Goal: Task Accomplishment & Management: Manage account settings

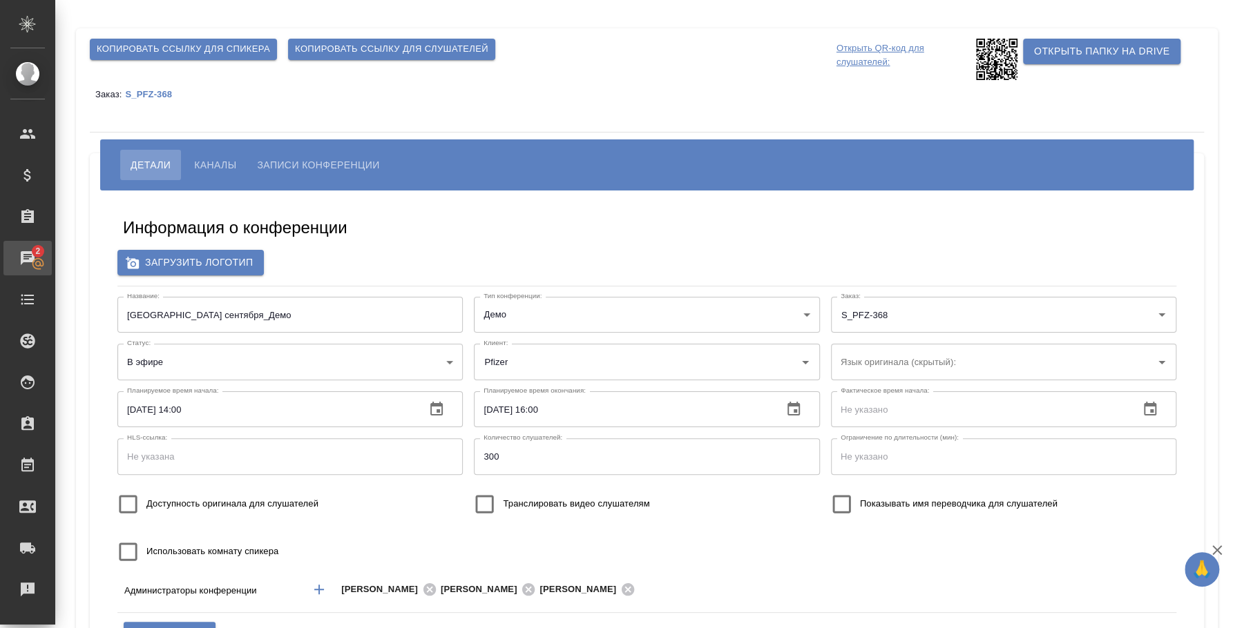
click at [28, 264] on div "Чаты" at bounding box center [10, 258] width 35 height 21
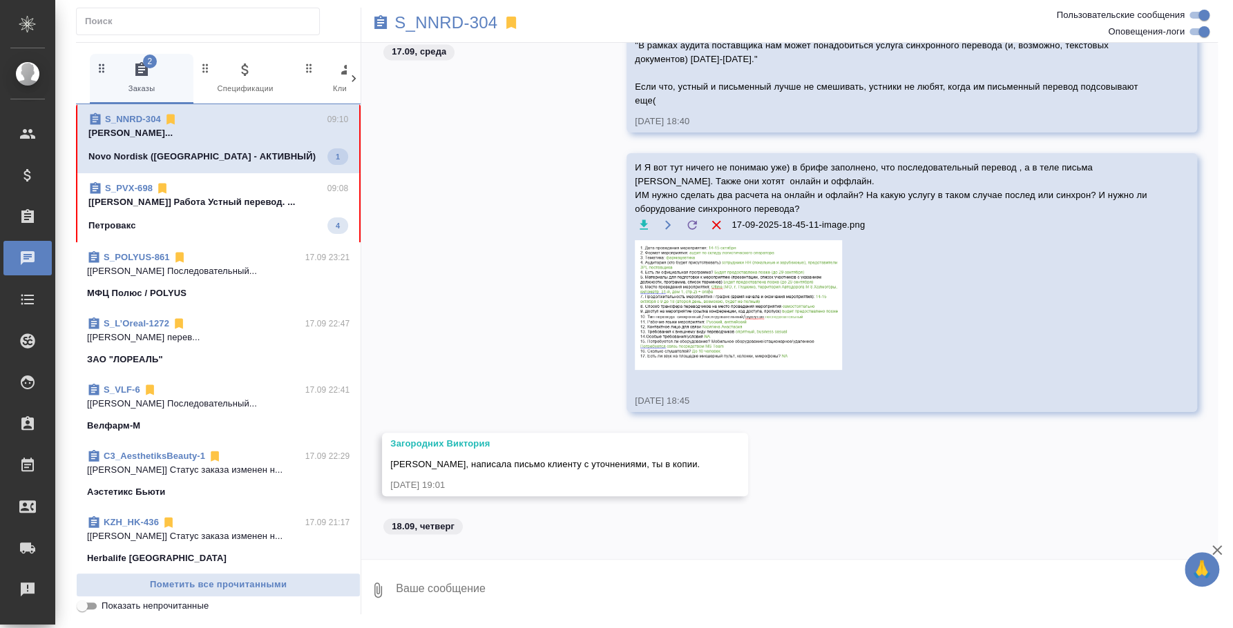
scroll to position [1586, 0]
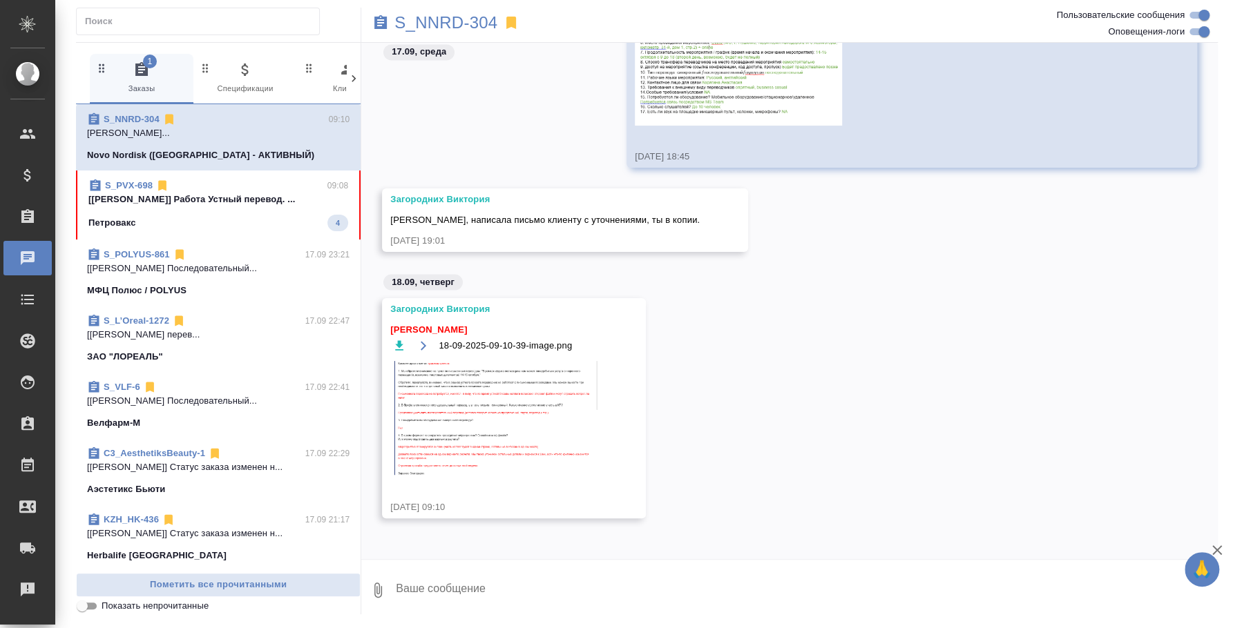
click at [544, 424] on img at bounding box center [493, 418] width 207 height 115
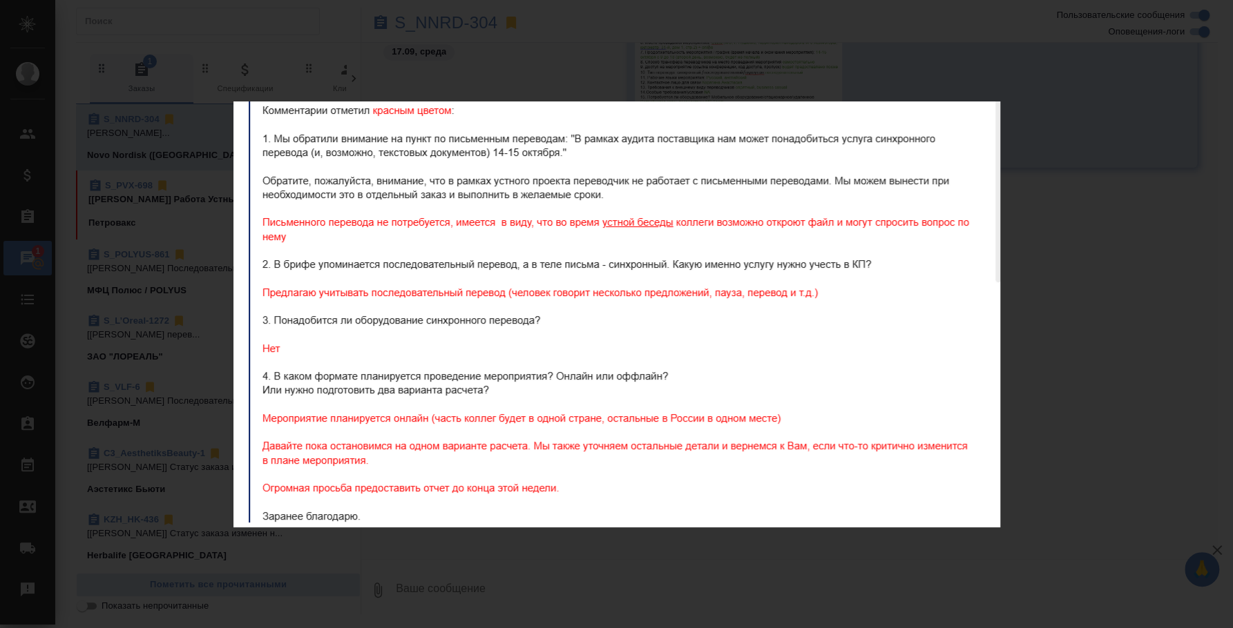
click at [1095, 316] on div "18-09-2025-09-10-39-image.png 1 of 1" at bounding box center [616, 314] width 1233 height 628
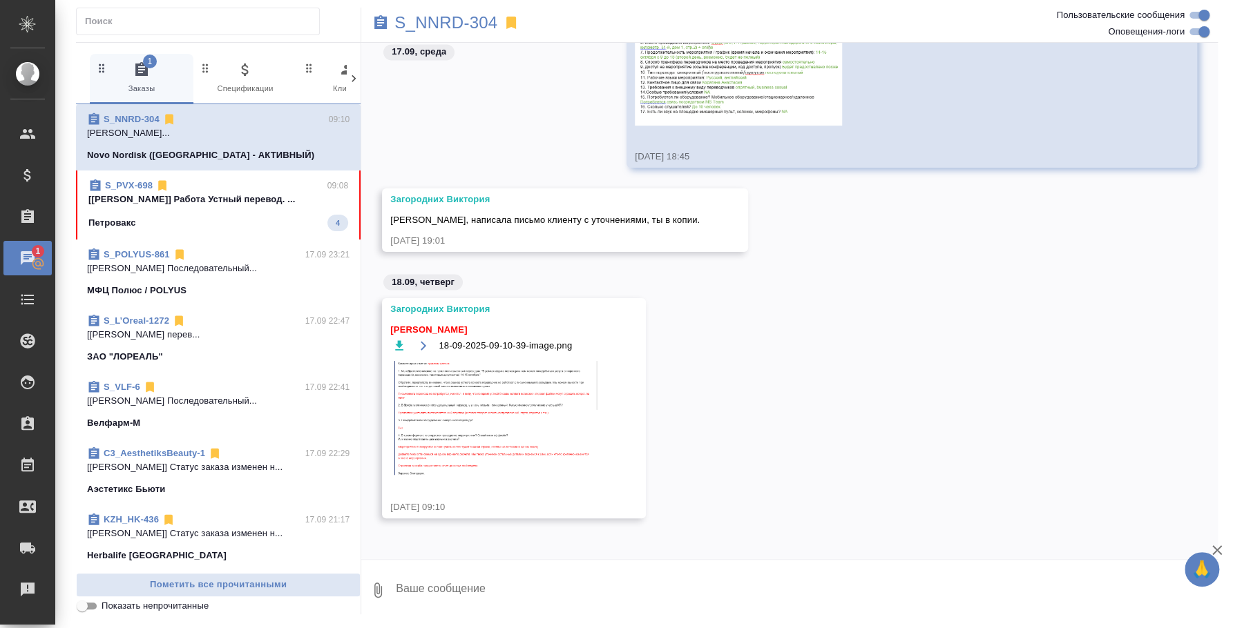
click at [667, 584] on textarea at bounding box center [805, 590] width 823 height 47
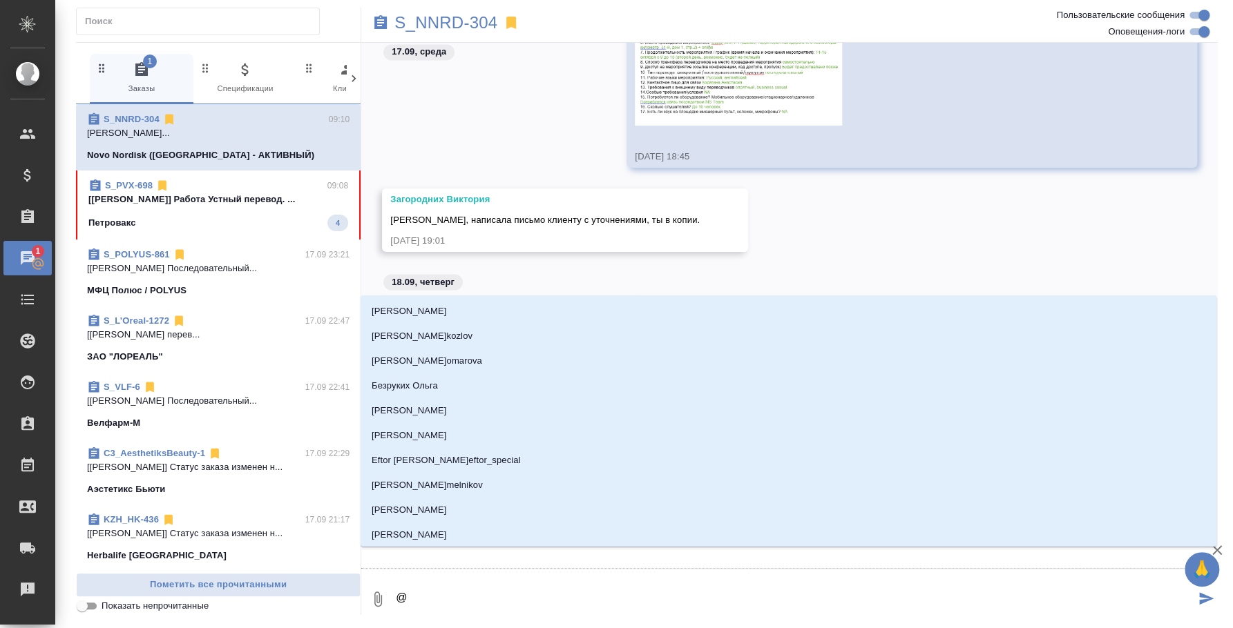
type textarea "@p"
type input "p"
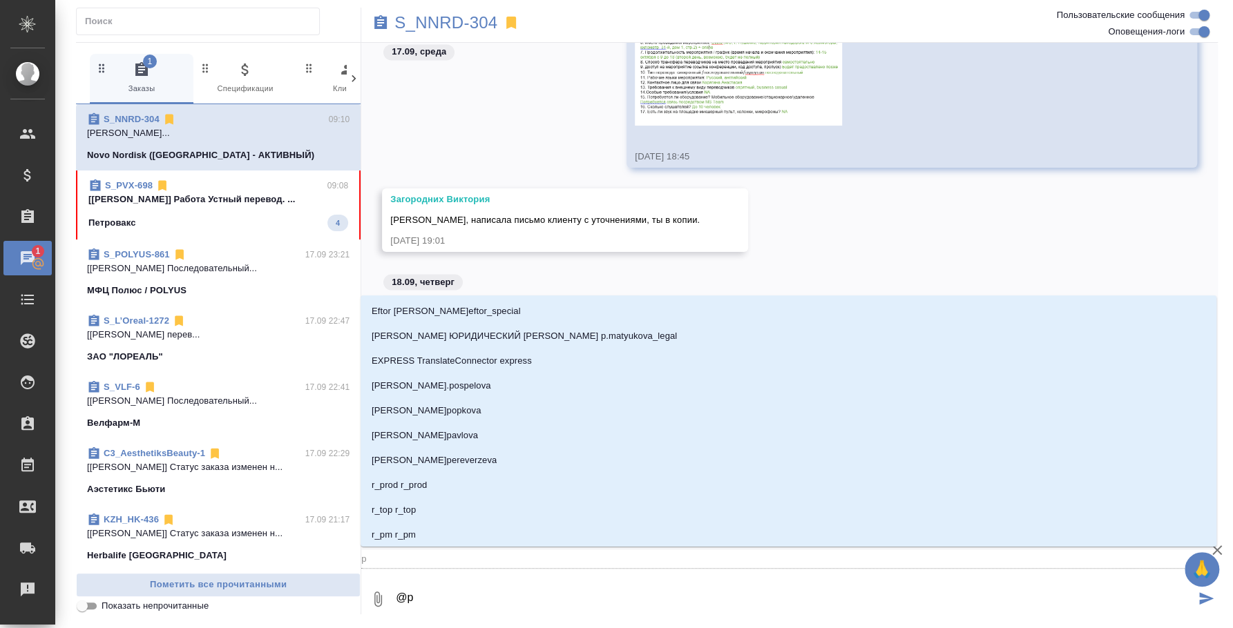
type textarea "@pf"
type input "pf"
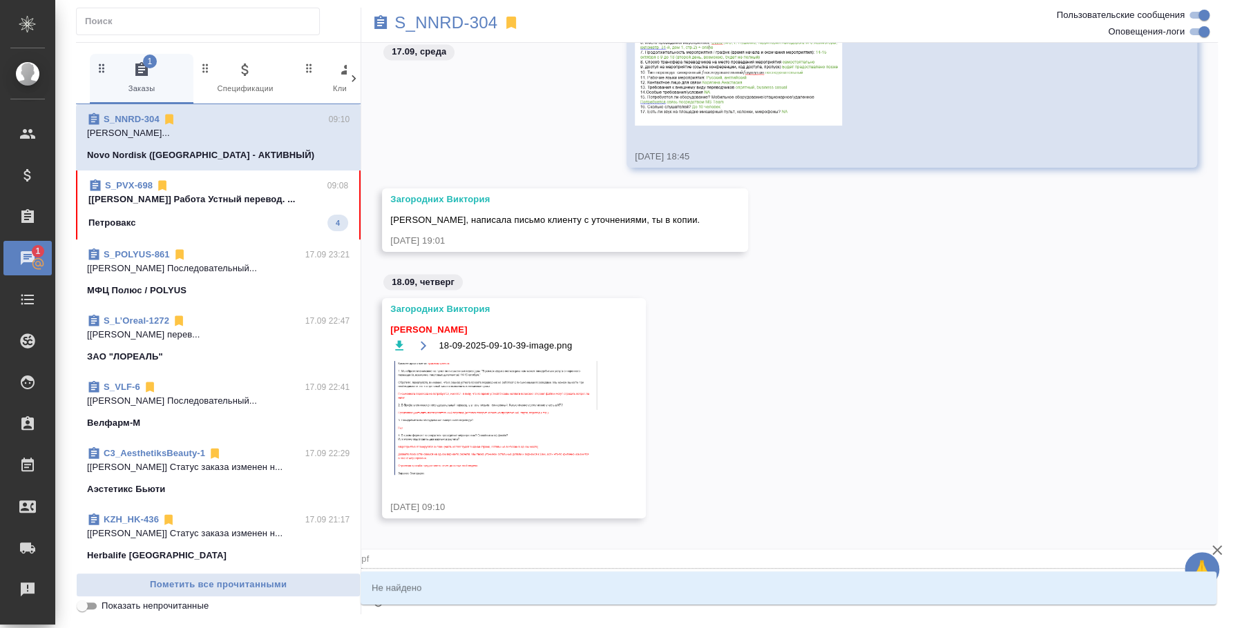
type textarea "@pfu"
type input "pfu"
type textarea "@[GEOGRAPHIC_DATA]"
type input "pfuj"
type textarea "@pfu"
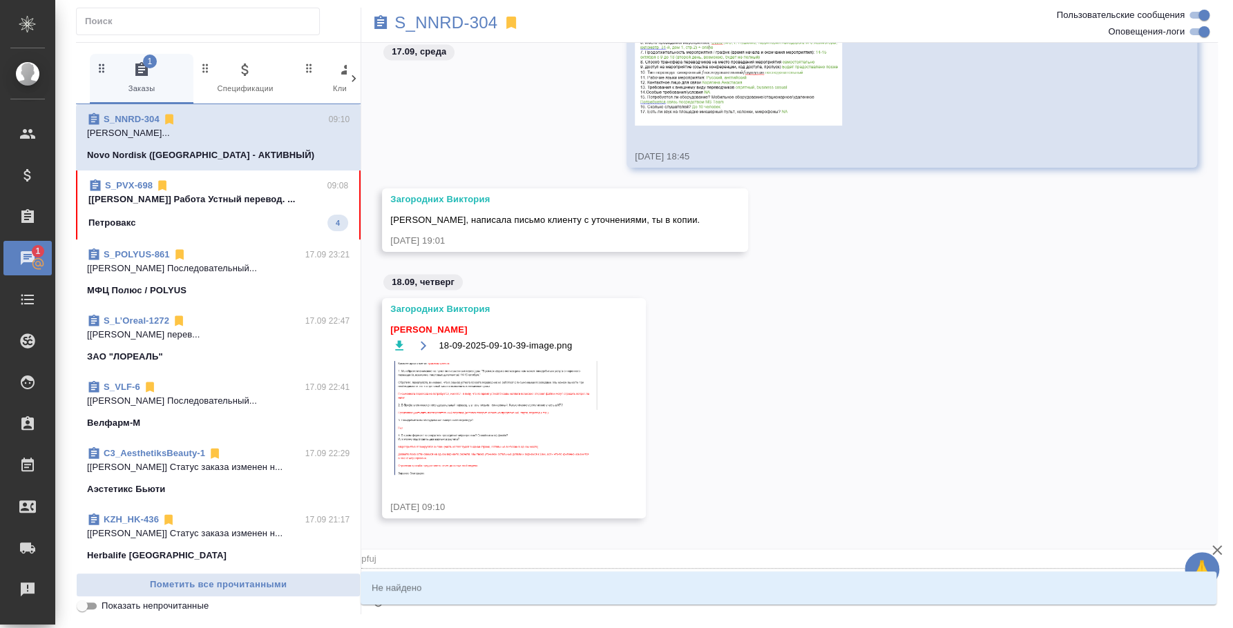
type input "pfu"
type textarea "@pf"
type input "pf"
type textarea "@p"
type input "p"
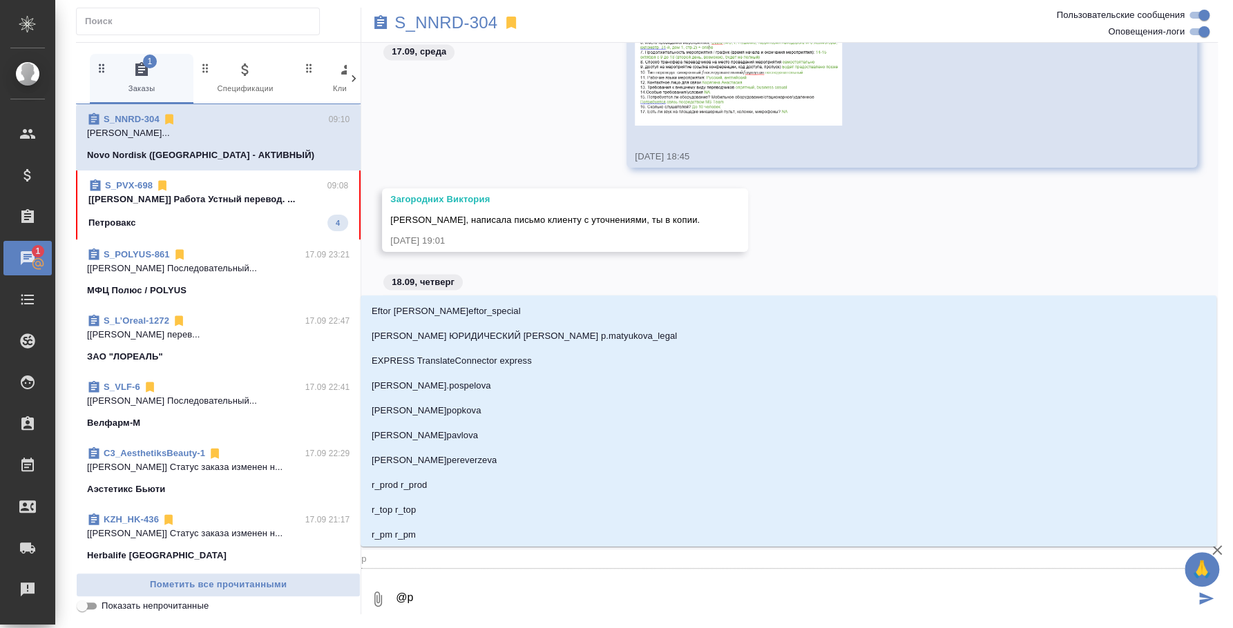
type textarea "@"
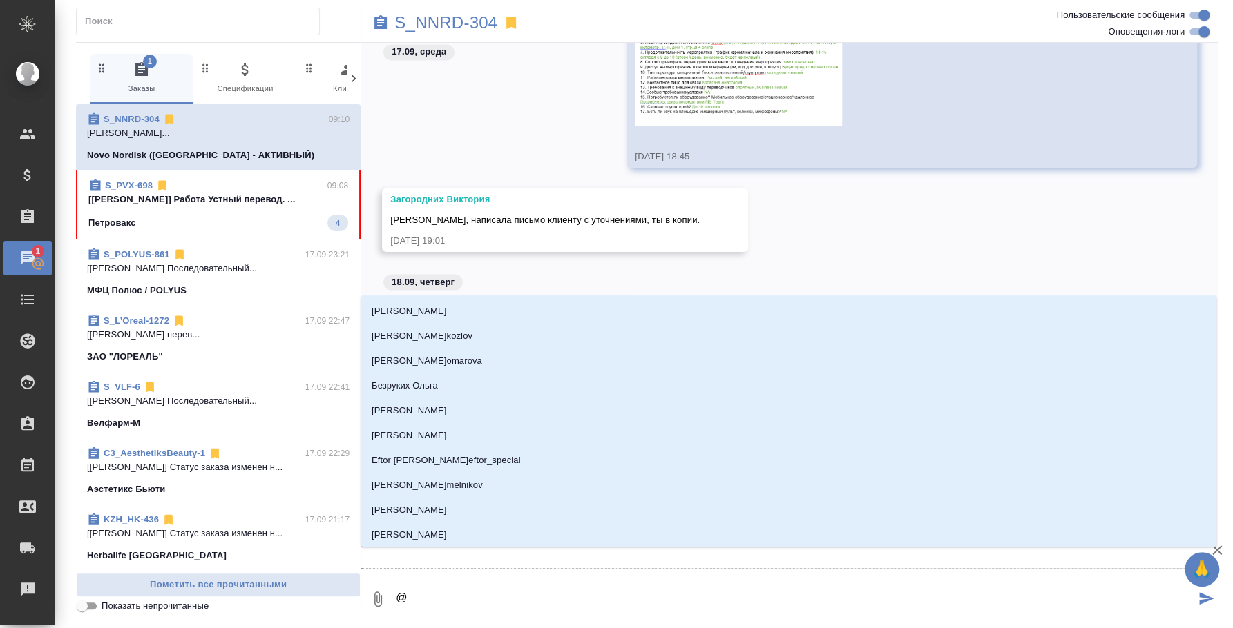
type textarea "@p"
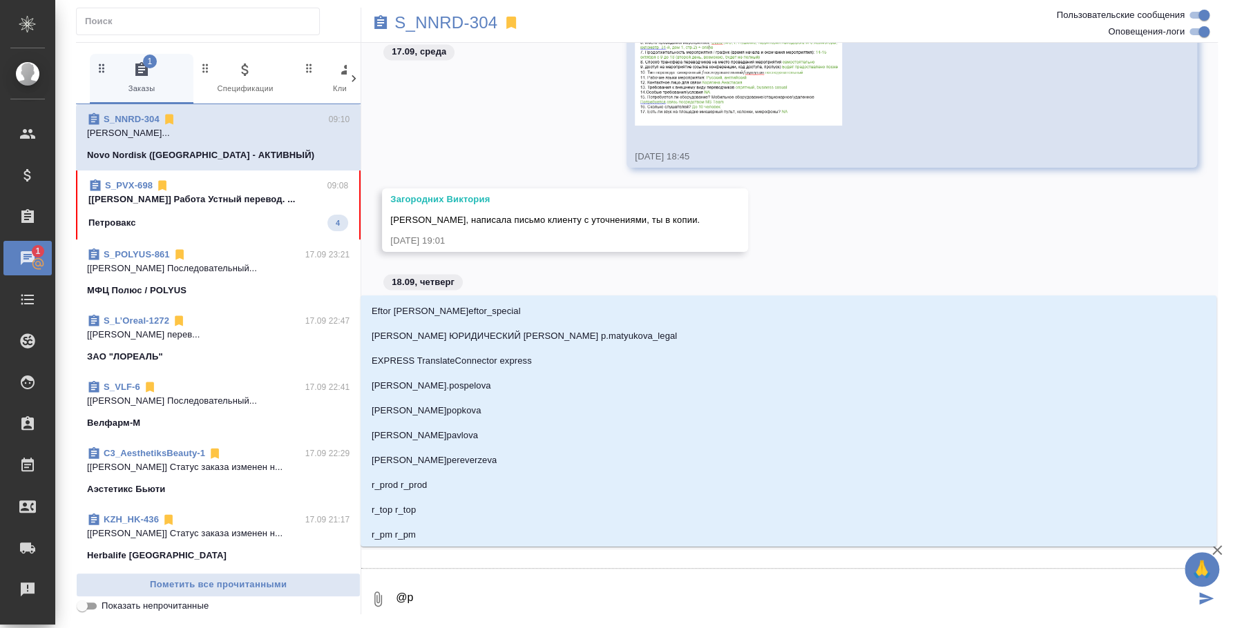
type input "p"
type textarea "@p'f"
type input "p'f"
type textarea "@p'fu"
type input "p'fu"
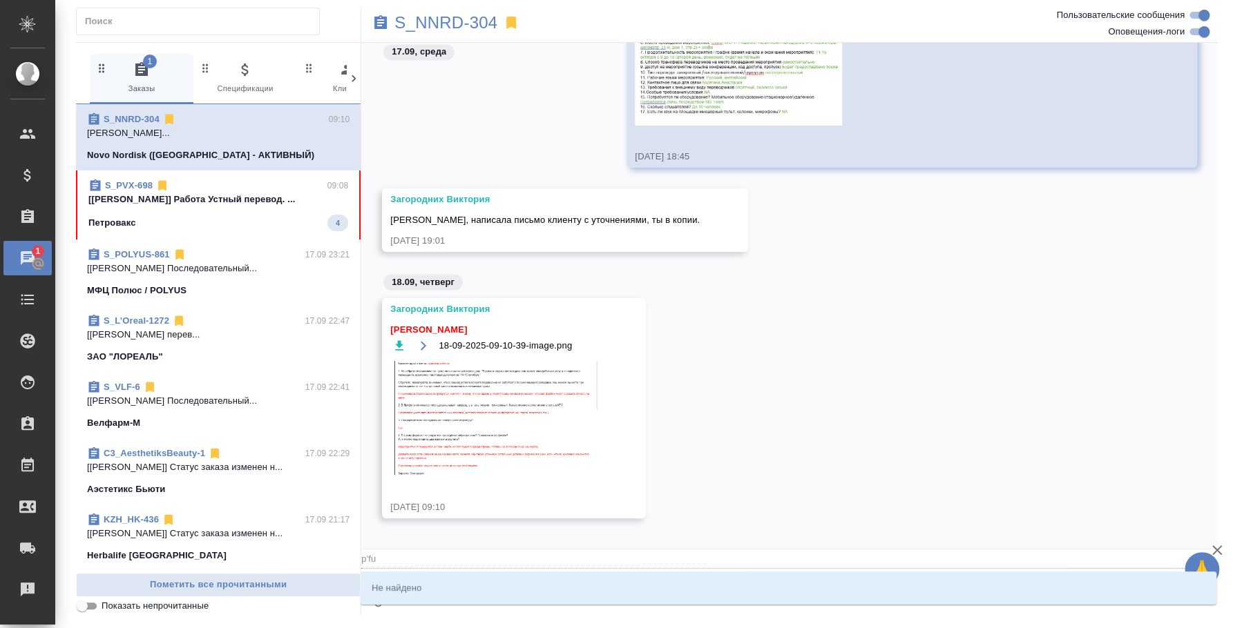
type textarea "@p'fu'j"
type input "p'fu'j"
type textarea "@p'fu"
type input "p'fu"
type textarea "@p'f"
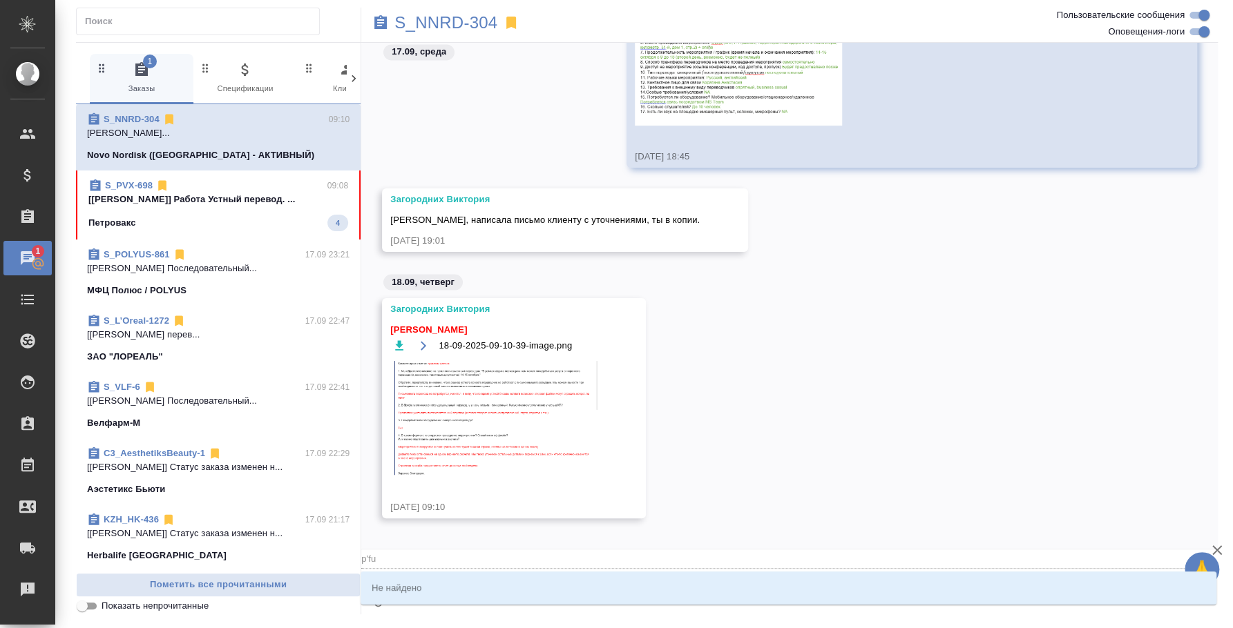
type input "p'f"
type textarea "@p"
type input "p"
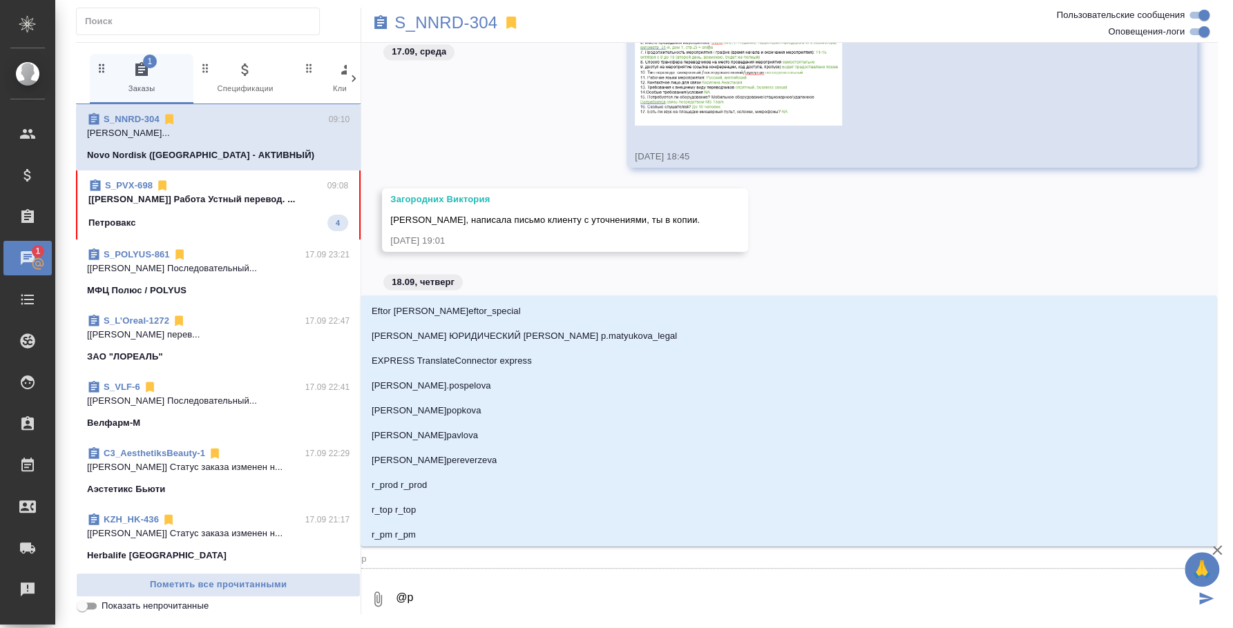
type textarea "@"
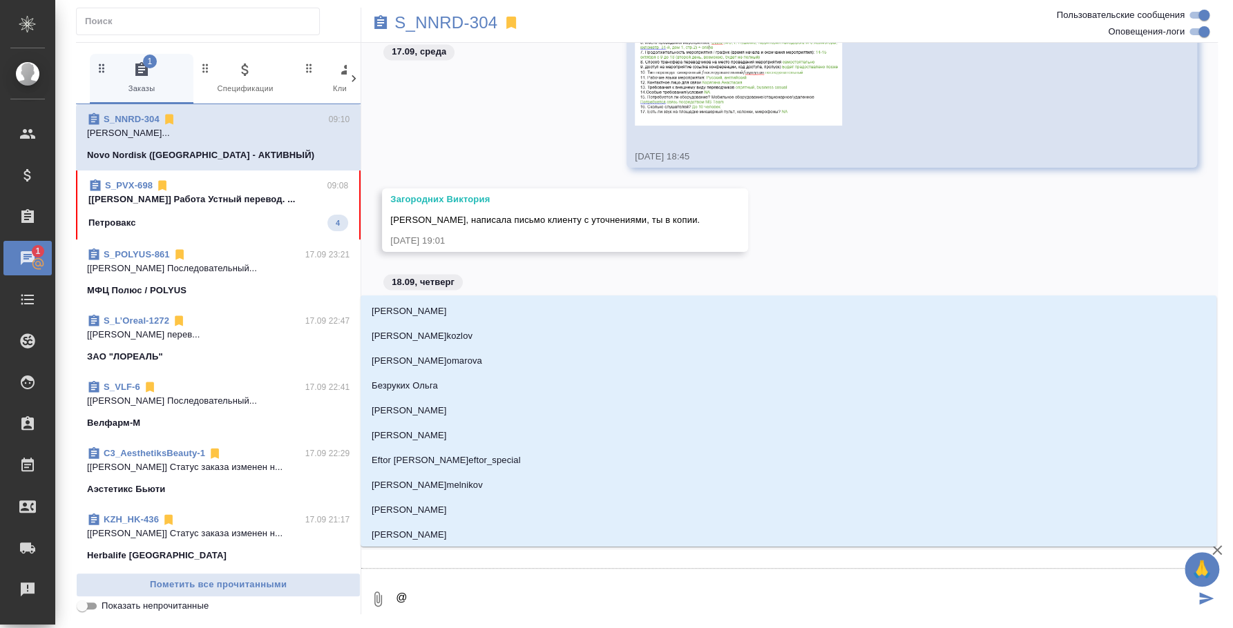
type textarea "@з"
type input "з"
type textarea "@за"
type input "за"
type textarea "@заг"
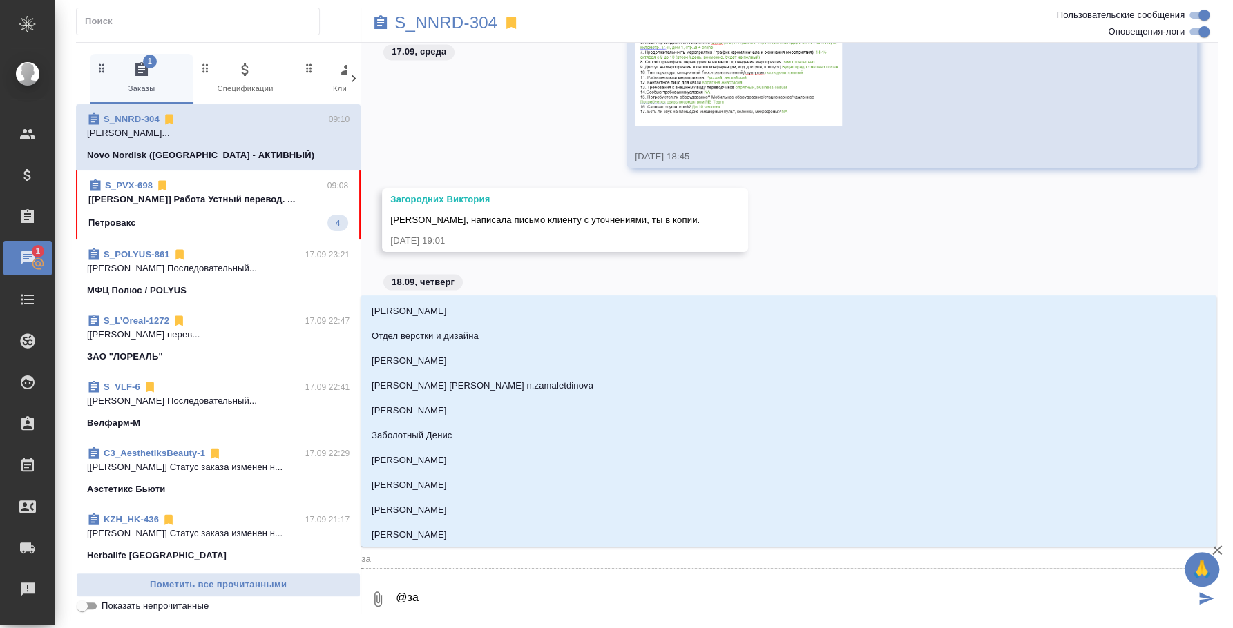
type input "заг"
type textarea "@заго"
type input "заго"
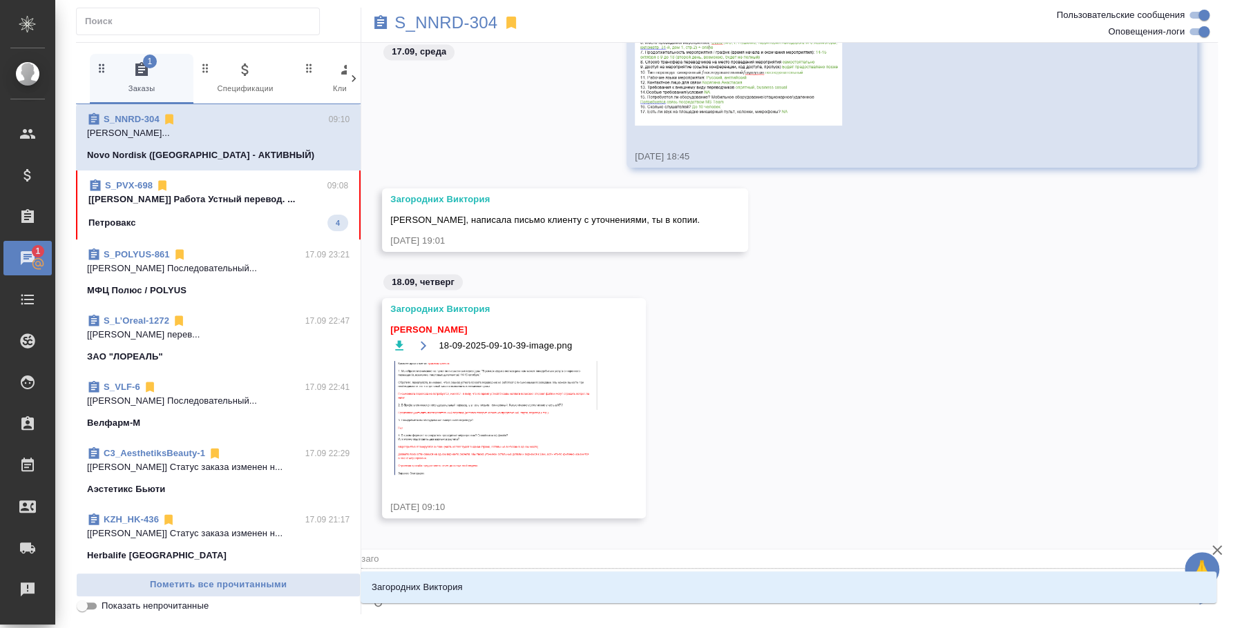
type textarea "@загор"
type input "загор"
type textarea "@загоро"
type input "загоро"
click at [519, 582] on li "Загородних Виктория" at bounding box center [788, 587] width 856 height 25
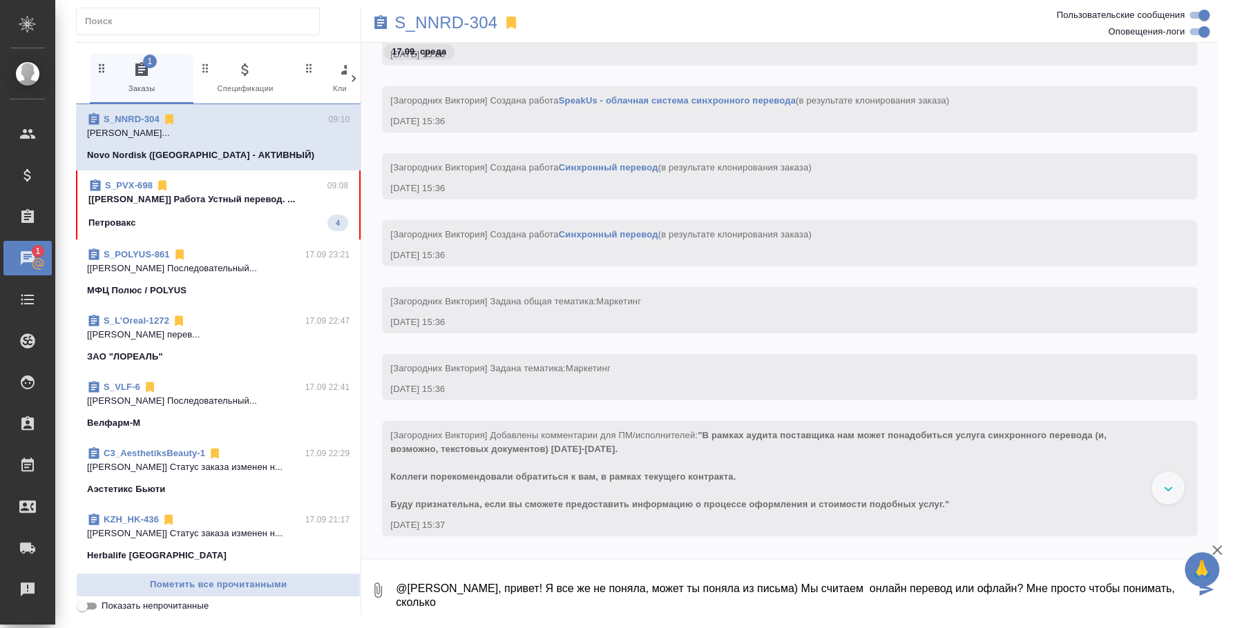
scroll to position [86, 0]
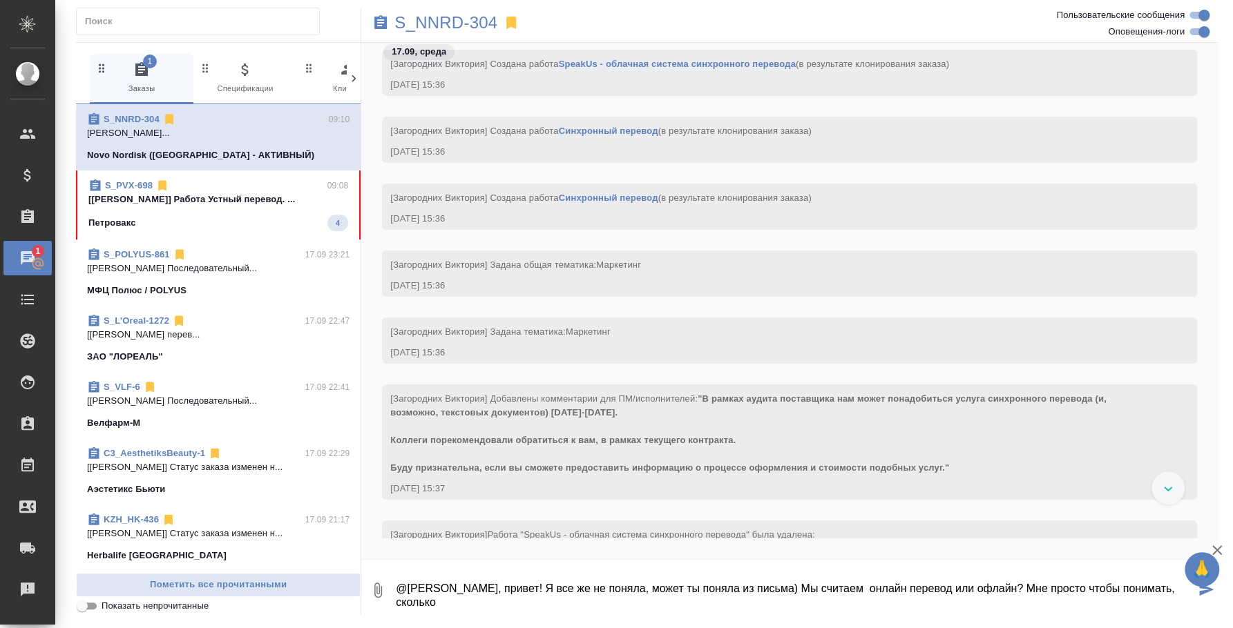
drag, startPoint x: 1073, startPoint y: 580, endPoint x: 1092, endPoint y: 618, distance: 42.3
click at [1092, 618] on div "S_NNRD-304 1 Заказы 0 Спецификации 0 Клиенты 0 Входящие 0 Тендеры 0 Исполнители…" at bounding box center [646, 311] width 1157 height 622
type textarea "@[PERSON_NAME], привет! Я все же не поняла, может ты поняла из письма) Мы счита…"
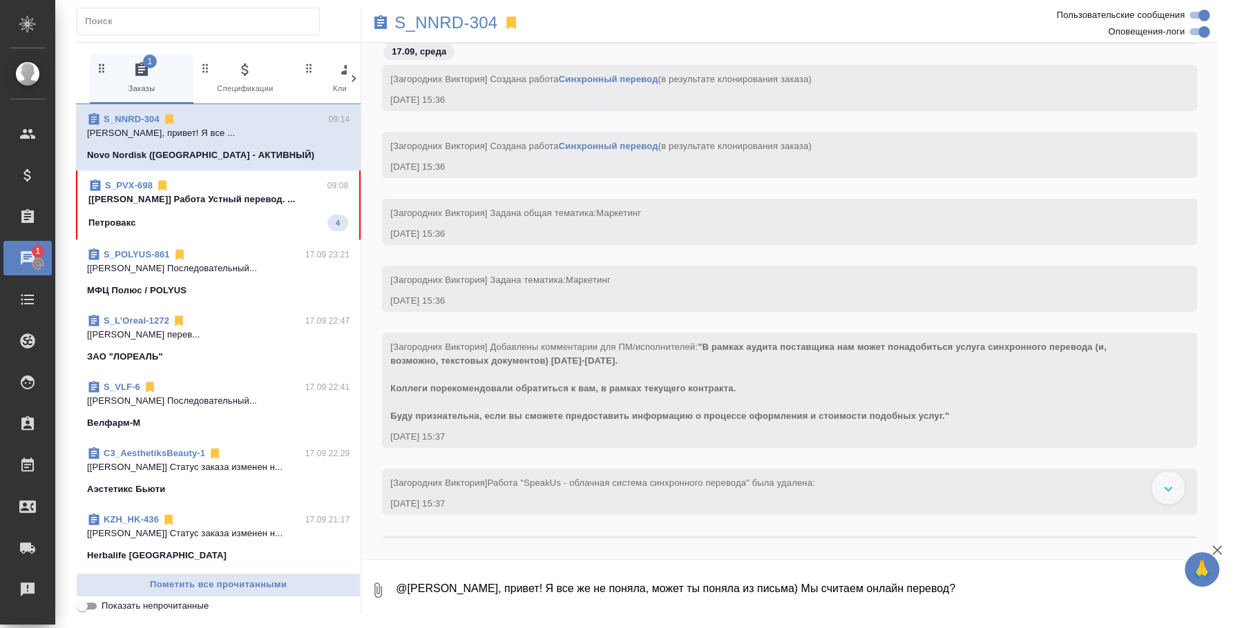
scroll to position [0, 0]
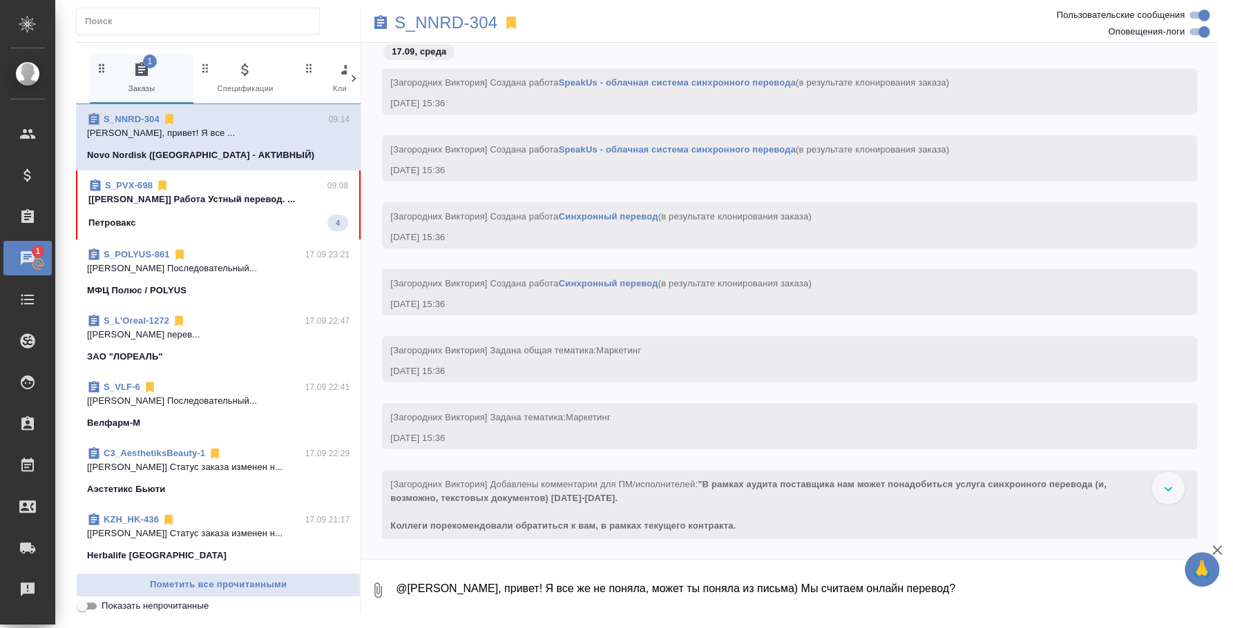
click at [251, 219] on div "Петровакс 4" at bounding box center [218, 223] width 260 height 17
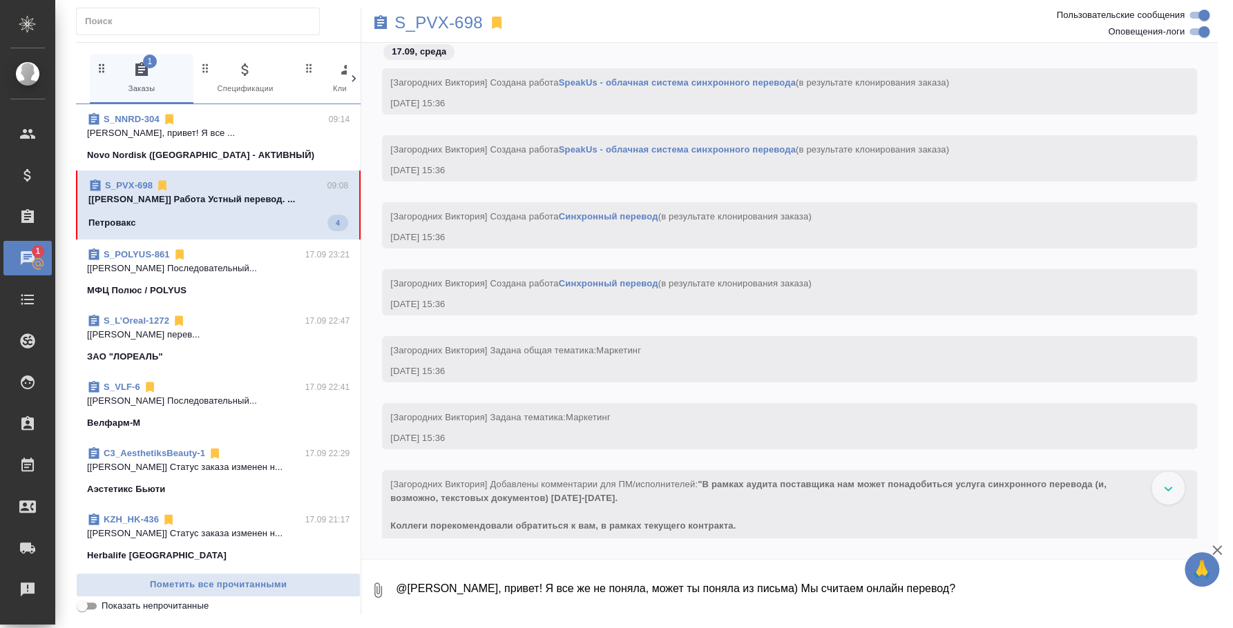
scroll to position [1732, 0]
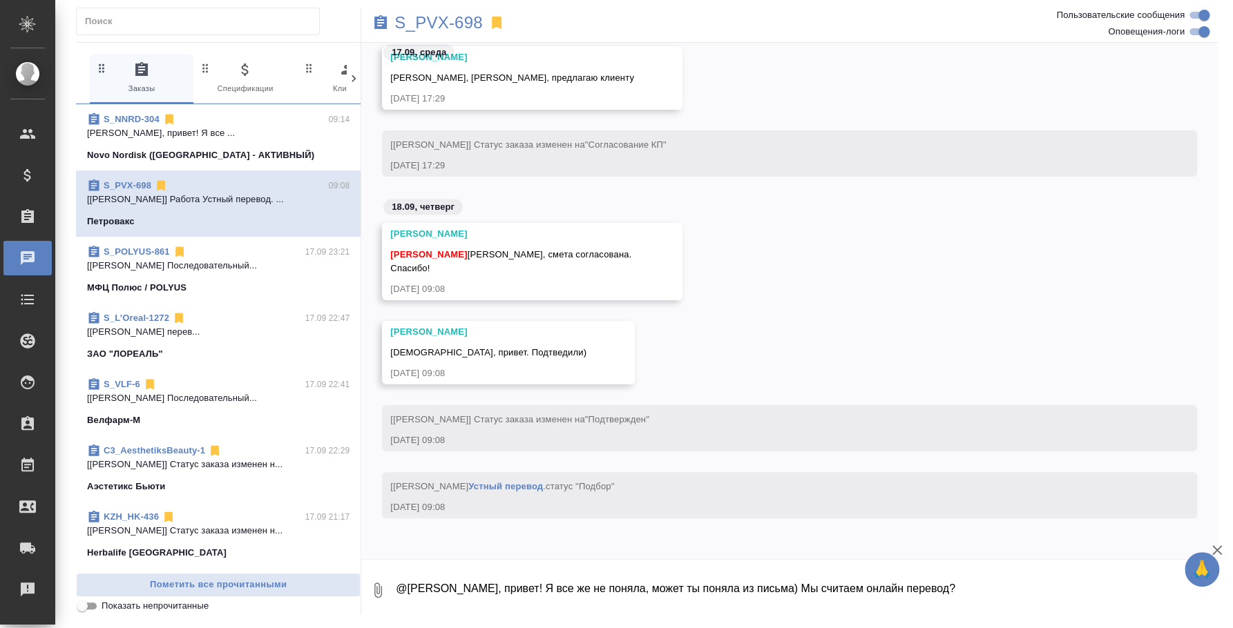
click at [493, 576] on textarea "@[PERSON_NAME], привет! Я все же не поняла, может ты поняла из письма) Мы счита…" at bounding box center [805, 590] width 823 height 47
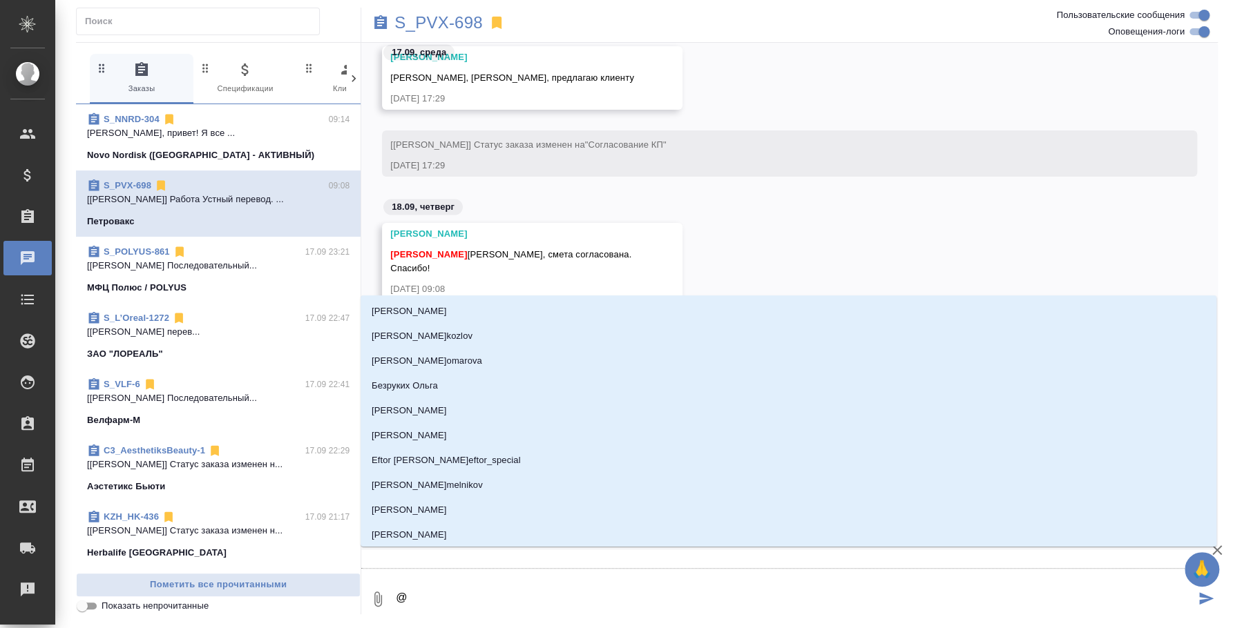
type textarea "@E"
type input "E"
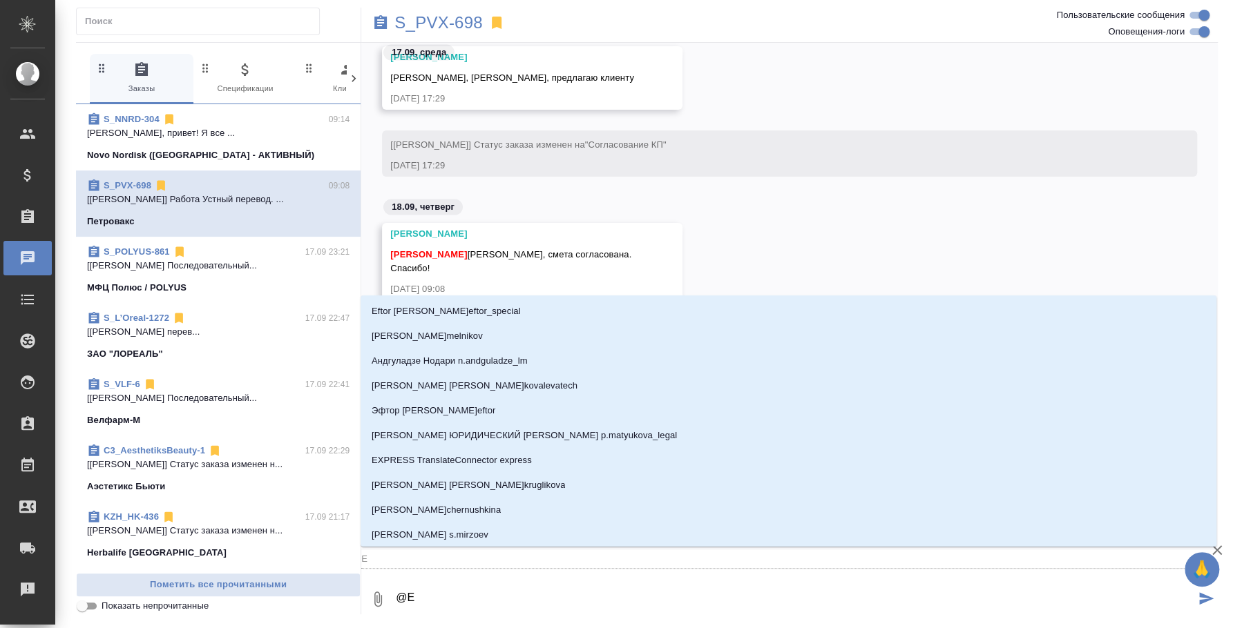
type textarea "@"
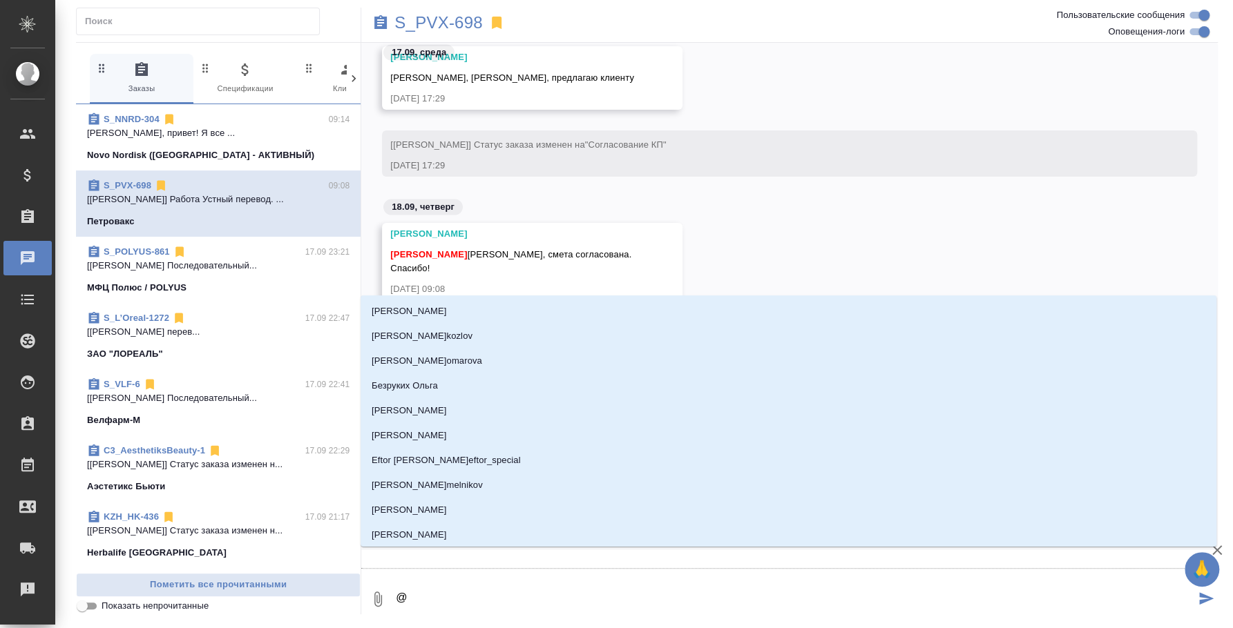
type textarea "@У"
type input "У"
type textarea "@Ус"
type input "Ус"
type textarea "@Усм"
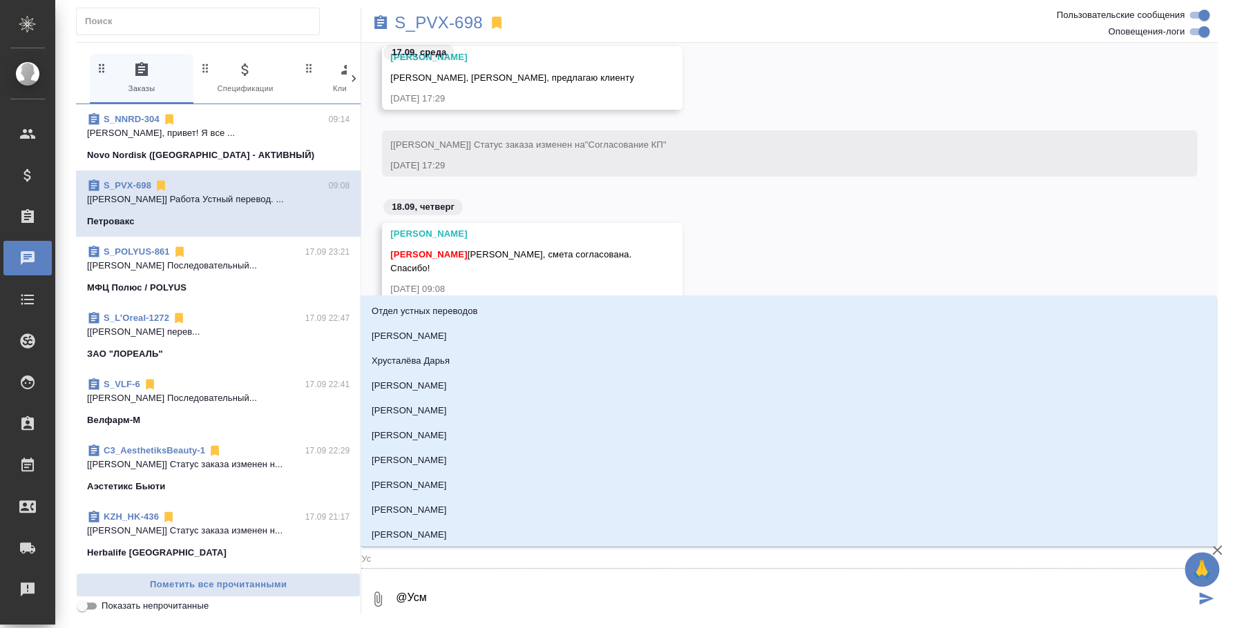
type input "Усм"
type textarea "@Усма"
type input "Усма"
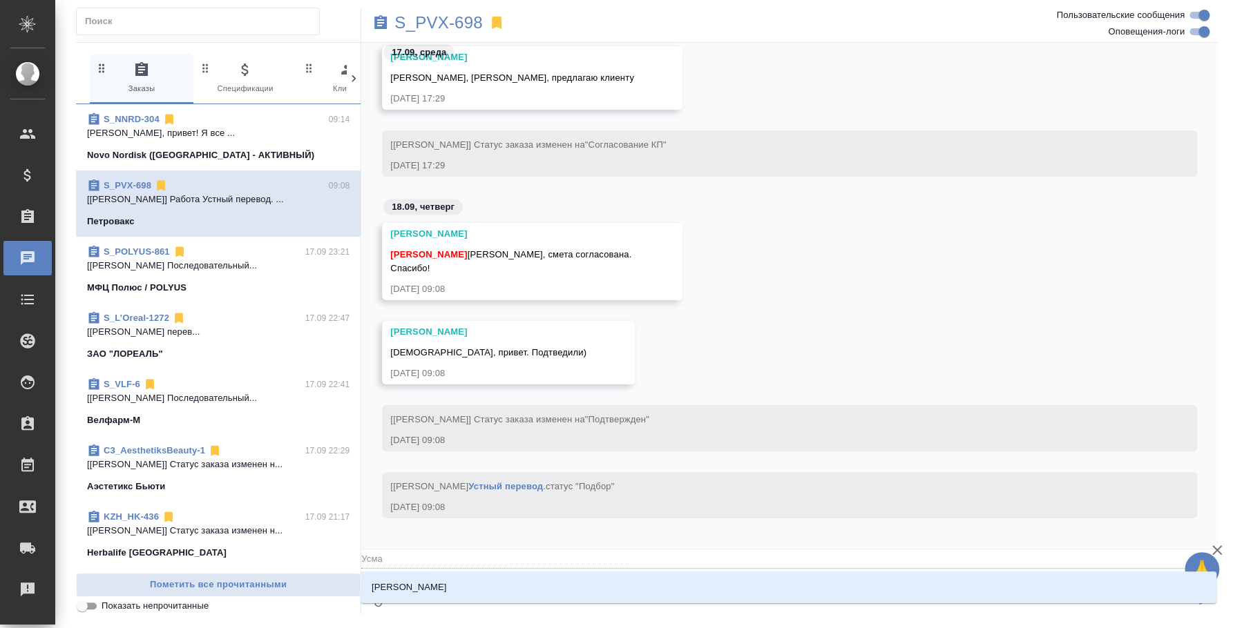
type textarea "@[PERSON_NAME]"
type input "[PERSON_NAME]"
type textarea "@Усмано"
type input "Усмано"
click at [489, 579] on li "[PERSON_NAME]" at bounding box center [788, 587] width 856 height 25
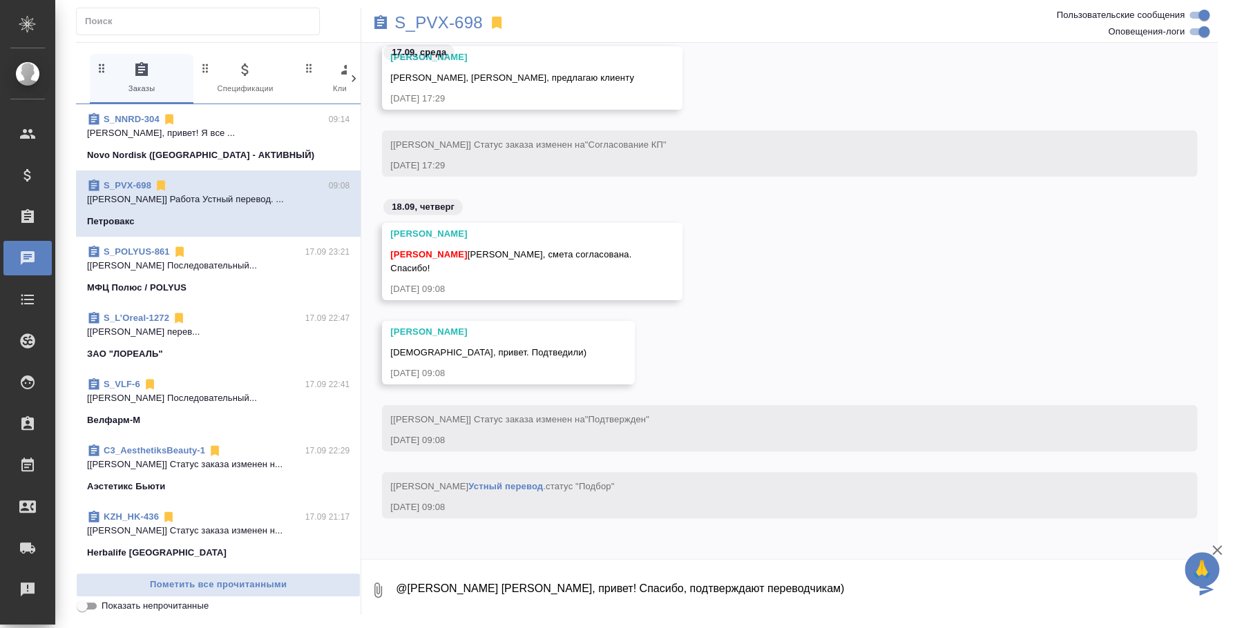
type textarea "@[PERSON_NAME] [PERSON_NAME], привет! Спасибо, подтв ерждают переводчикам)"
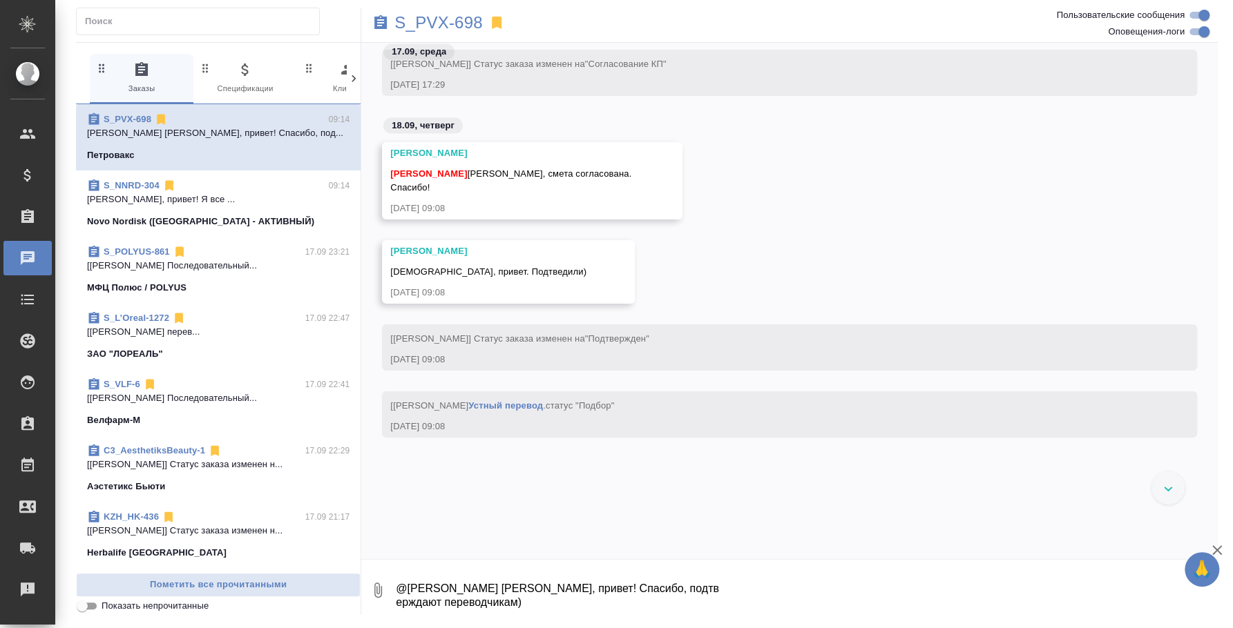
scroll to position [1427, 0]
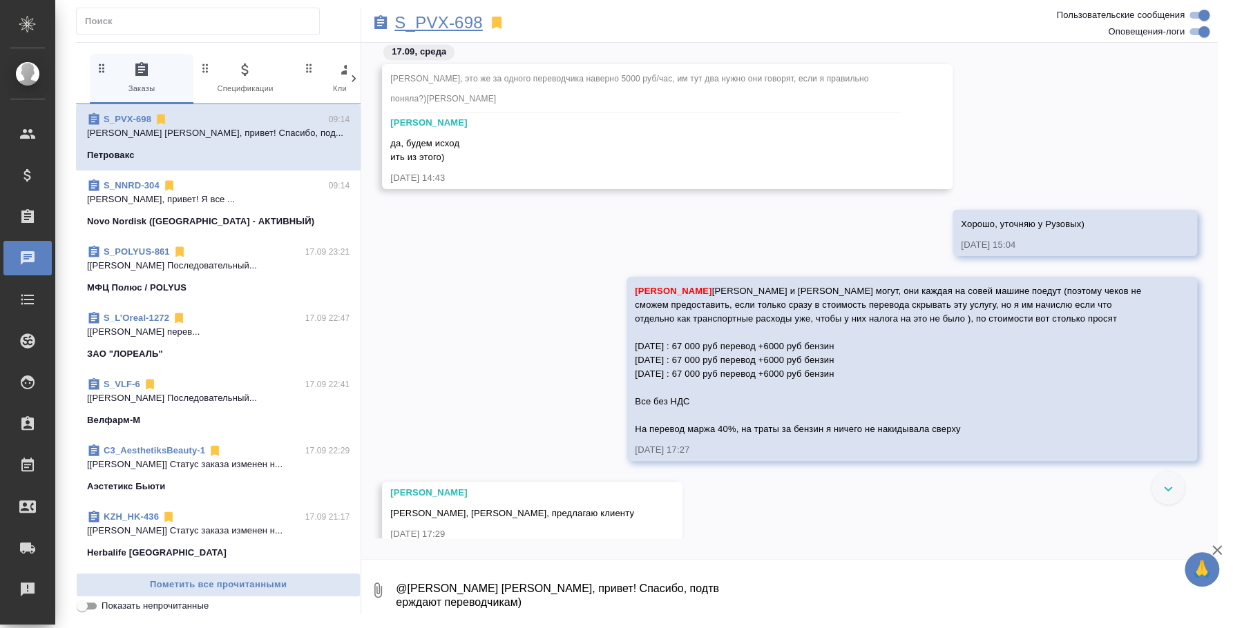
click at [461, 26] on p "S_PVX-698" at bounding box center [438, 23] width 88 height 14
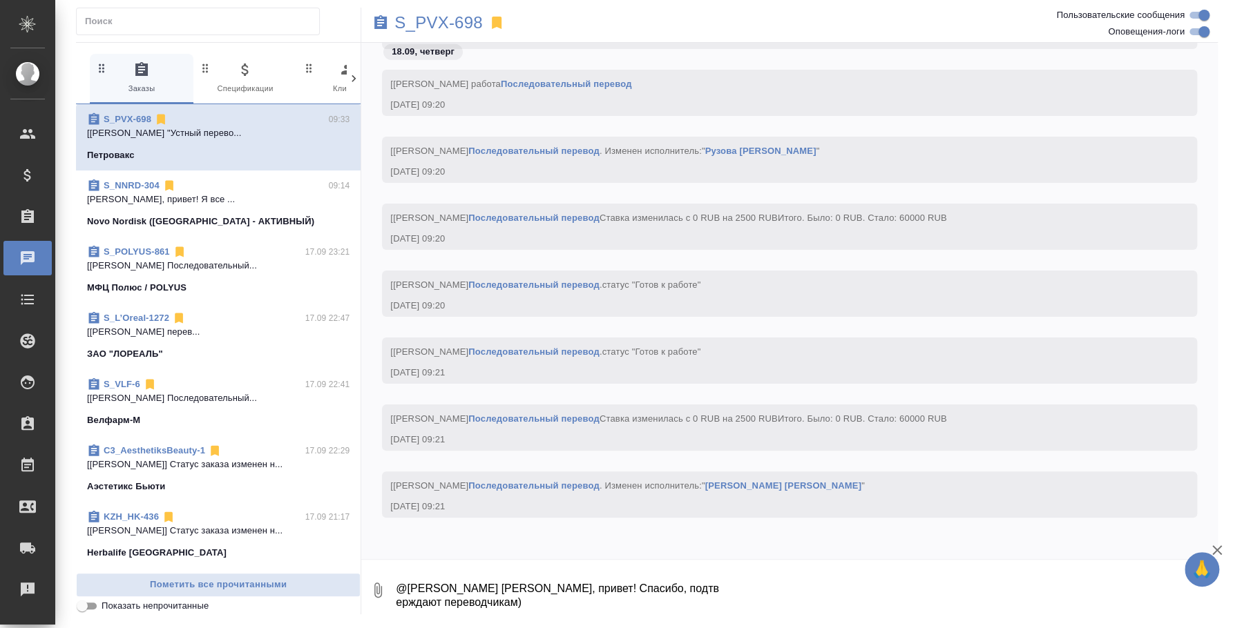
scroll to position [2924, 0]
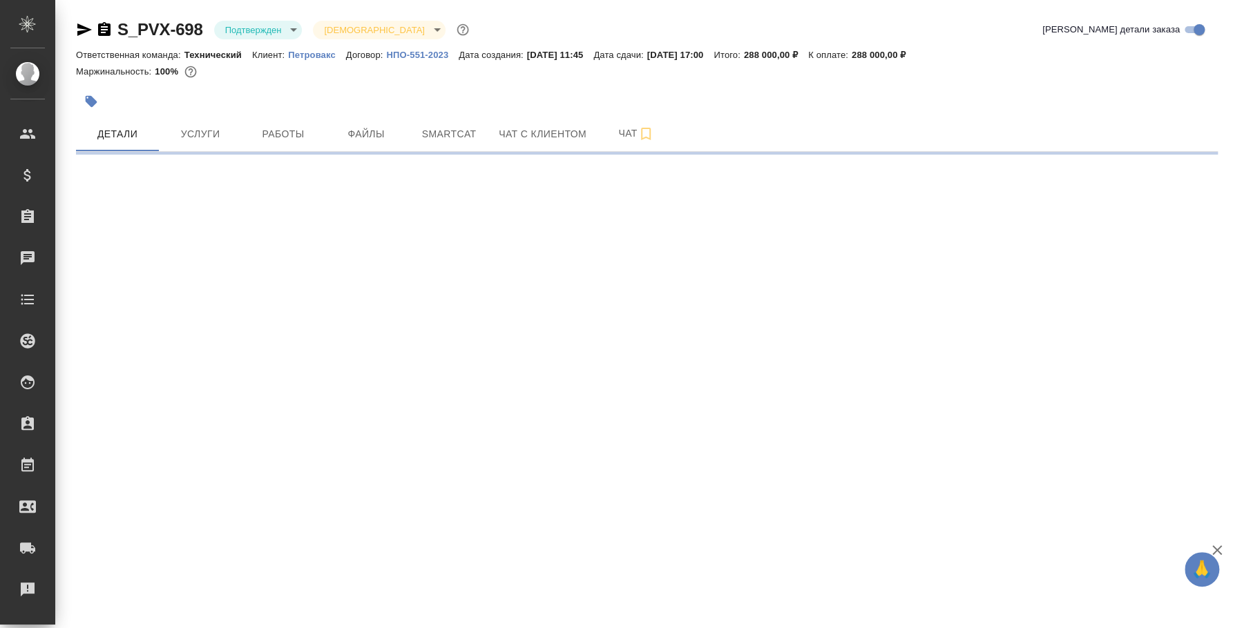
select select "RU"
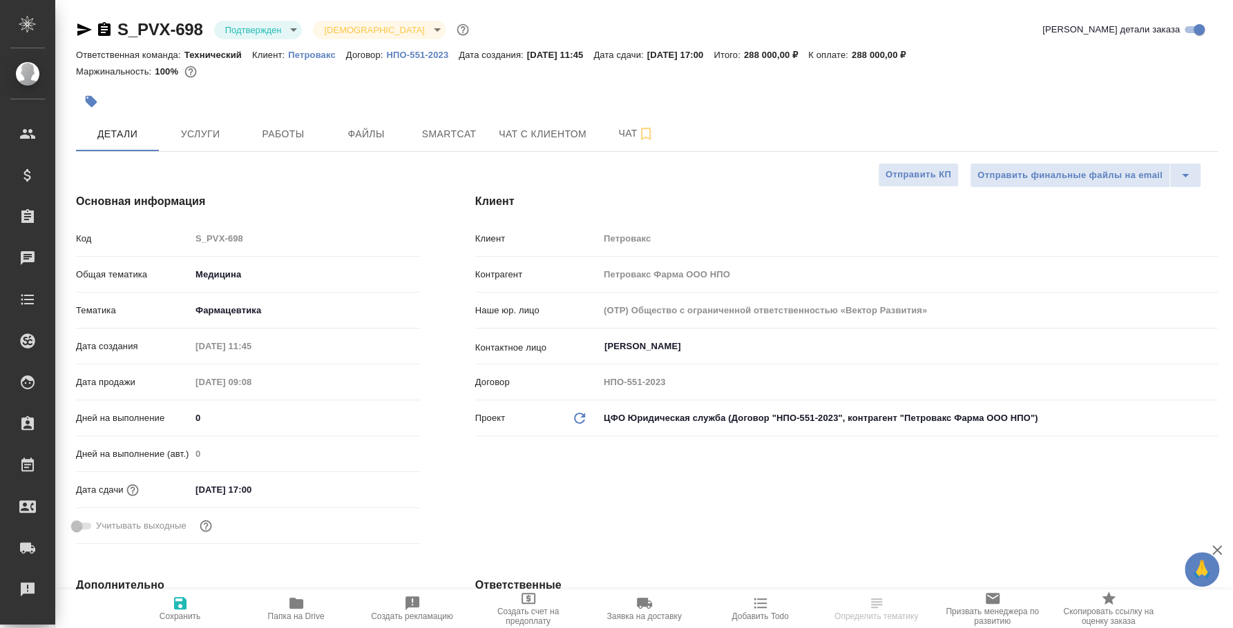
type textarea "x"
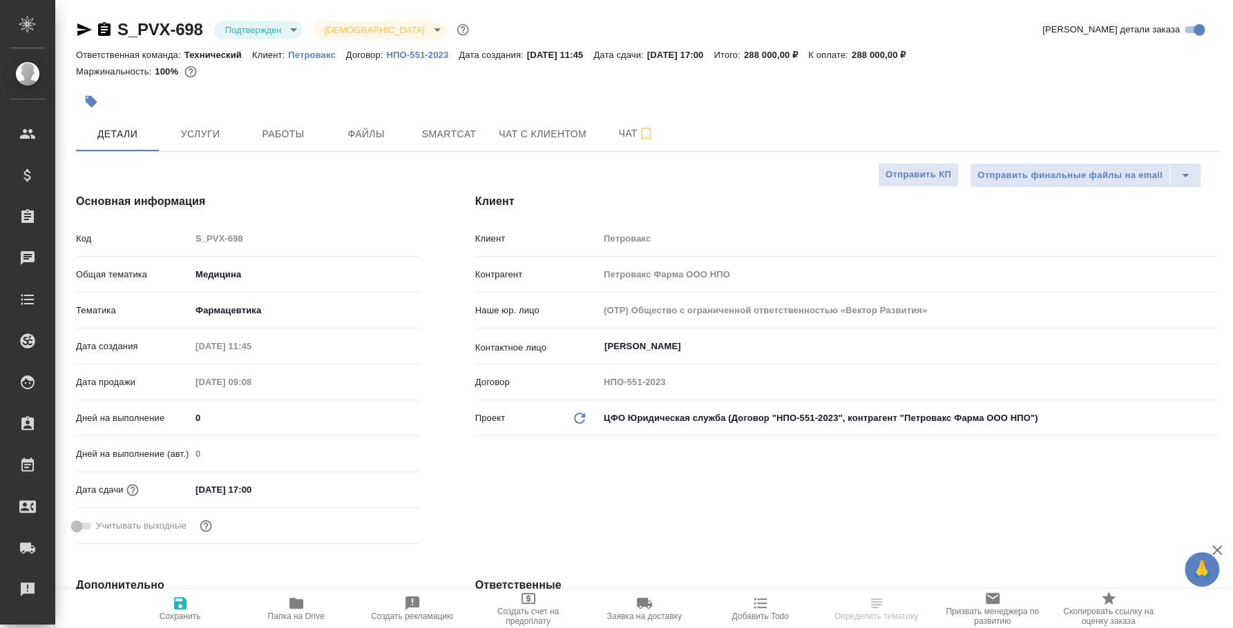
type textarea "x"
click at [292, 29] on body "🙏 .cls-1 fill:#fff; AWATERA Fedotova Irina Клиенты Спецификации Заказы Чаты Tod…" at bounding box center [616, 314] width 1233 height 628
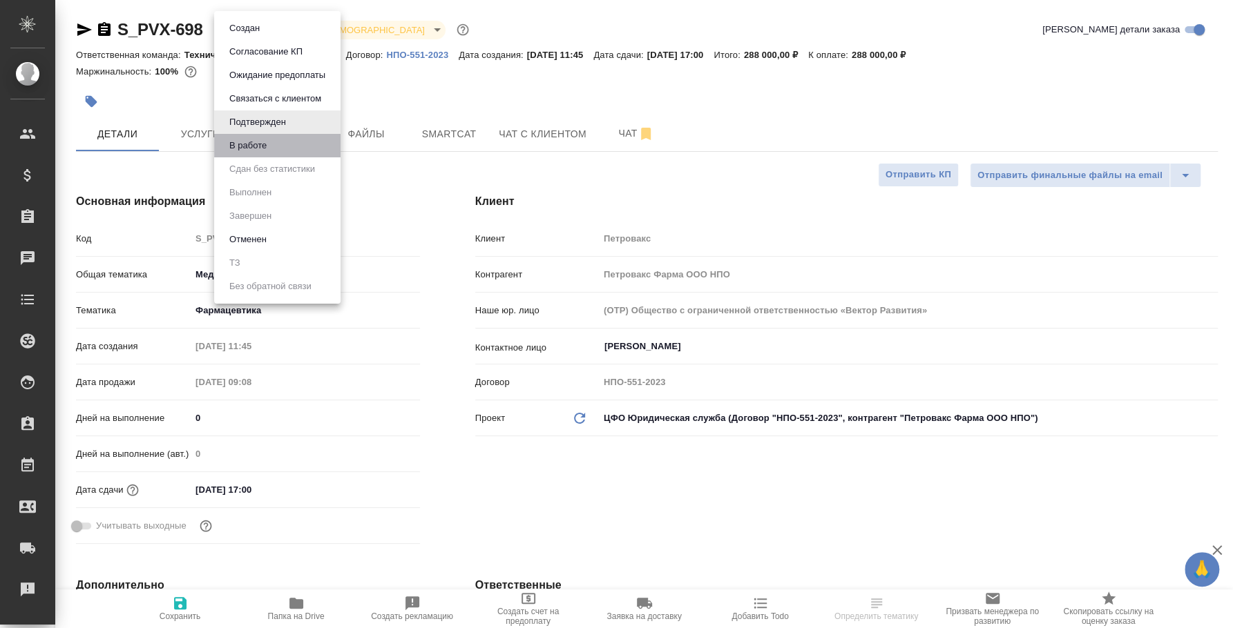
click at [271, 142] on li "В работе" at bounding box center [277, 145] width 126 height 23
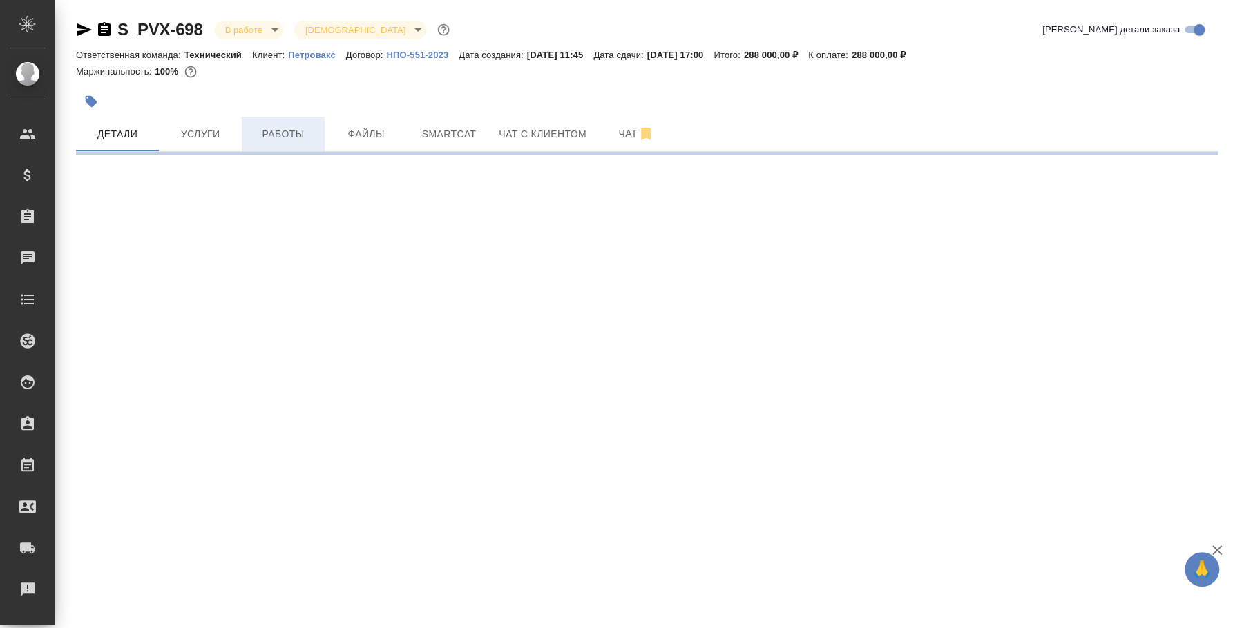
select select "RU"
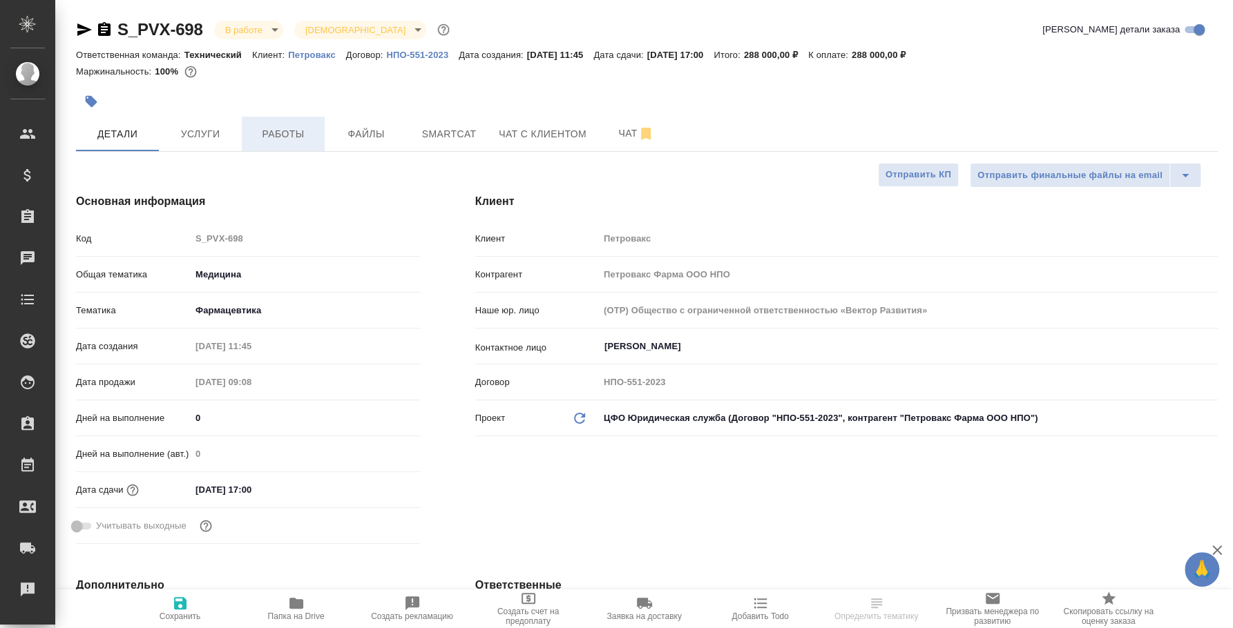
type textarea "x"
click at [301, 136] on span "Работы" at bounding box center [283, 134] width 66 height 17
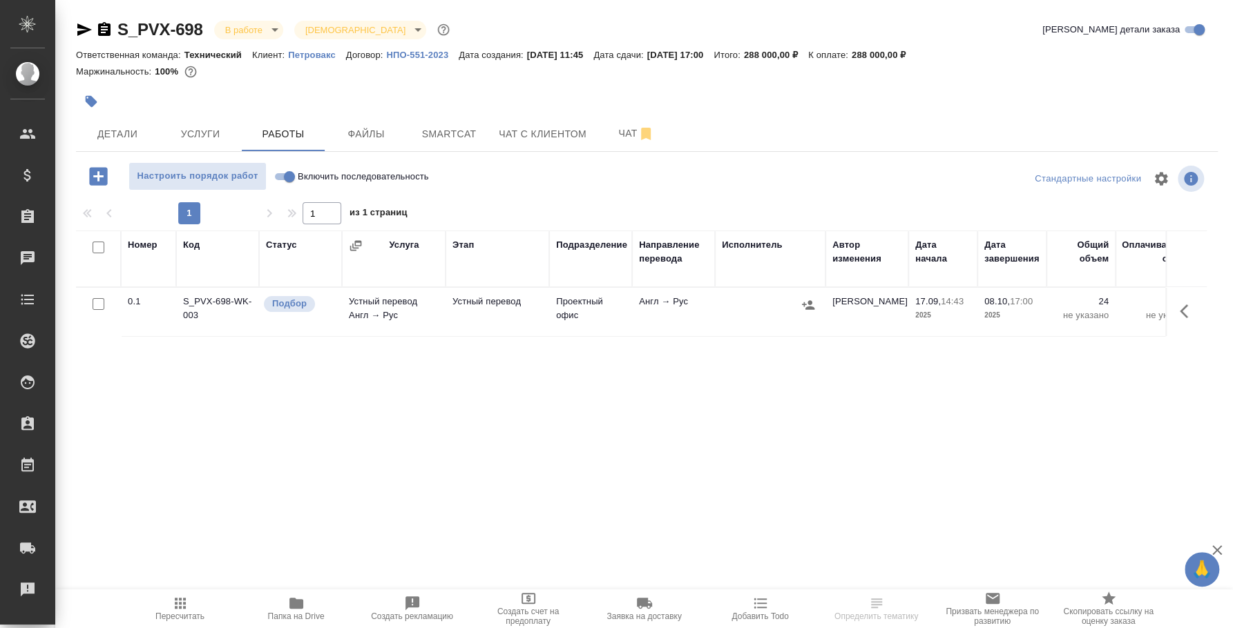
click at [284, 175] on input "Включить последовательность" at bounding box center [290, 177] width 50 height 17
checkbox input "true"
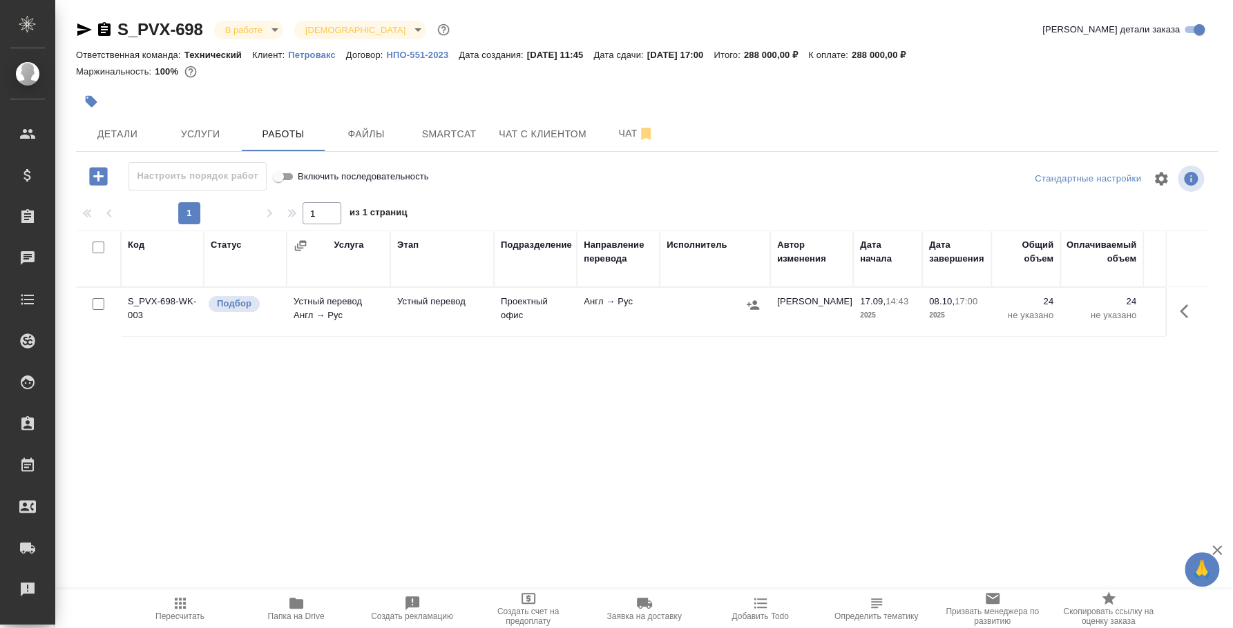
click at [95, 301] on input "checkbox" at bounding box center [99, 304] width 12 height 12
checkbox input "true"
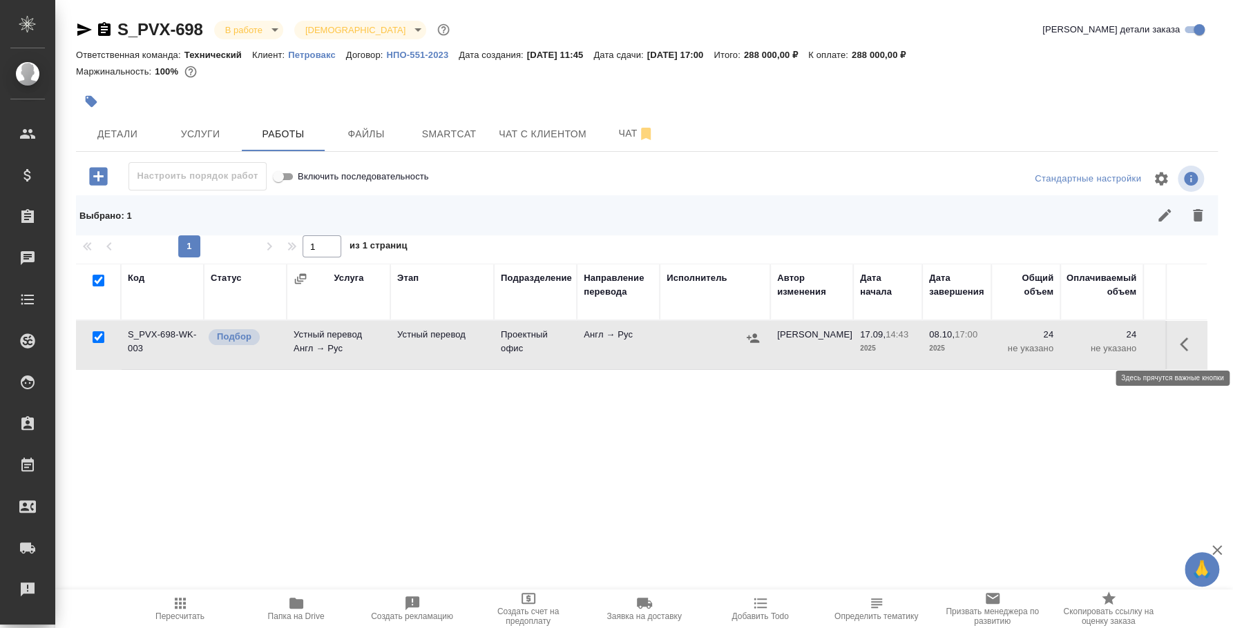
click at [1183, 349] on icon "button" at bounding box center [1188, 344] width 17 height 17
click at [1112, 347] on icon "button" at bounding box center [1112, 344] width 8 height 10
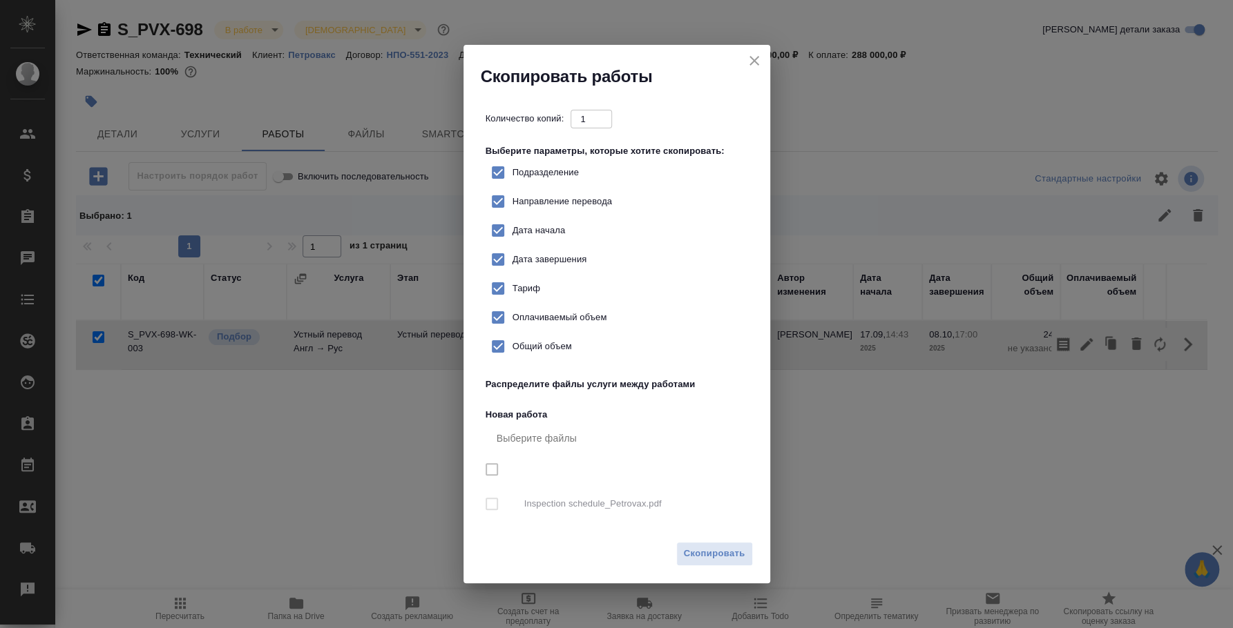
checkbox input "true"
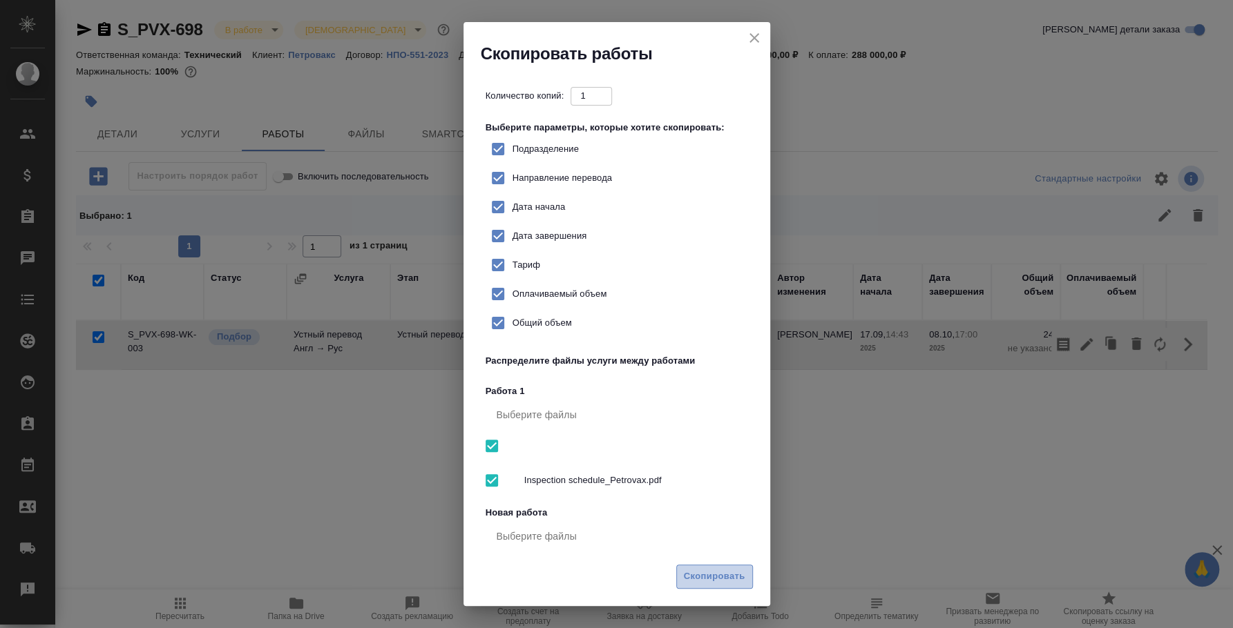
click at [724, 573] on span "Скопировать" at bounding box center [714, 577] width 61 height 16
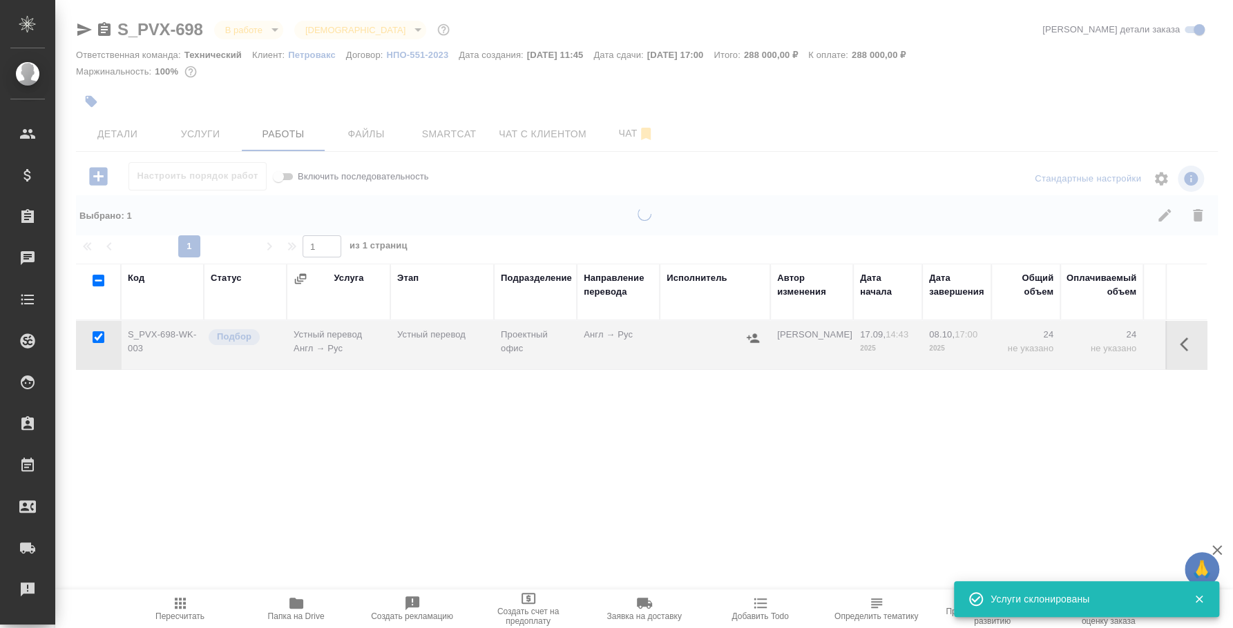
checkbox input "false"
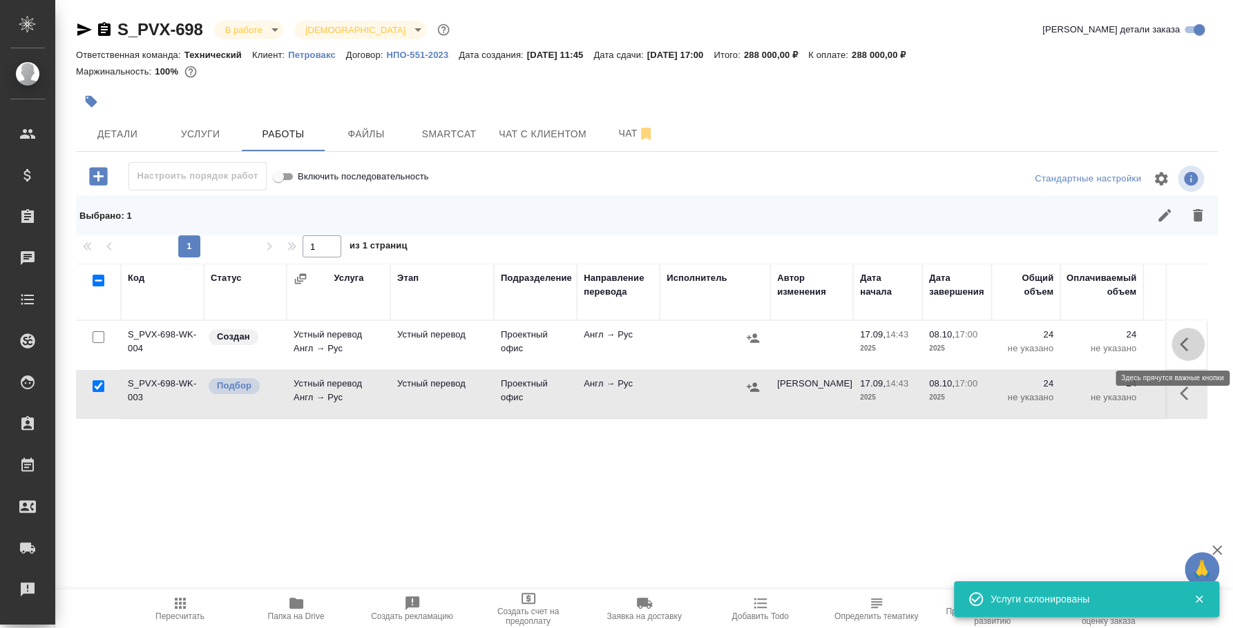
click at [1180, 331] on button "button" at bounding box center [1187, 344] width 33 height 33
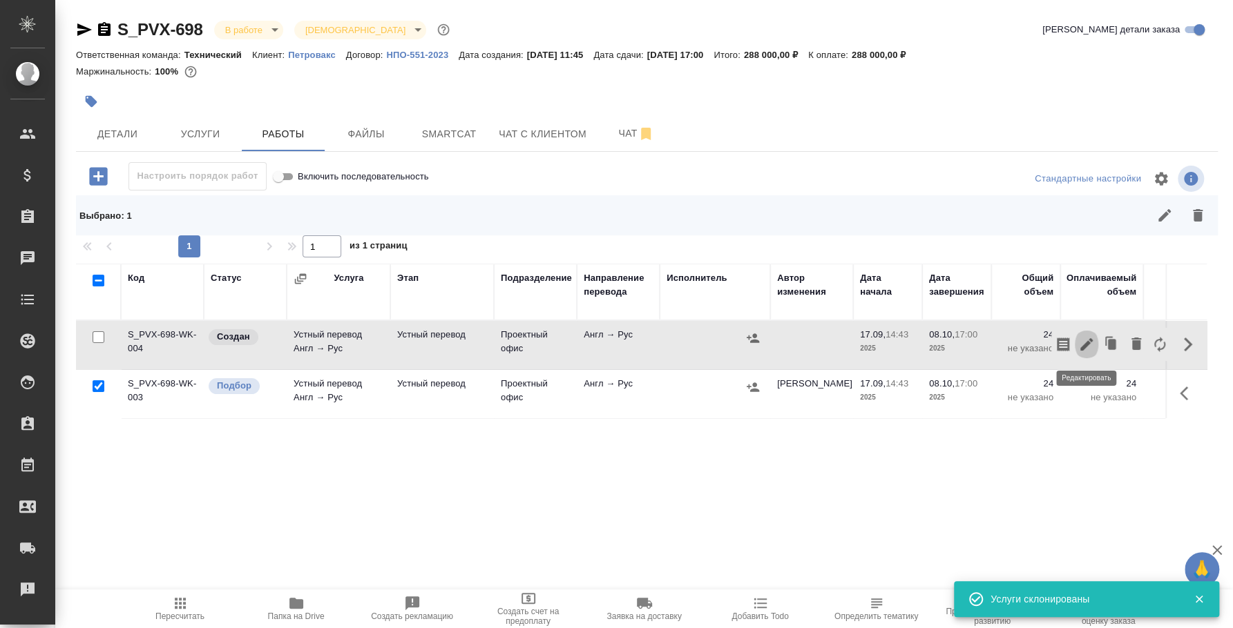
click at [1093, 344] on icon "button" at bounding box center [1086, 344] width 17 height 17
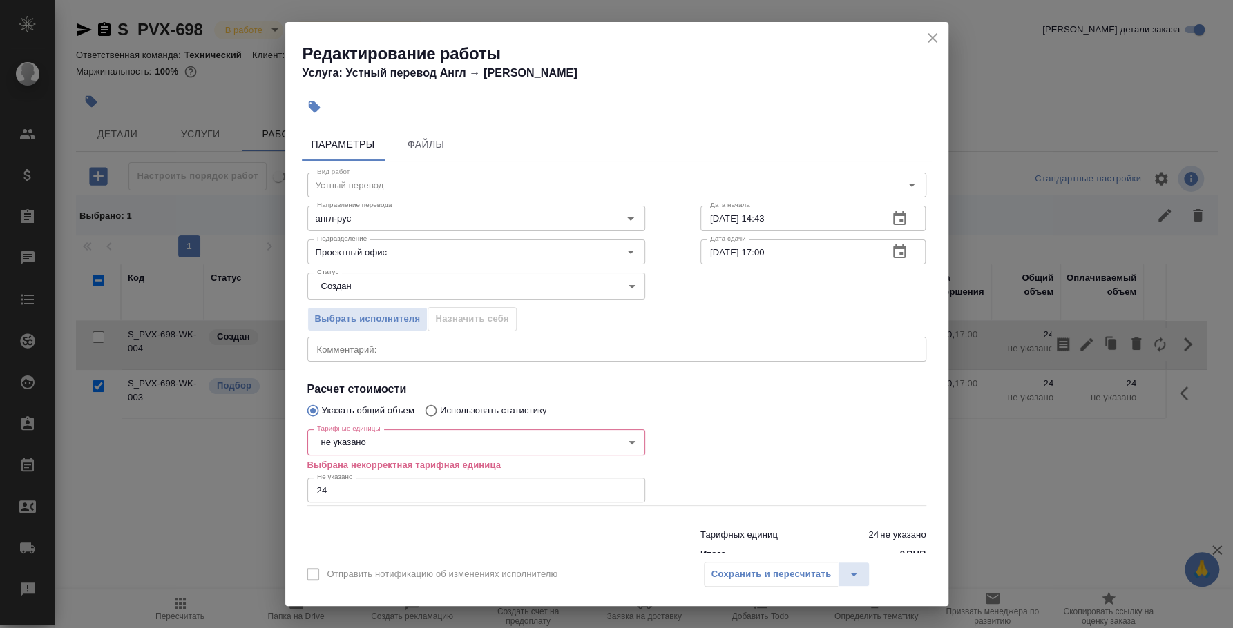
click at [404, 450] on body "🙏 .cls-1 fill:#fff; AWATERA Fedotova Irina Клиенты Спецификации Заказы 0 Чаты T…" at bounding box center [616, 314] width 1233 height 628
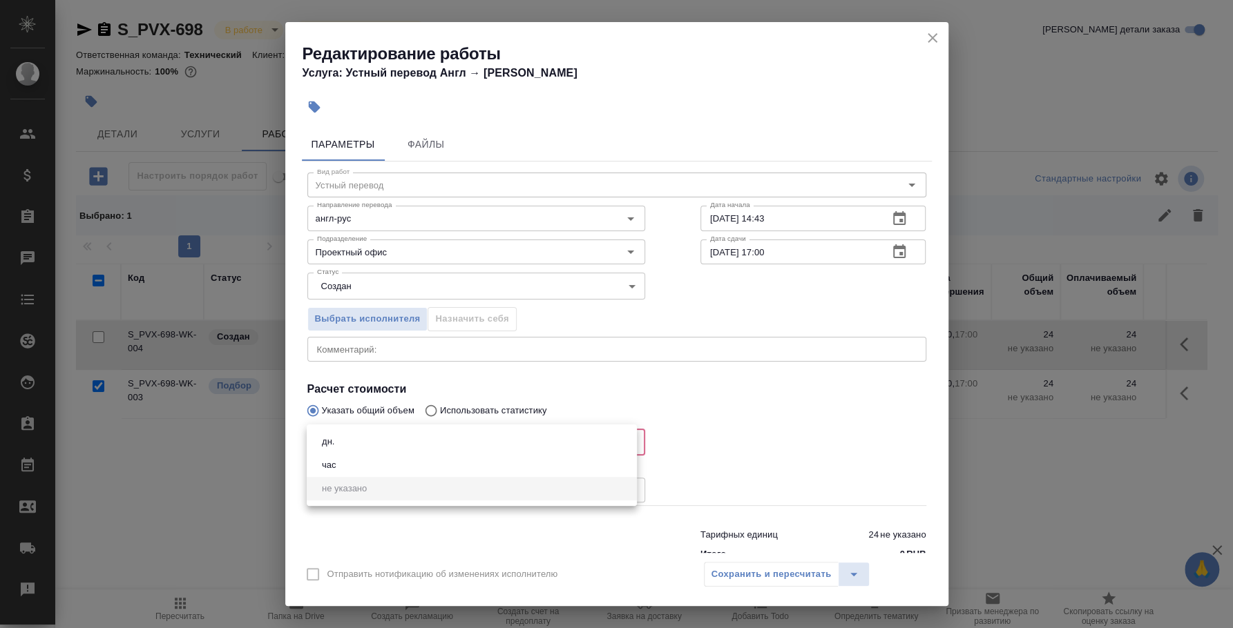
click at [404, 464] on li "час" at bounding box center [472, 465] width 330 height 23
type input "5a8b1489cc6b4906c91bfd93"
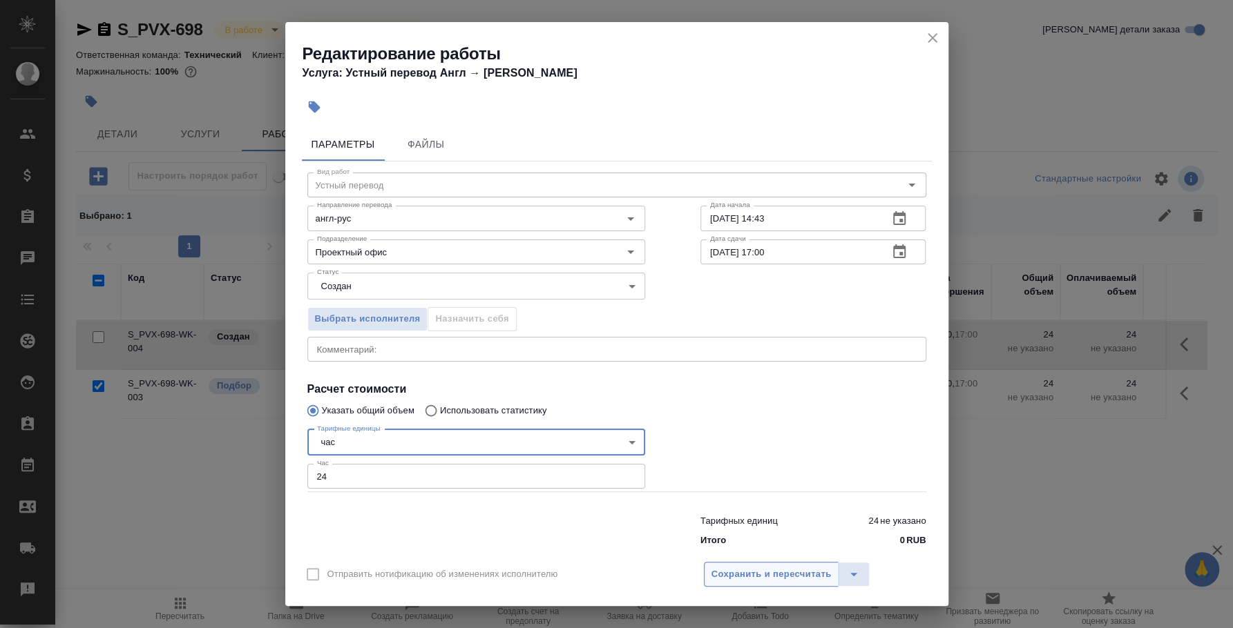
click at [800, 564] on button "Сохранить и пересчитать" at bounding box center [771, 574] width 135 height 25
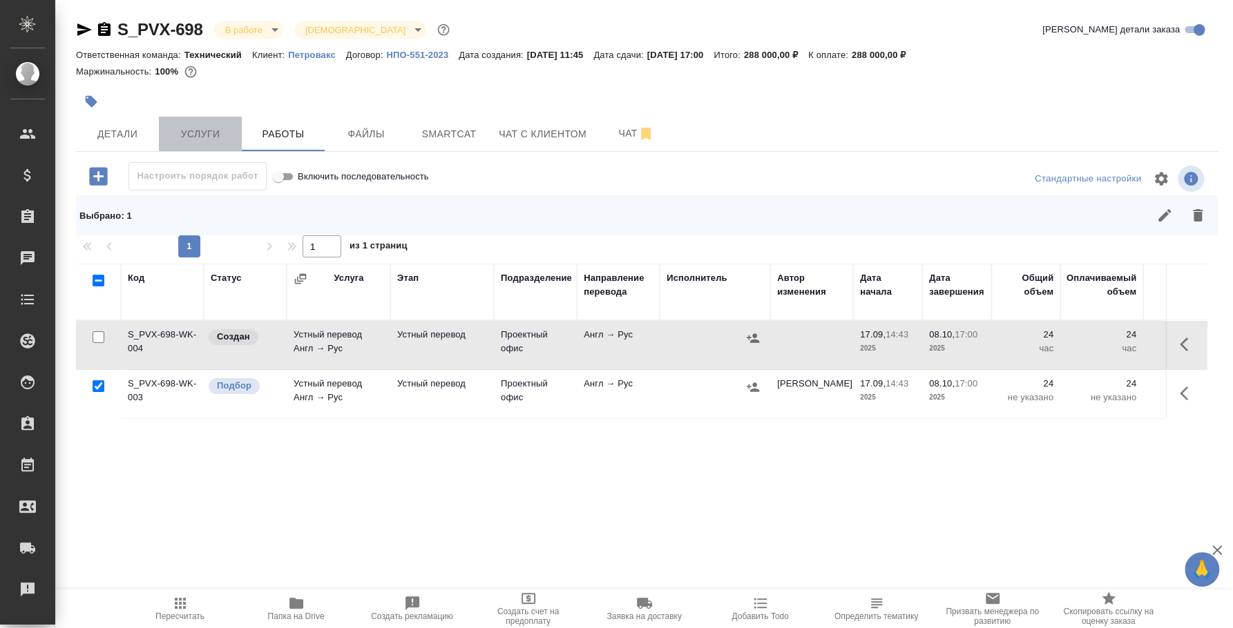
click at [224, 121] on button "Услуги" at bounding box center [200, 134] width 83 height 35
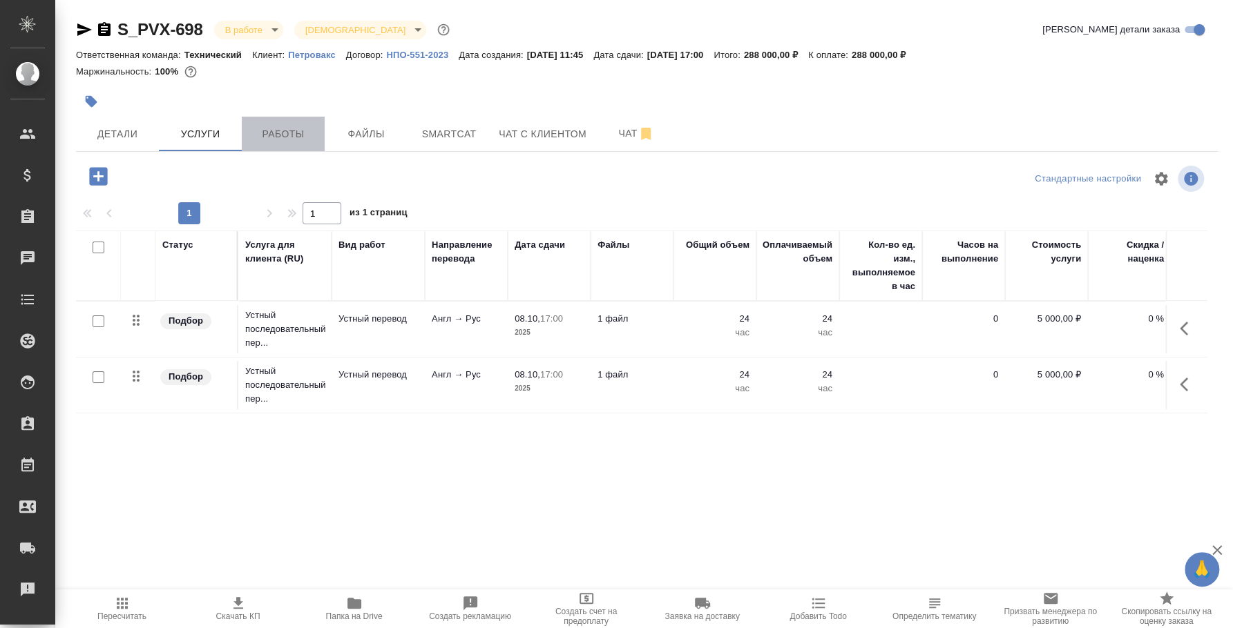
click at [309, 131] on span "Работы" at bounding box center [283, 134] width 66 height 17
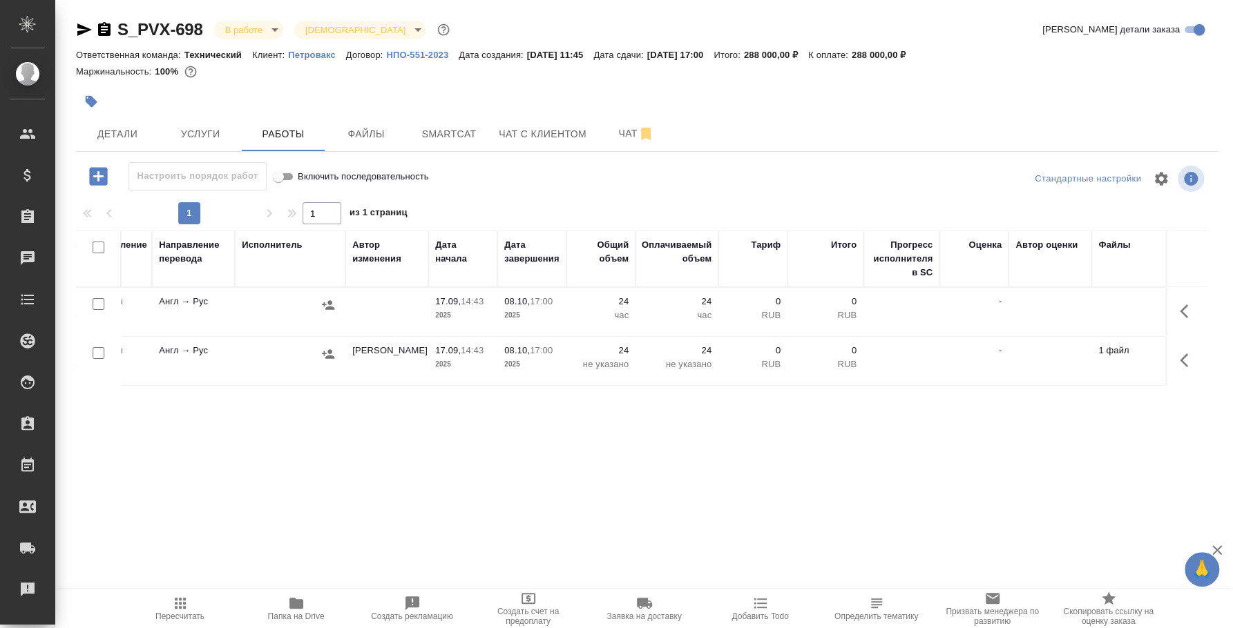
scroll to position [0, 433]
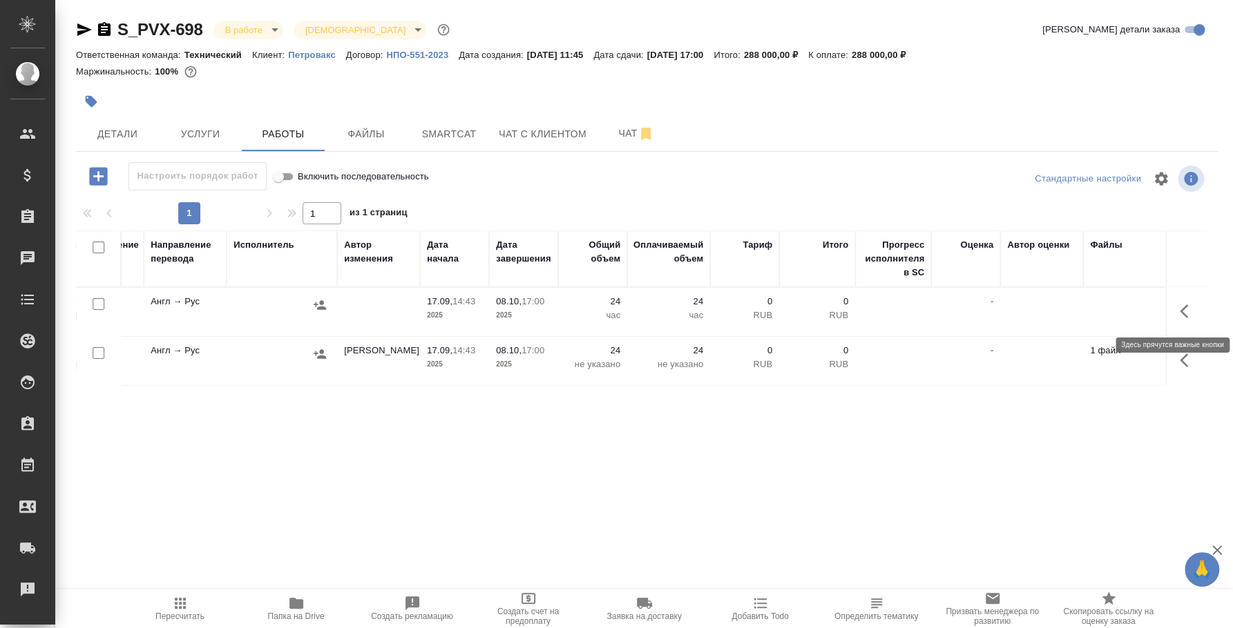
click at [1190, 304] on icon "button" at bounding box center [1188, 311] width 17 height 17
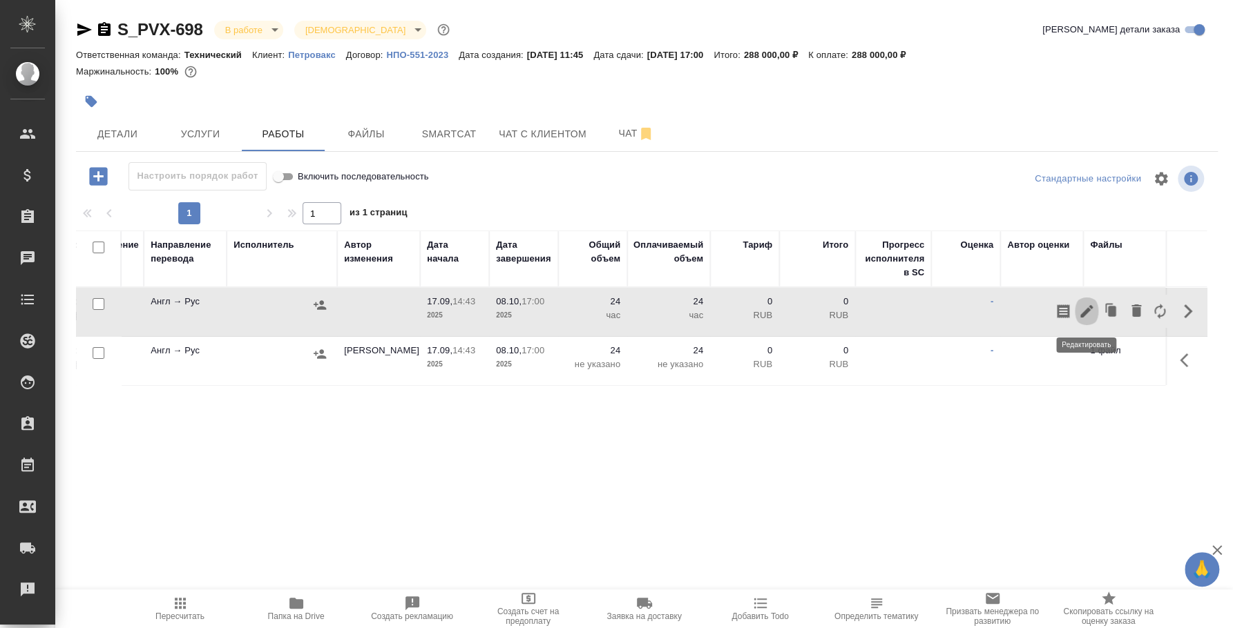
click at [1090, 302] on button "button" at bounding box center [1086, 311] width 23 height 33
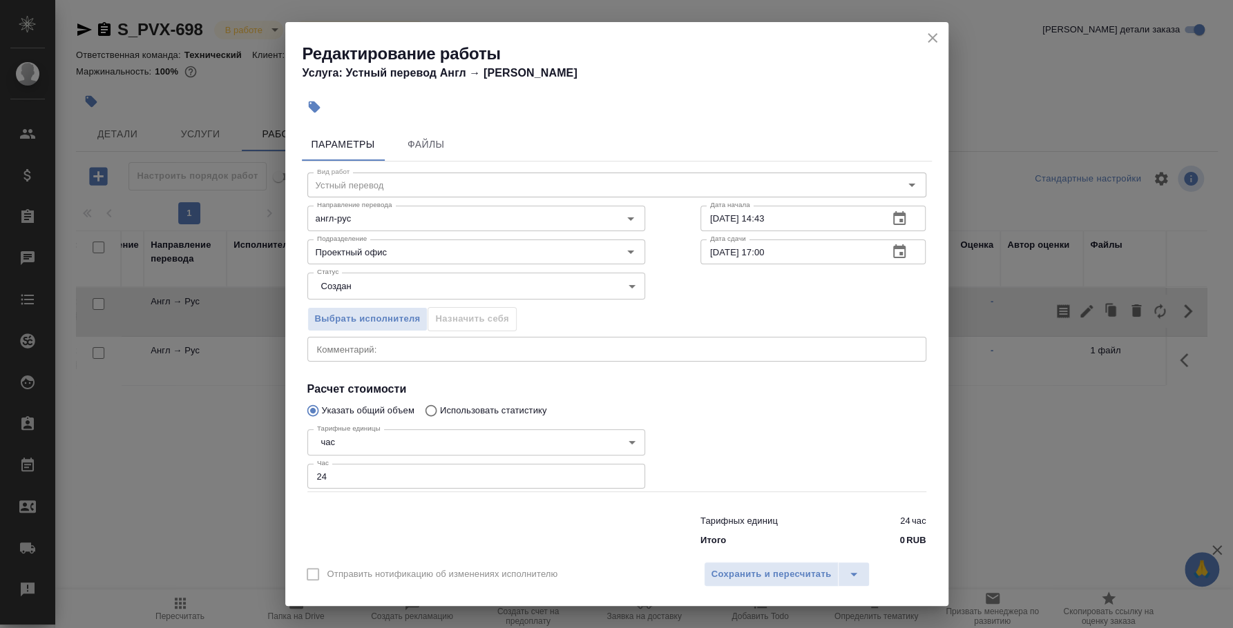
click at [929, 37] on icon "close" at bounding box center [932, 38] width 17 height 17
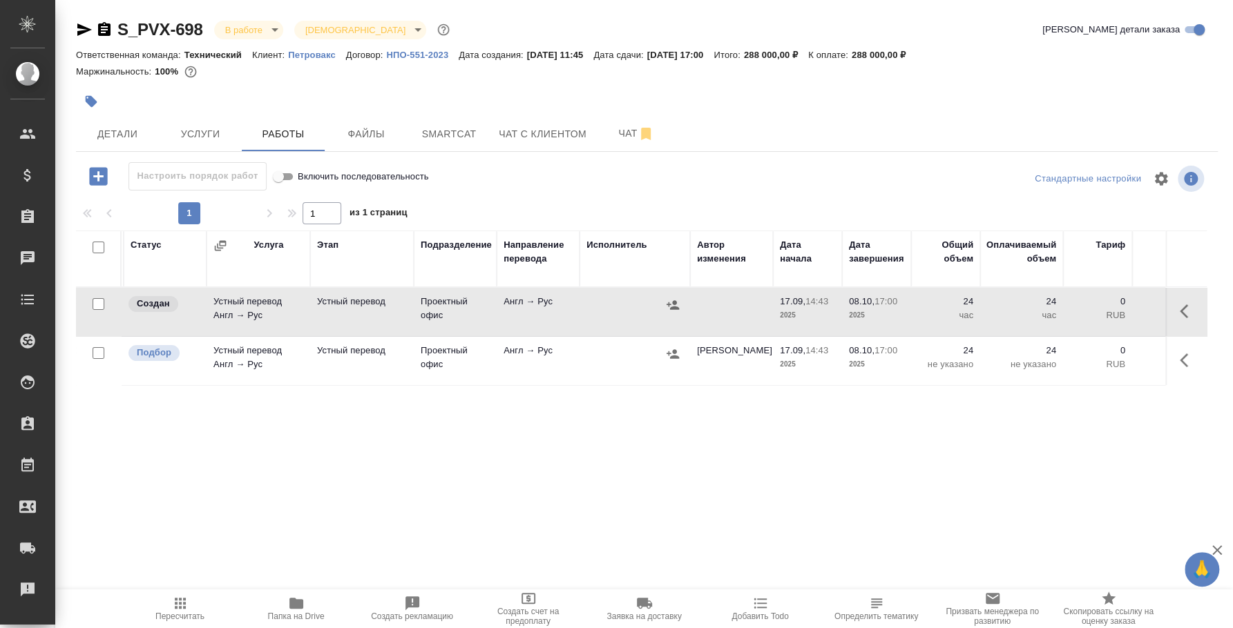
scroll to position [0, 0]
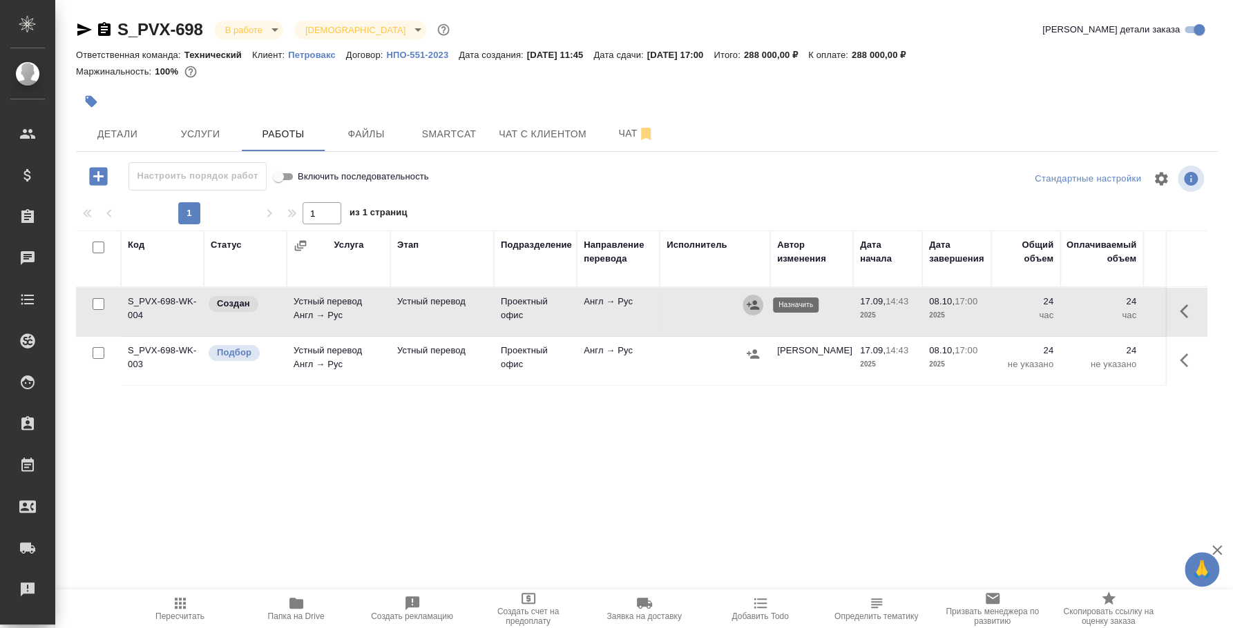
click at [752, 297] on button "button" at bounding box center [752, 305] width 21 height 21
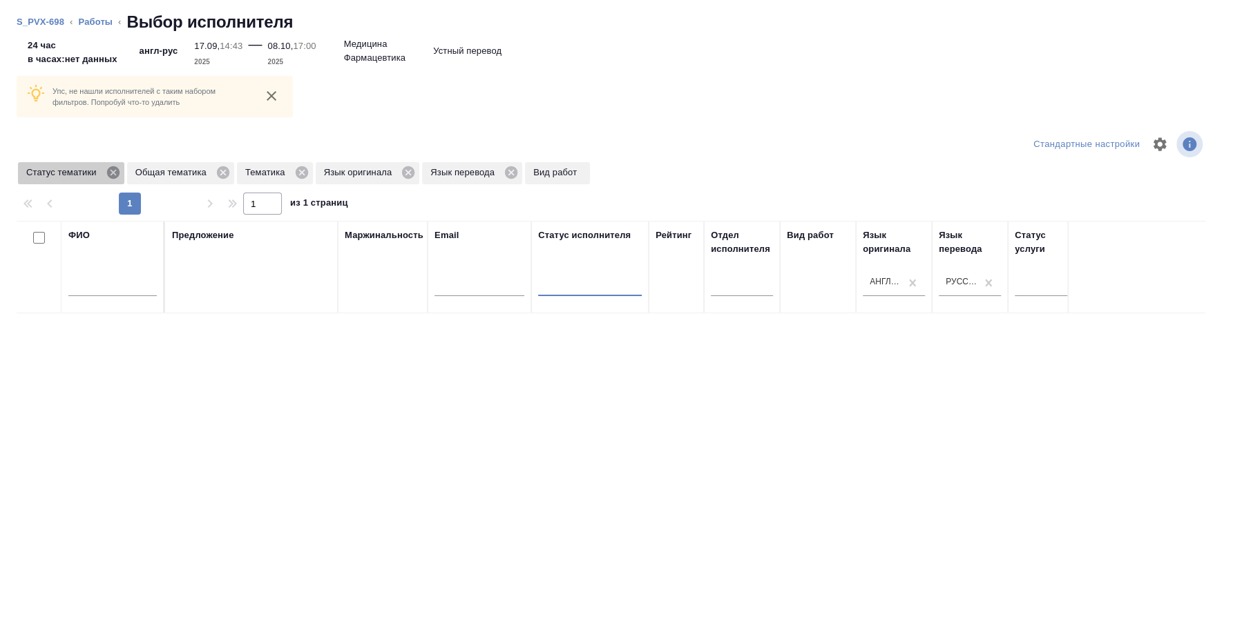
click at [108, 171] on icon at bounding box center [112, 172] width 12 height 12
click at [108, 171] on icon at bounding box center [114, 172] width 12 height 12
click at [85, 173] on icon at bounding box center [83, 172] width 12 height 12
click at [113, 172] on icon at bounding box center [110, 172] width 12 height 12
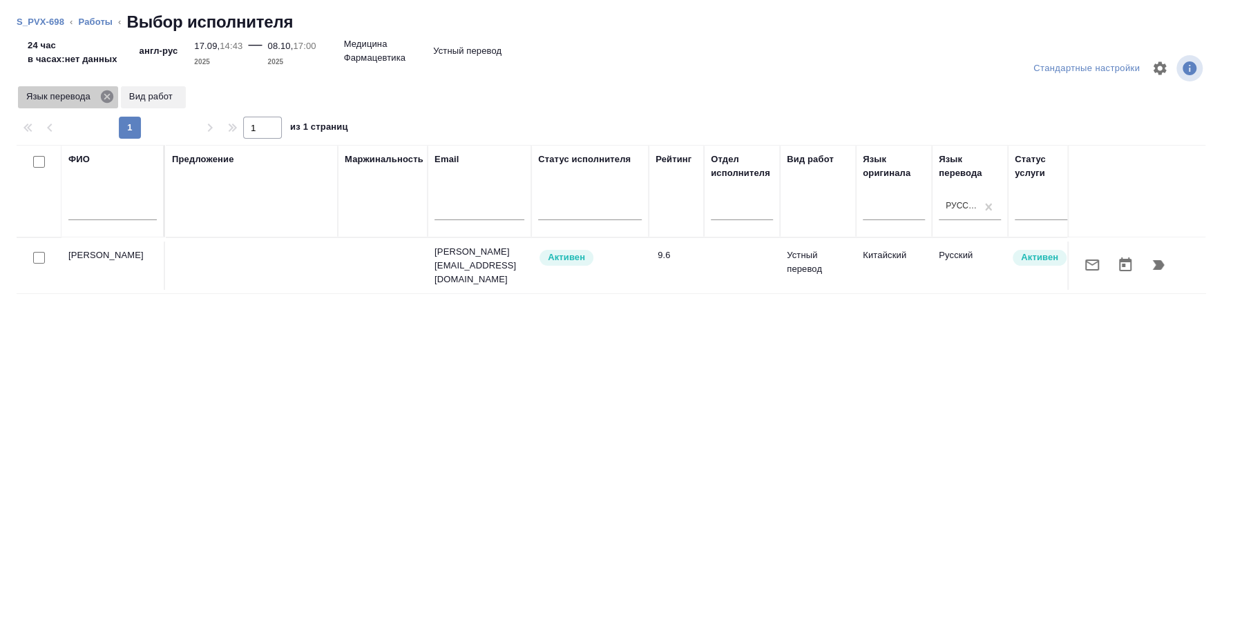
click at [107, 95] on icon at bounding box center [106, 96] width 15 height 15
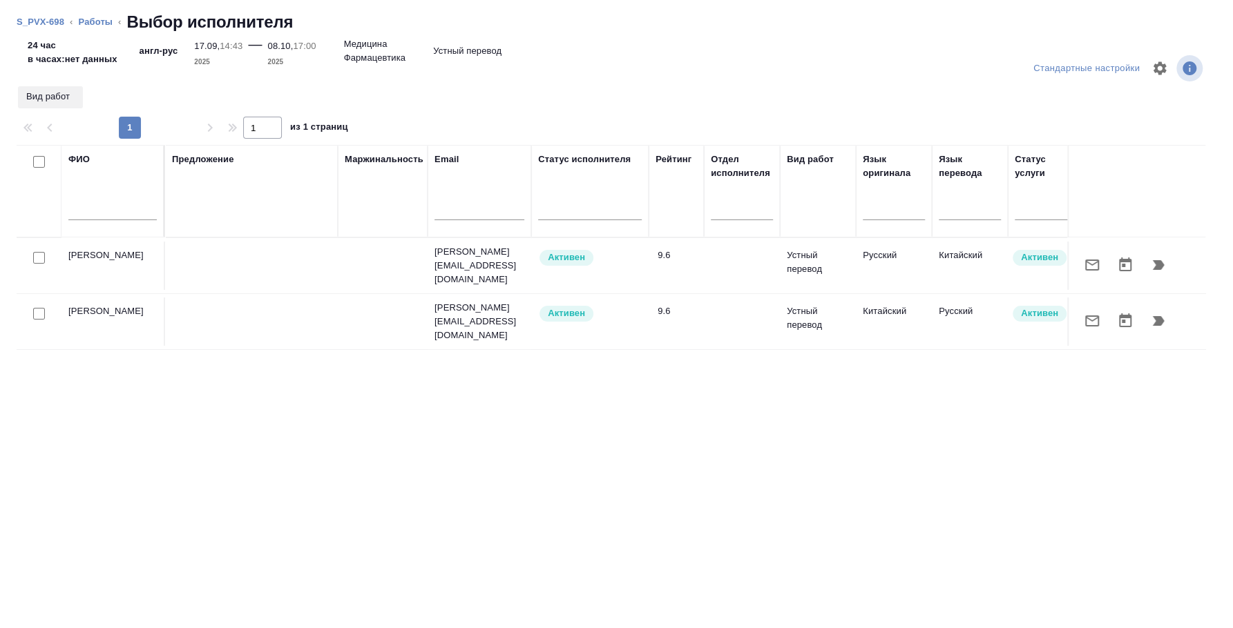
click at [88, 212] on input "text" at bounding box center [112, 211] width 88 height 17
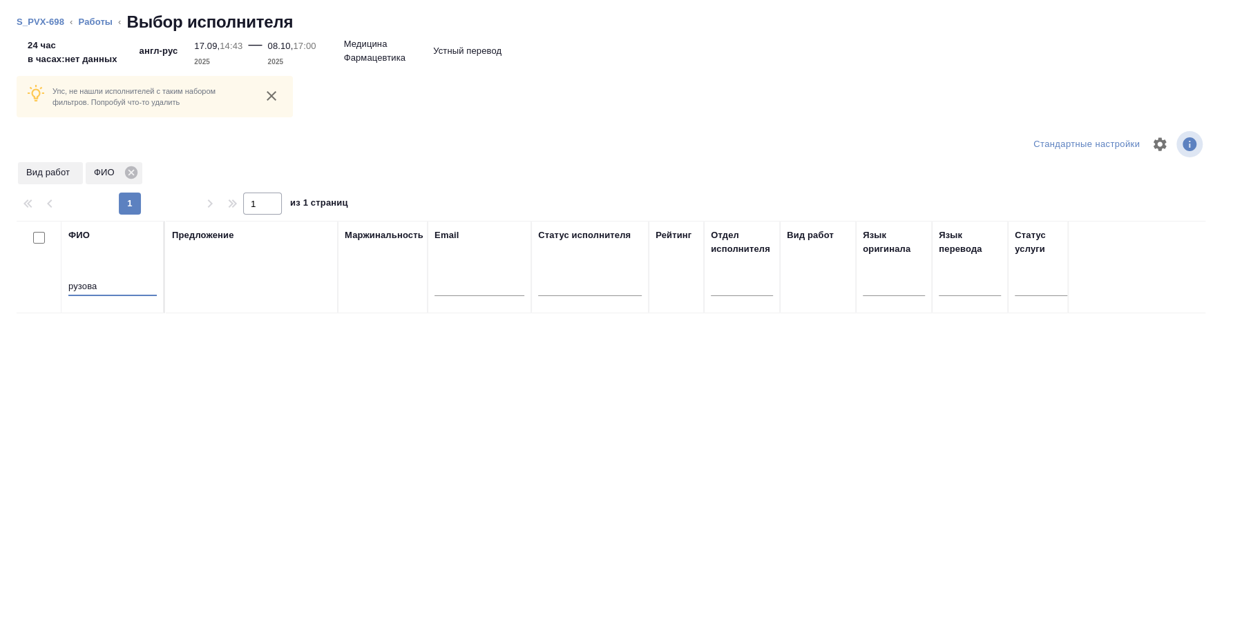
type input "рузова"
click at [82, 24] on link "Работы" at bounding box center [95, 22] width 35 height 10
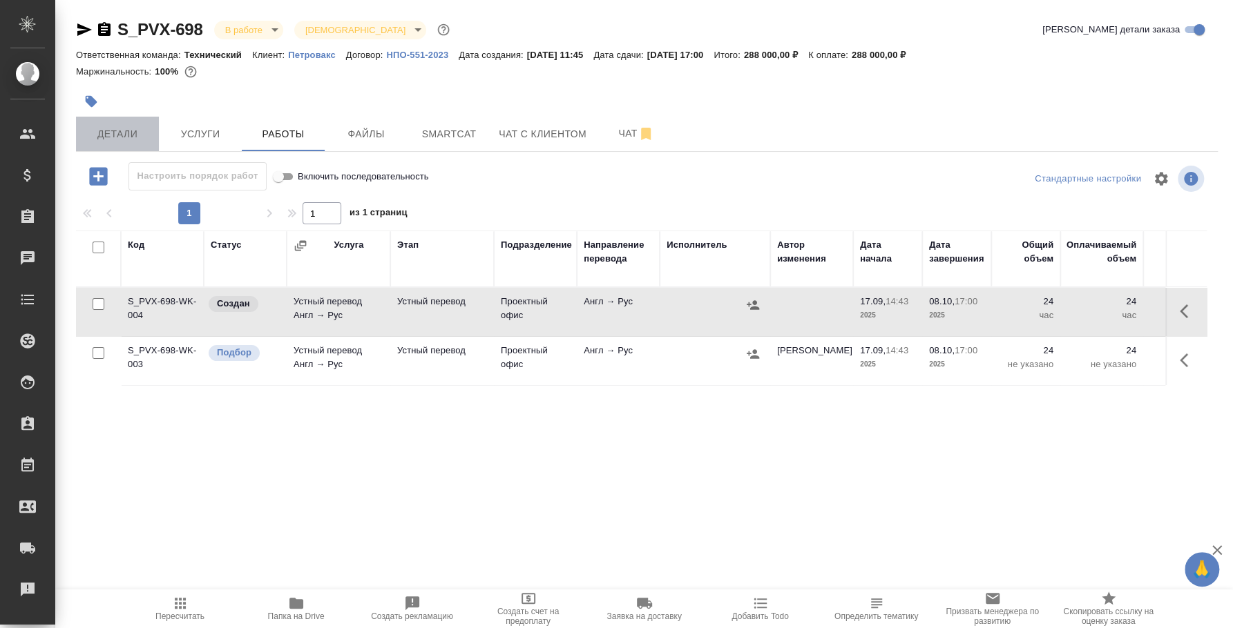
click at [131, 142] on span "Детали" at bounding box center [117, 134] width 66 height 17
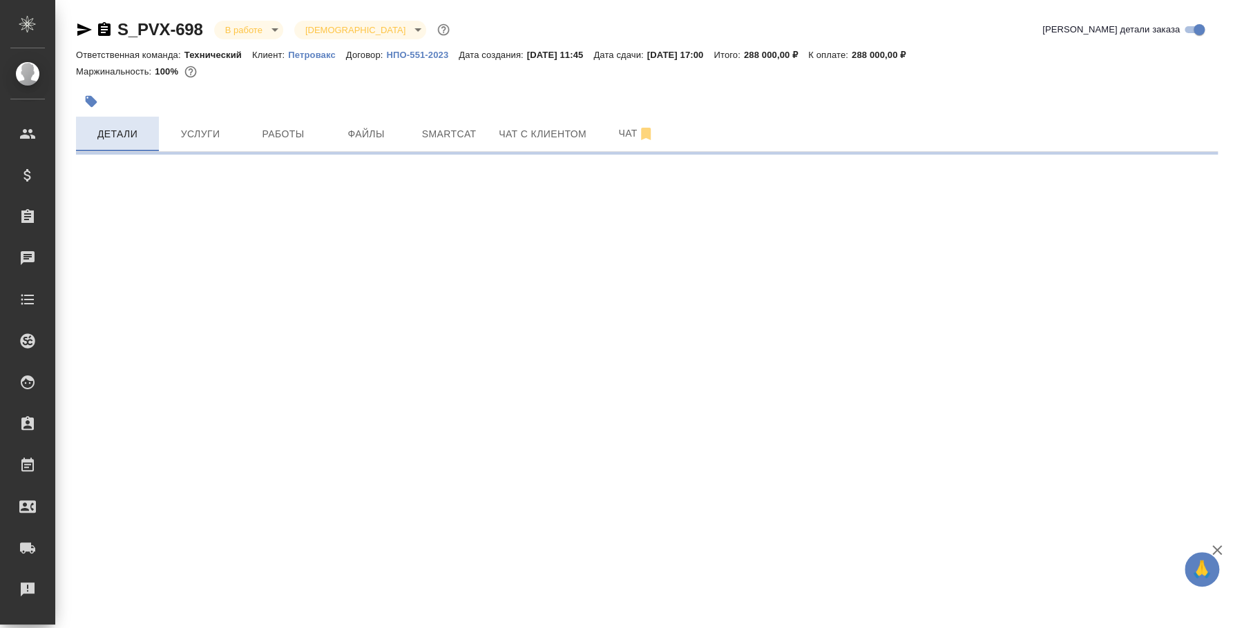
select select "RU"
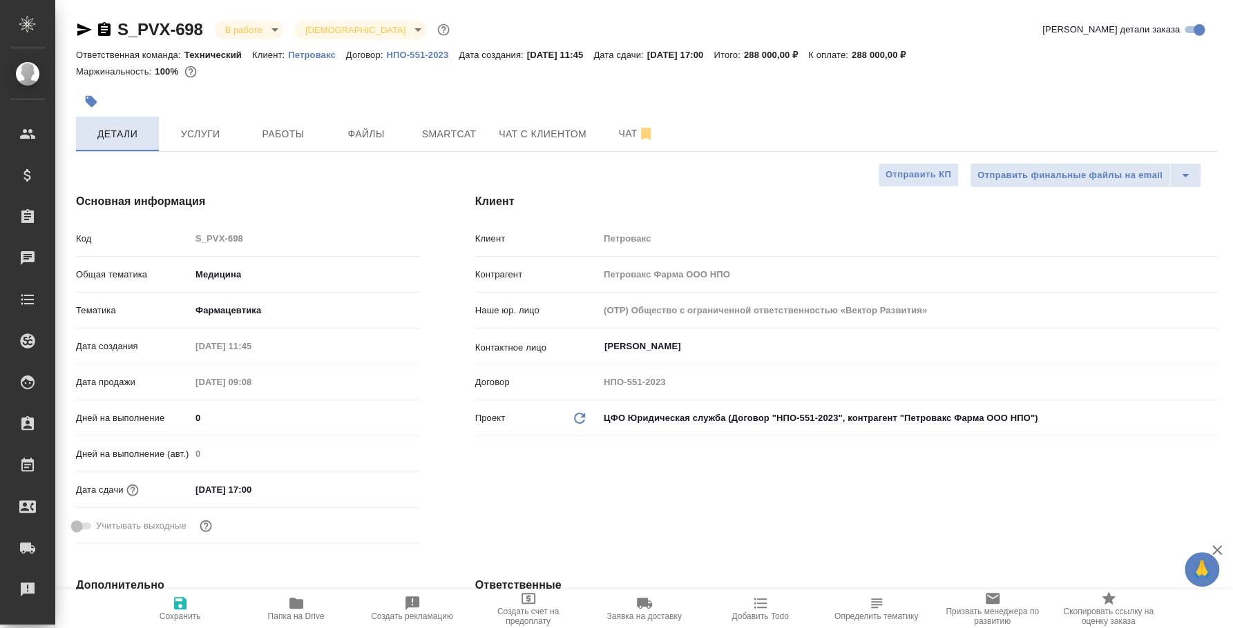
type textarea "x"
click at [213, 140] on span "Услуги" at bounding box center [200, 134] width 66 height 17
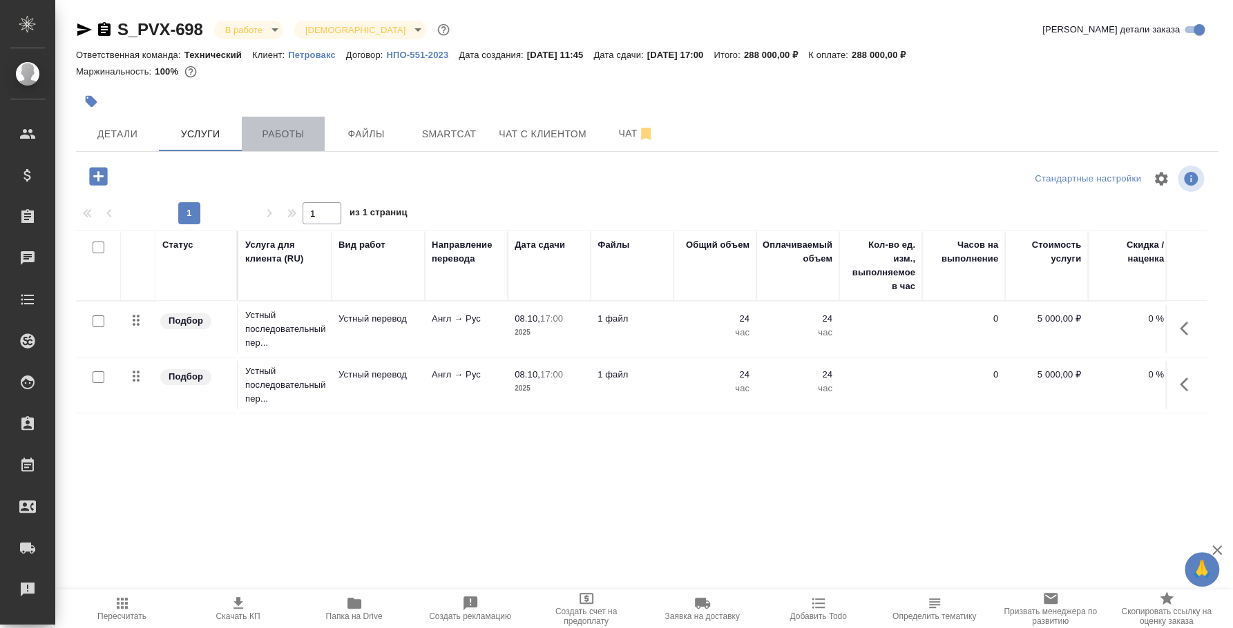
click at [283, 129] on span "Работы" at bounding box center [283, 134] width 66 height 17
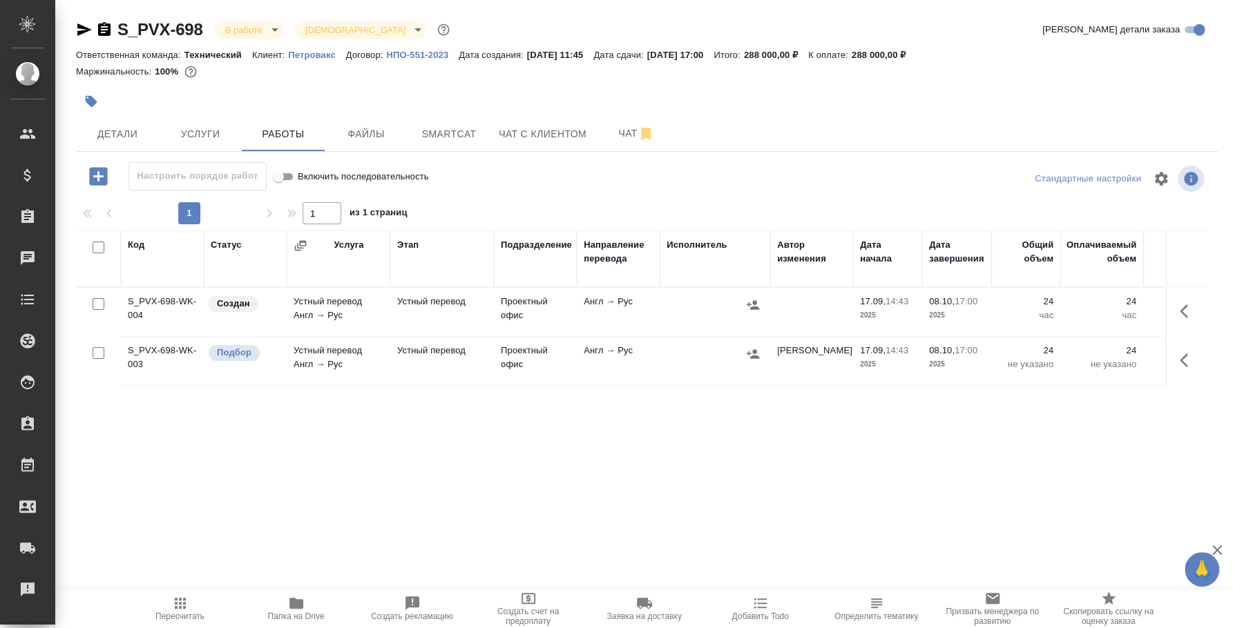
click at [94, 176] on icon "button" at bounding box center [98, 176] width 24 height 24
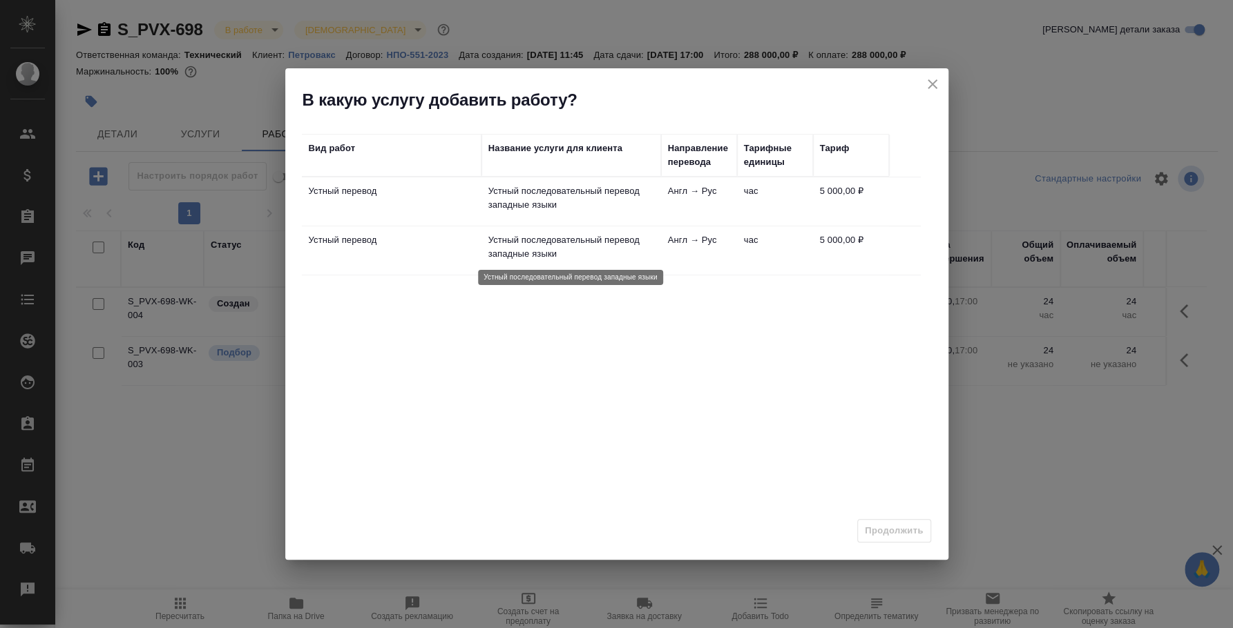
click at [588, 240] on p "Устный последовательный перевод западные языки" at bounding box center [571, 247] width 166 height 28
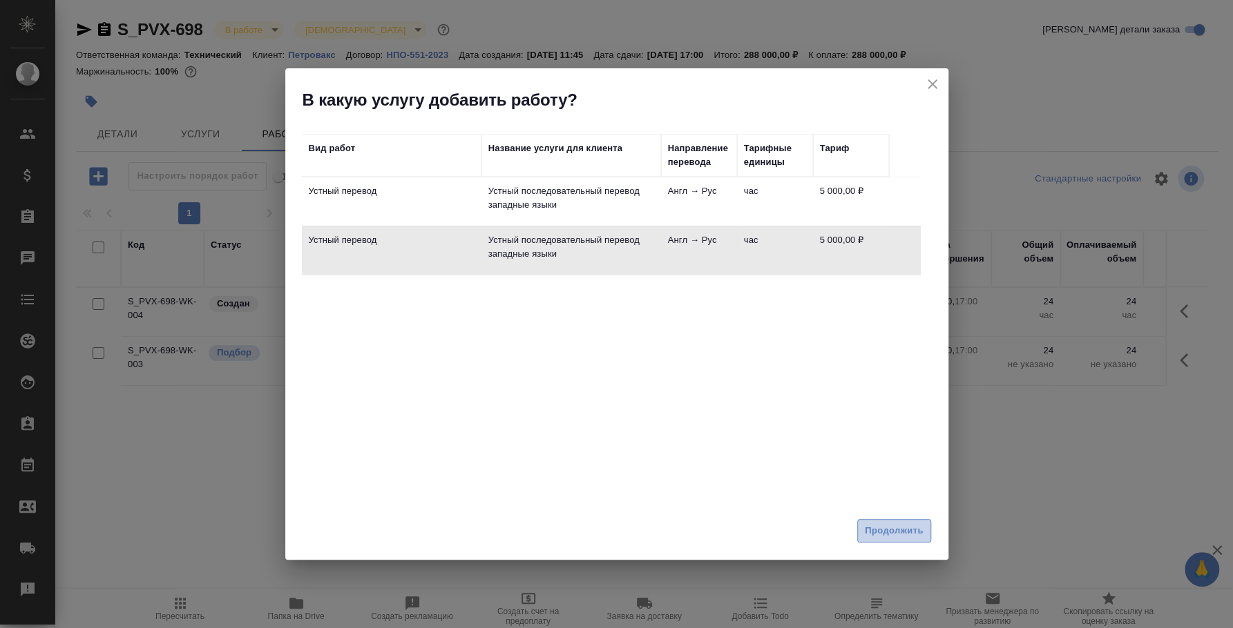
click at [874, 536] on span "Продолжить" at bounding box center [894, 531] width 58 height 16
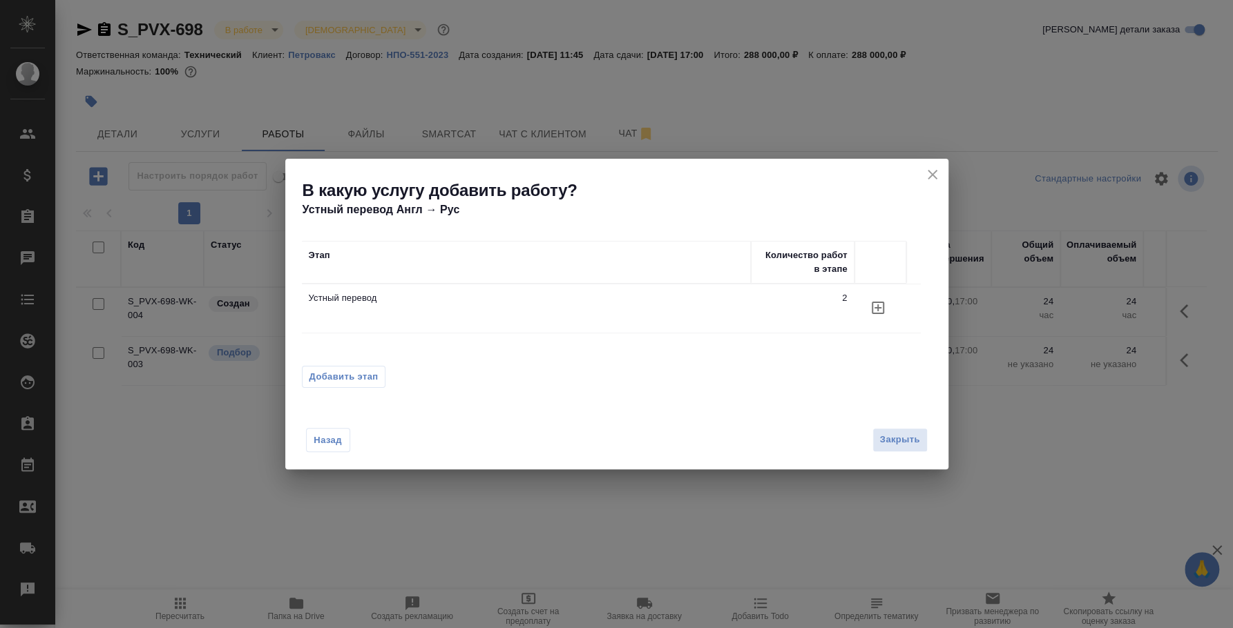
click at [381, 382] on button "Добавить этап" at bounding box center [344, 377] width 84 height 22
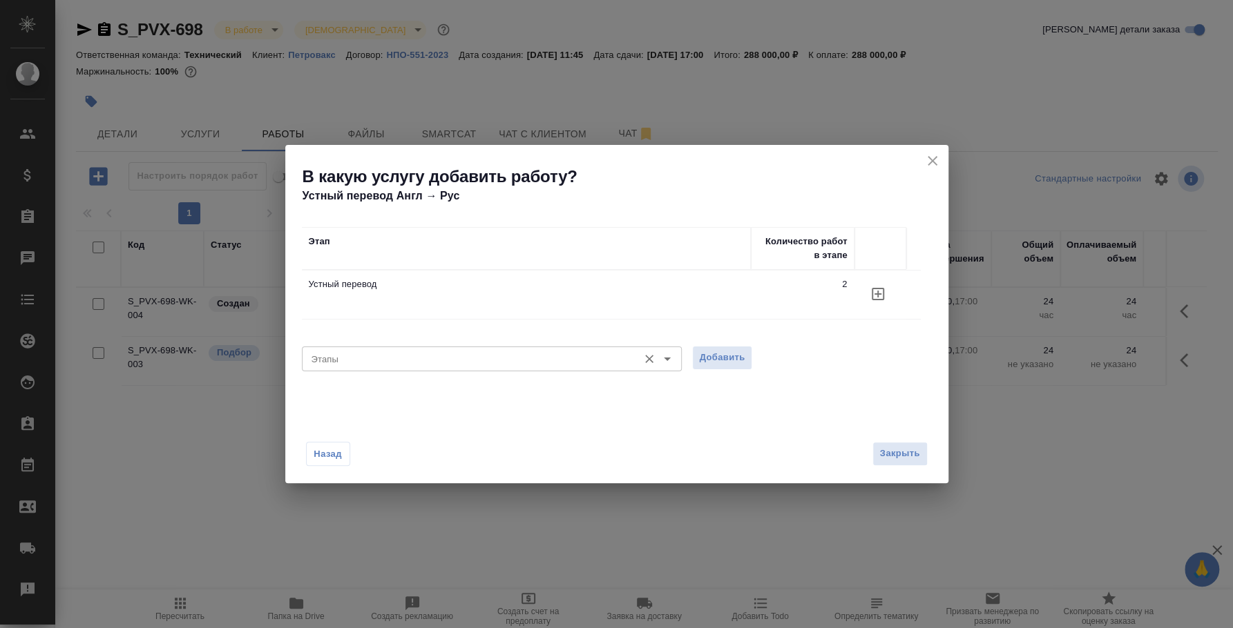
click at [376, 356] on input "Этапы" at bounding box center [468, 359] width 325 height 17
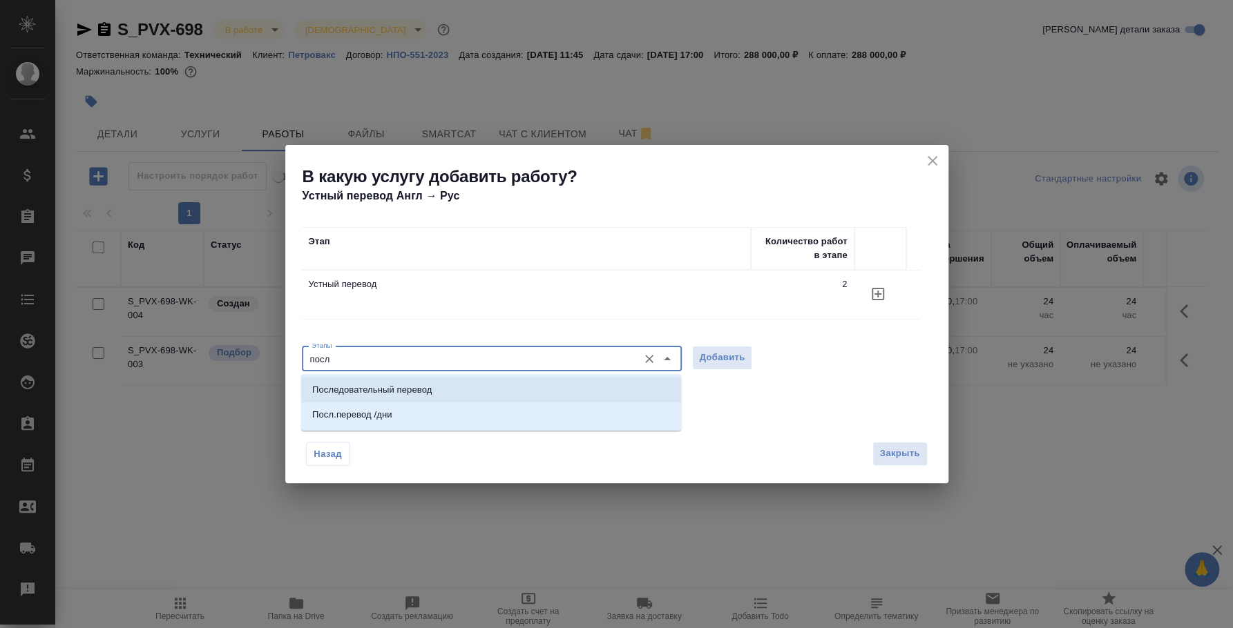
click at [455, 388] on li "Последовательный перевод" at bounding box center [491, 390] width 380 height 25
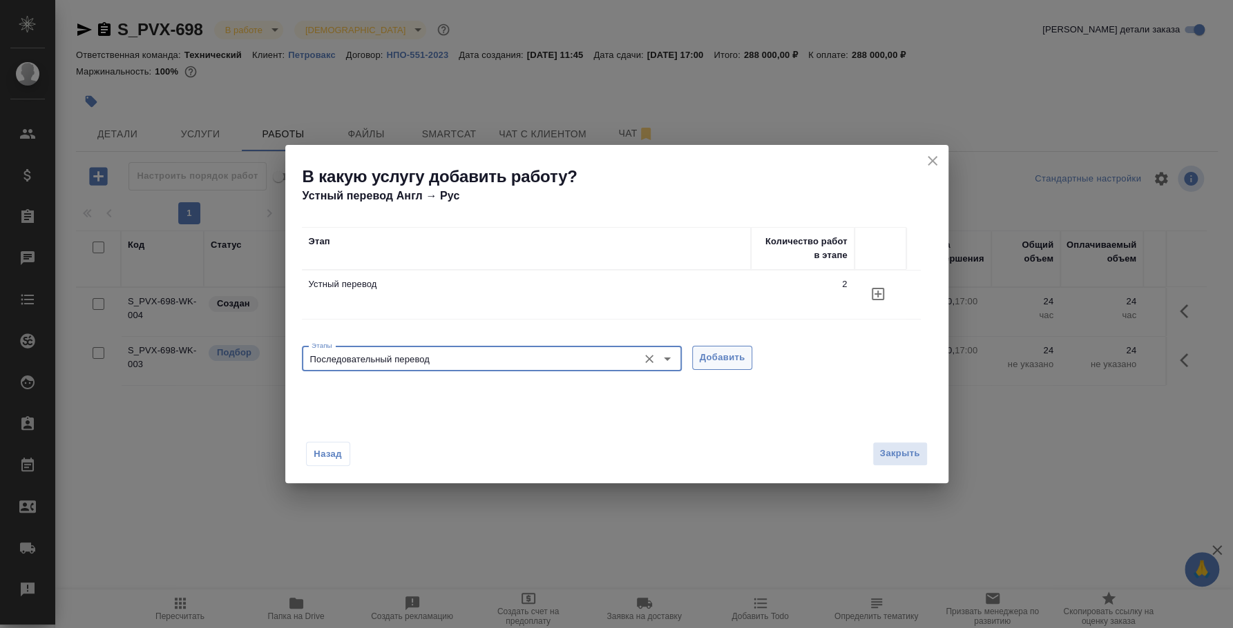
type input "Последовательный перевод"
click at [733, 360] on span "Добавить" at bounding box center [723, 358] width 46 height 16
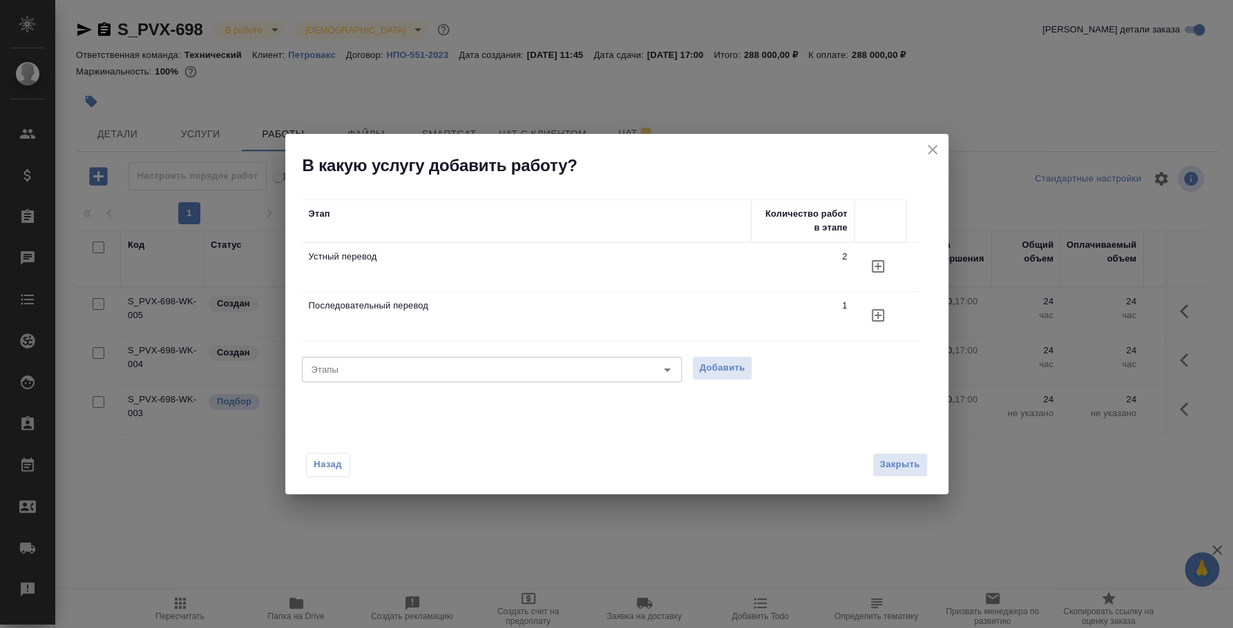
click at [881, 314] on icon "button" at bounding box center [877, 315] width 17 height 17
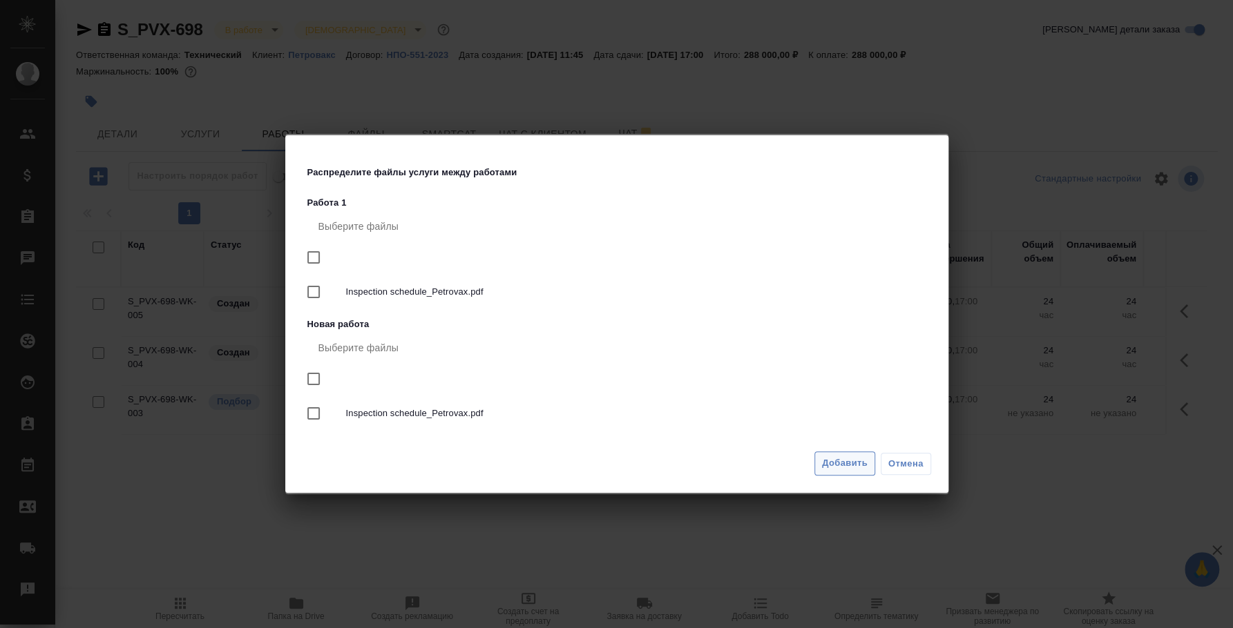
click at [863, 463] on span "Добавить" at bounding box center [845, 464] width 46 height 16
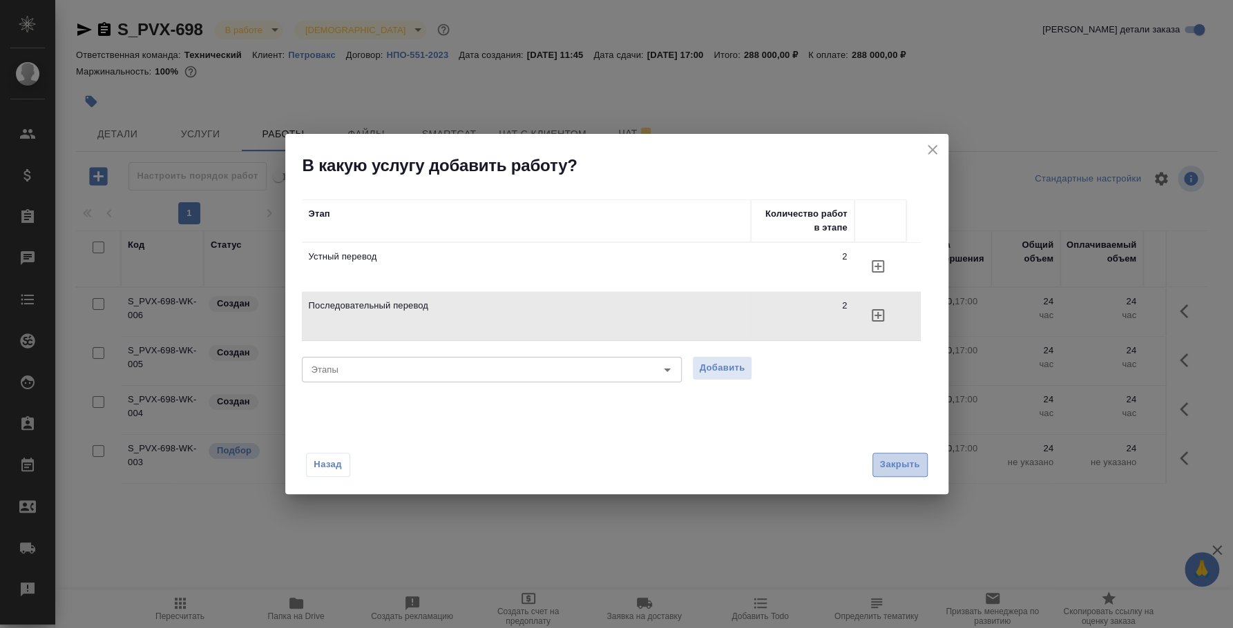
click at [914, 460] on span "Закрыть" at bounding box center [900, 465] width 40 height 16
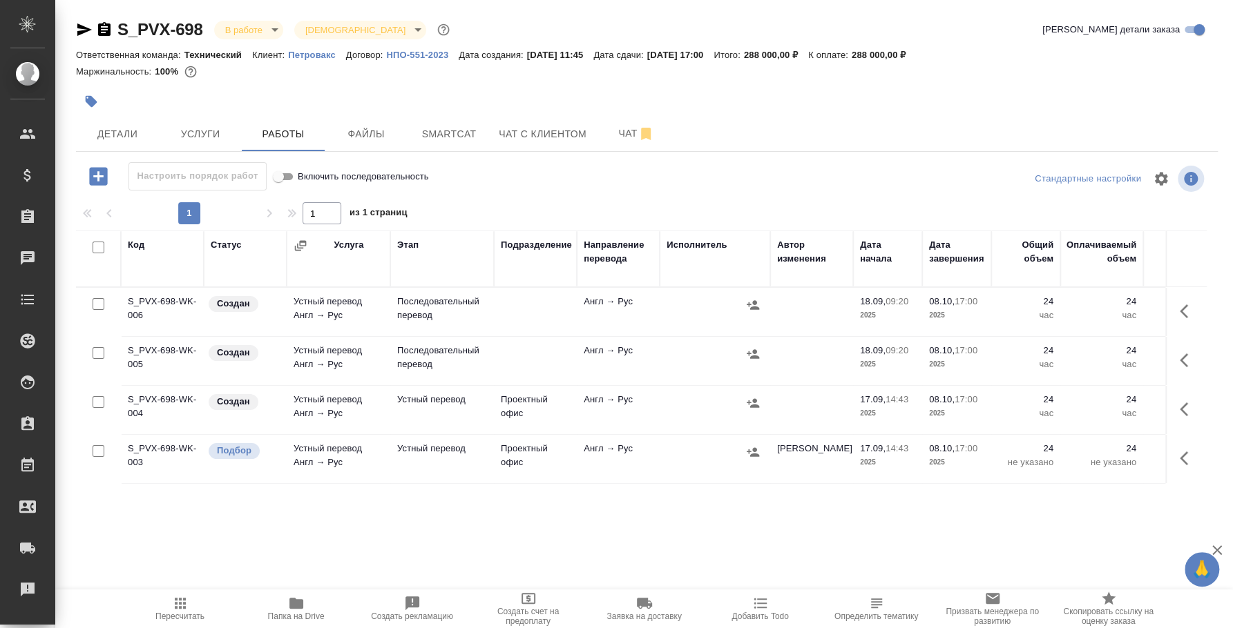
click at [763, 301] on td at bounding box center [715, 312] width 110 height 48
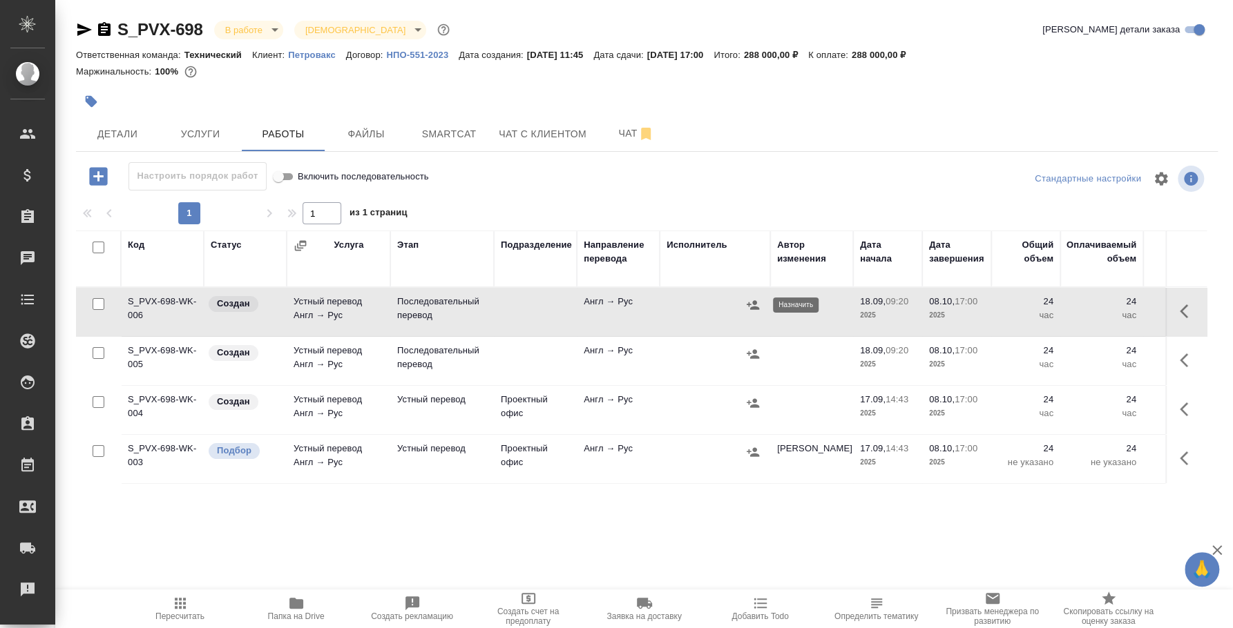
click at [756, 311] on icon "button" at bounding box center [753, 305] width 14 height 14
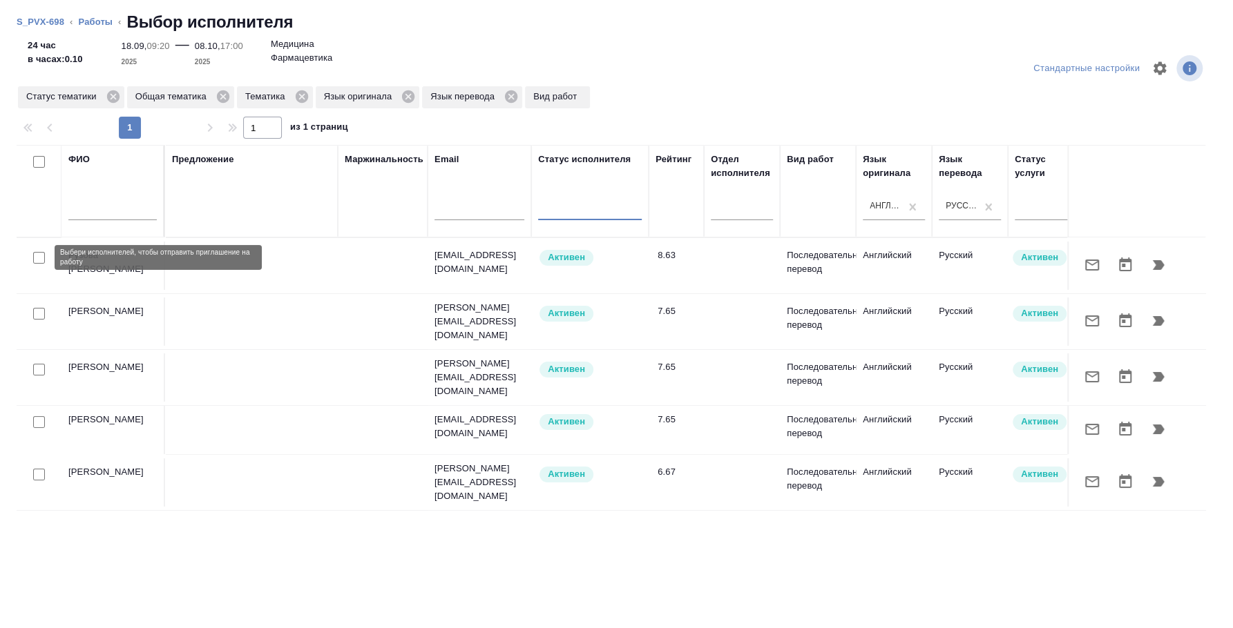
click at [39, 257] on input "checkbox" at bounding box center [39, 258] width 12 height 12
checkbox input "true"
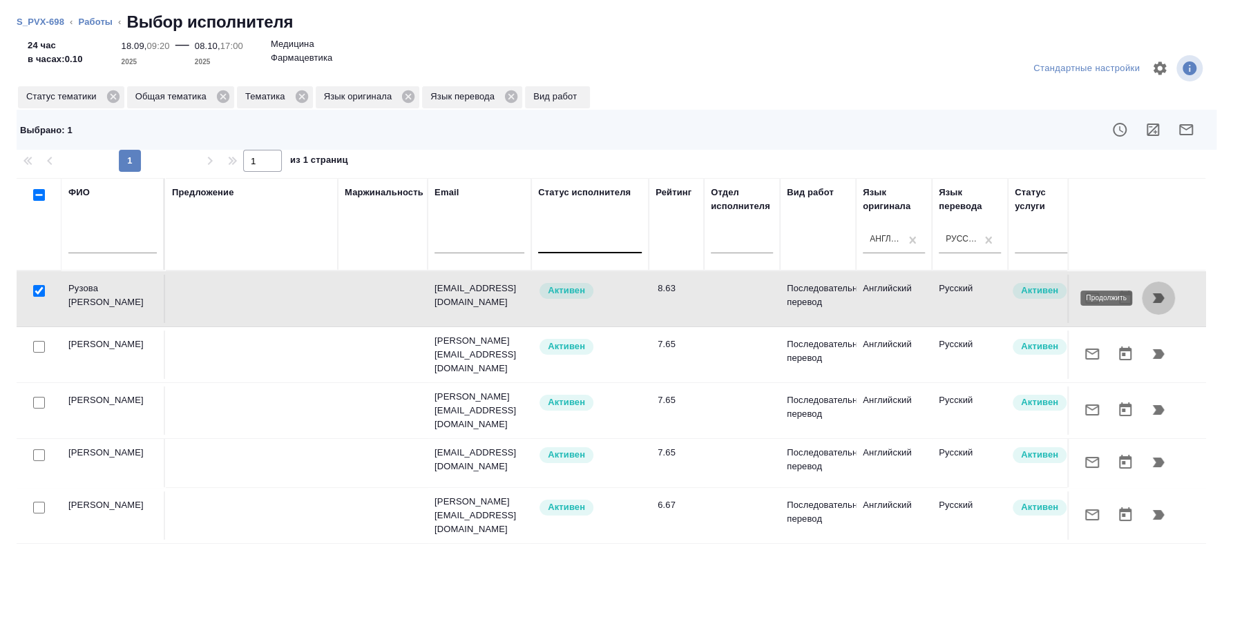
click at [1157, 298] on icon "button" at bounding box center [1159, 299] width 12 height 10
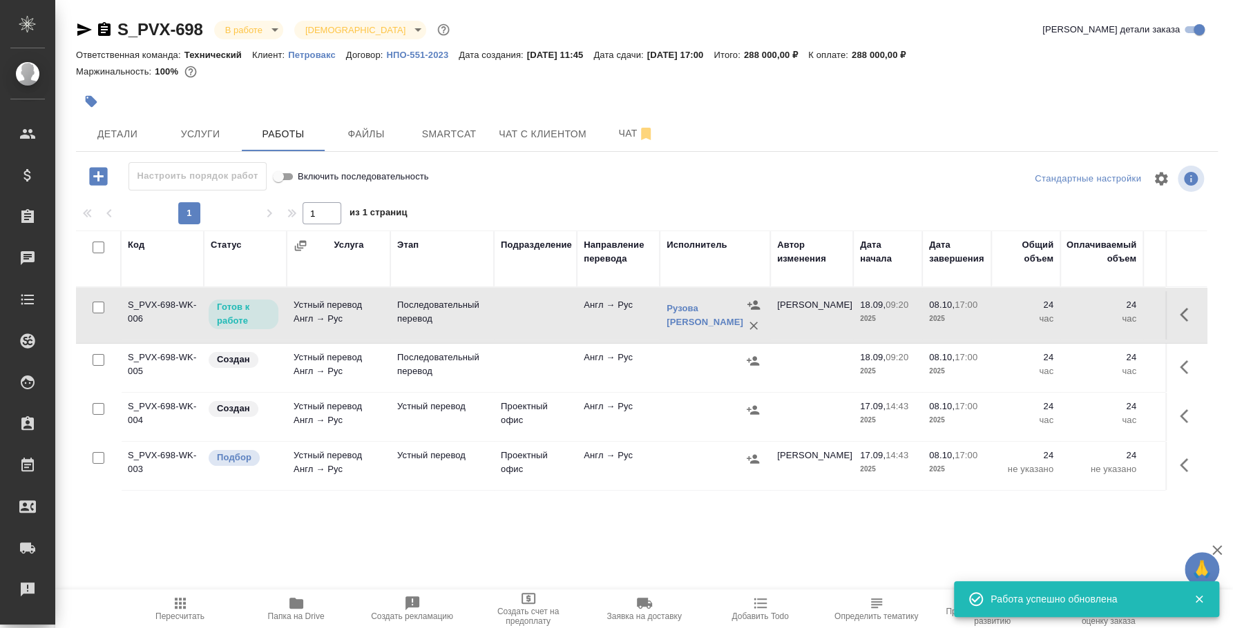
click at [753, 355] on icon "button" at bounding box center [753, 361] width 14 height 14
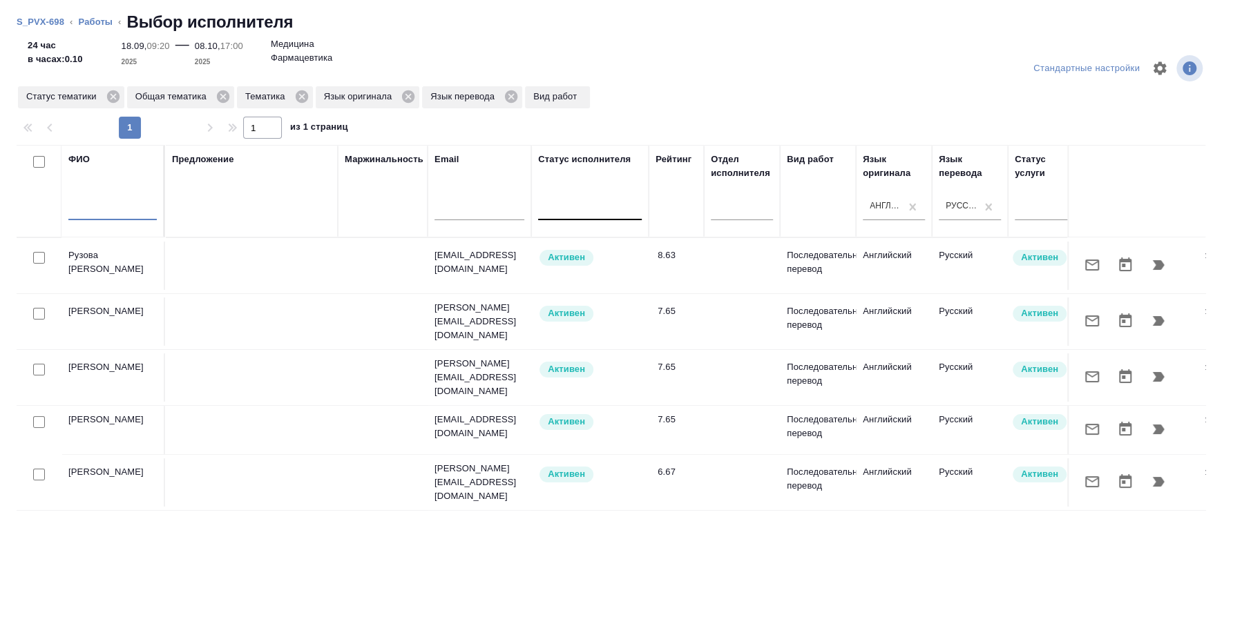
click at [125, 209] on input "text" at bounding box center [112, 211] width 88 height 17
type input "рузова наталья"
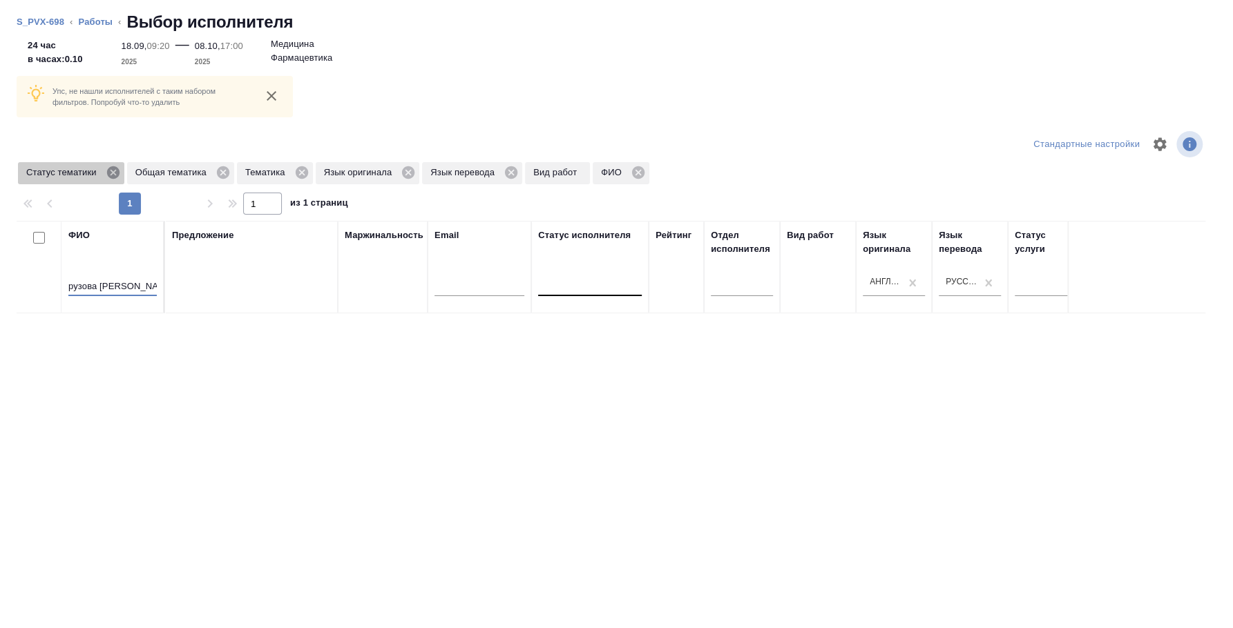
click at [115, 166] on icon at bounding box center [112, 172] width 12 height 12
click at [110, 173] on icon at bounding box center [114, 172] width 12 height 12
click at [87, 172] on icon at bounding box center [83, 172] width 12 height 12
click at [110, 175] on icon at bounding box center [110, 172] width 12 height 12
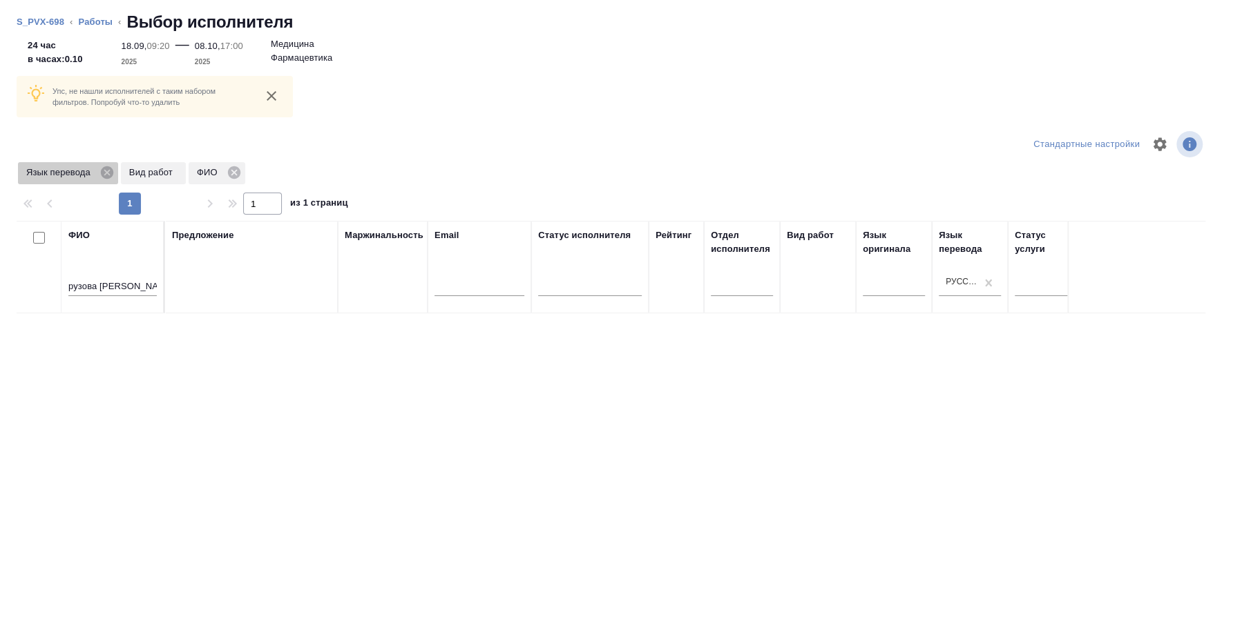
click at [110, 175] on icon at bounding box center [107, 172] width 12 height 12
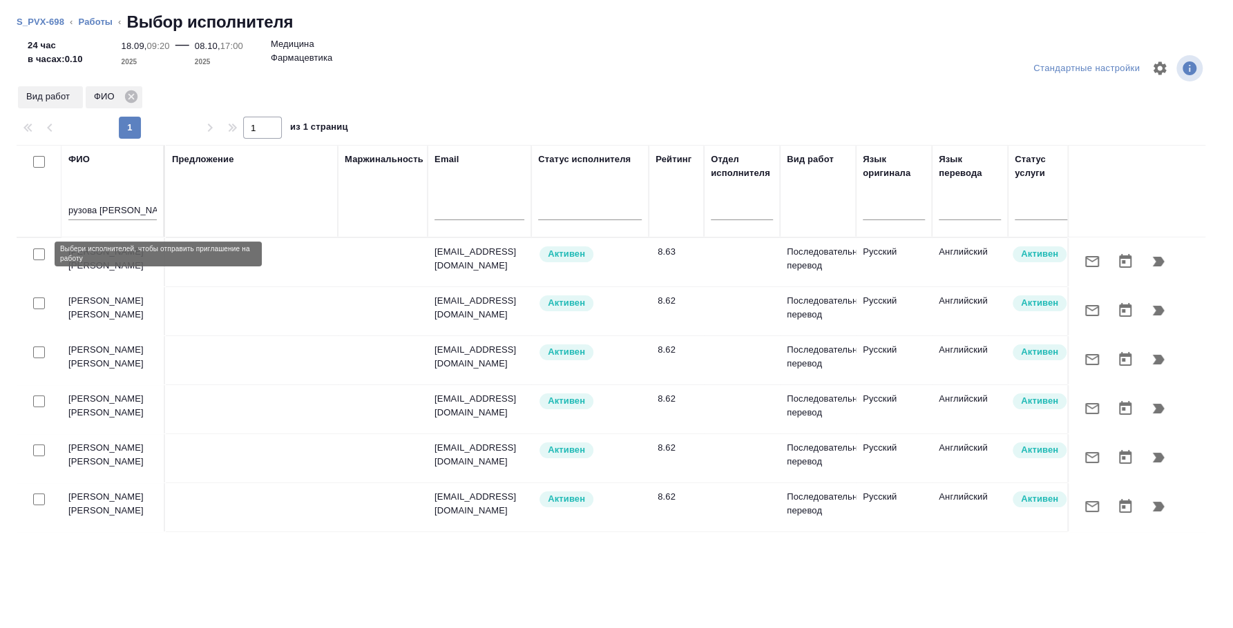
click at [41, 250] on input "checkbox" at bounding box center [39, 255] width 12 height 12
checkbox input "true"
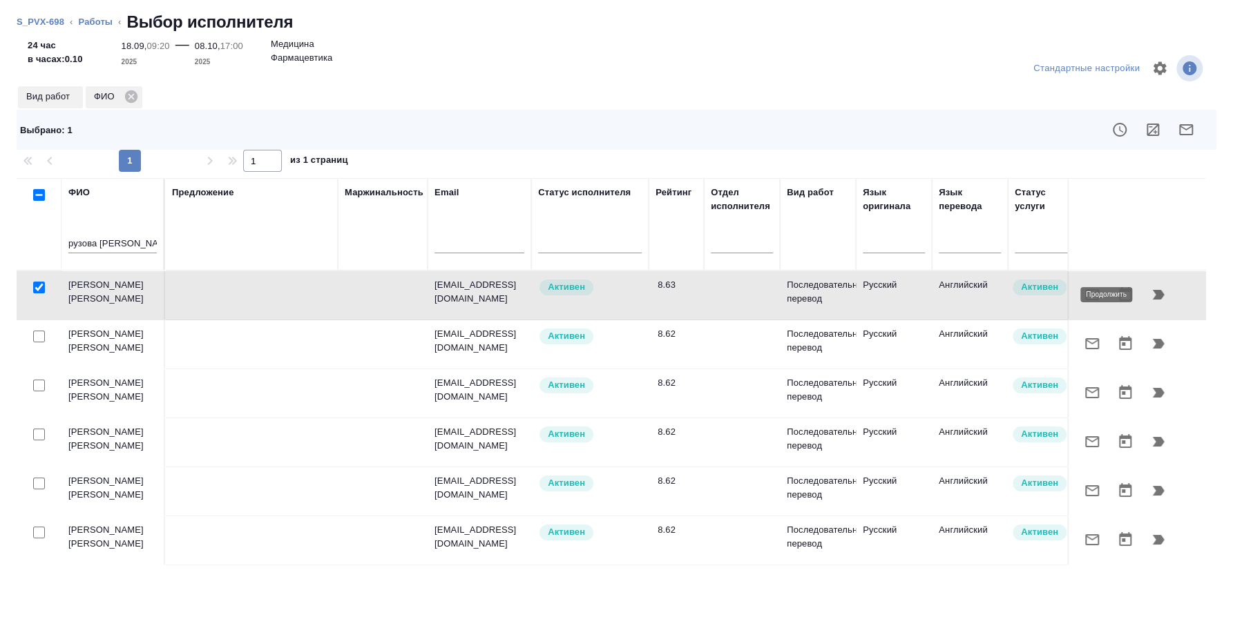
click at [1151, 296] on icon "button" at bounding box center [1158, 295] width 17 height 17
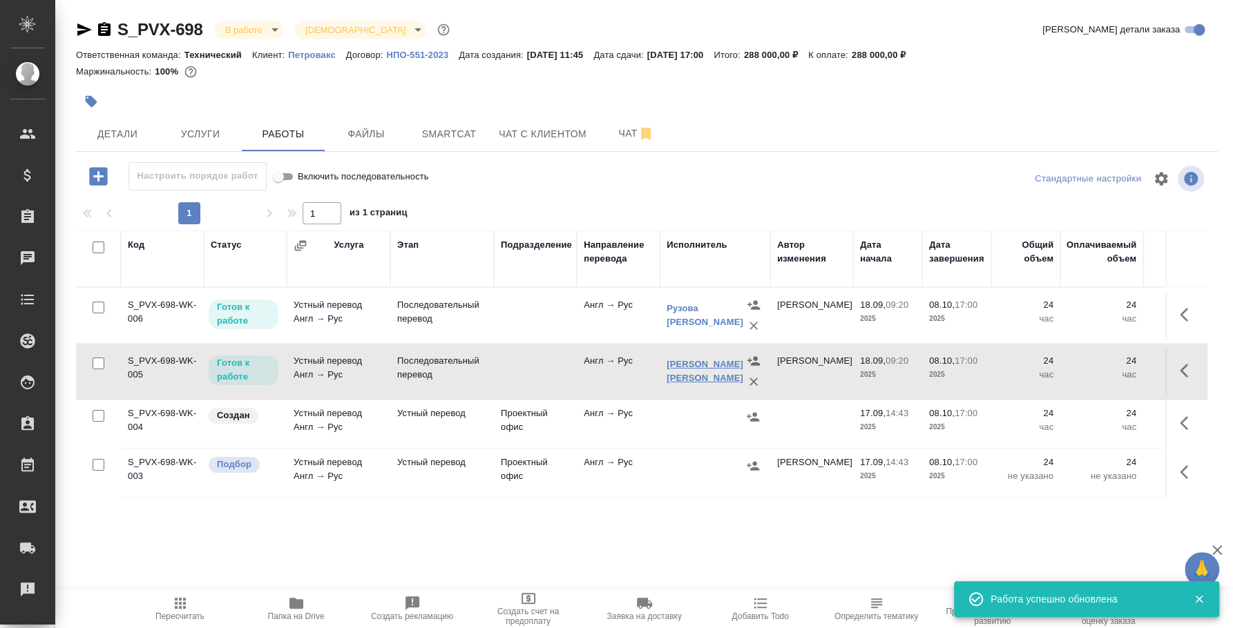
click at [720, 364] on link "[PERSON_NAME] [PERSON_NAME]" at bounding box center [704, 371] width 77 height 24
click at [709, 318] on link "Рузова [PERSON_NAME]" at bounding box center [704, 315] width 77 height 24
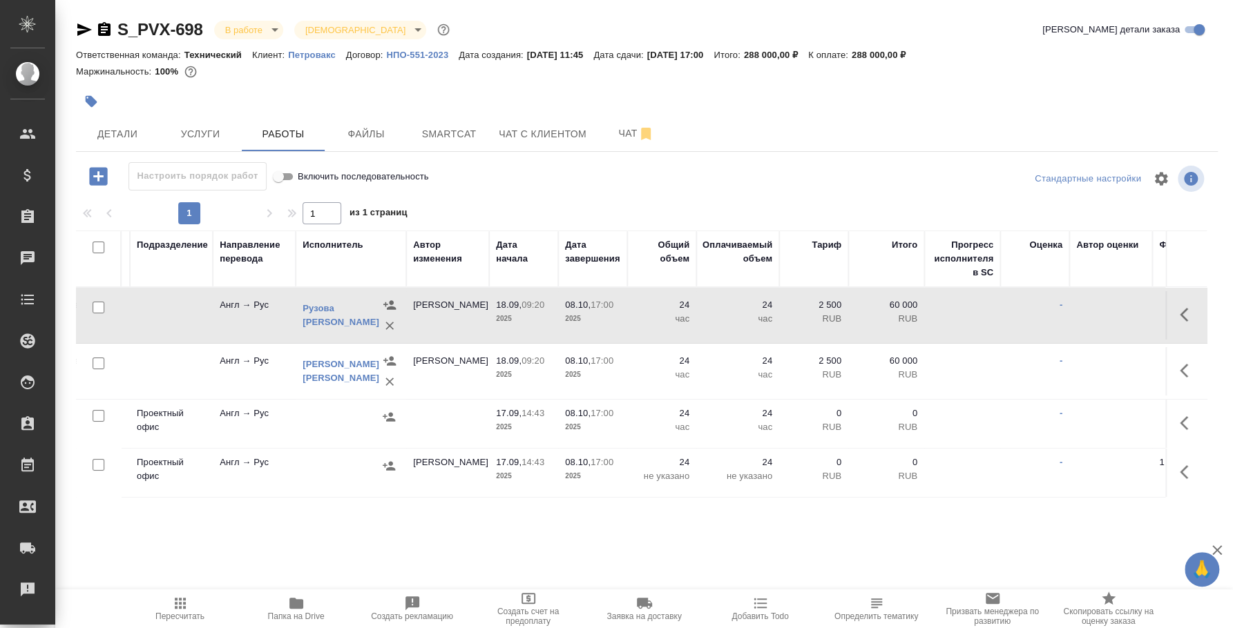
scroll to position [0, 364]
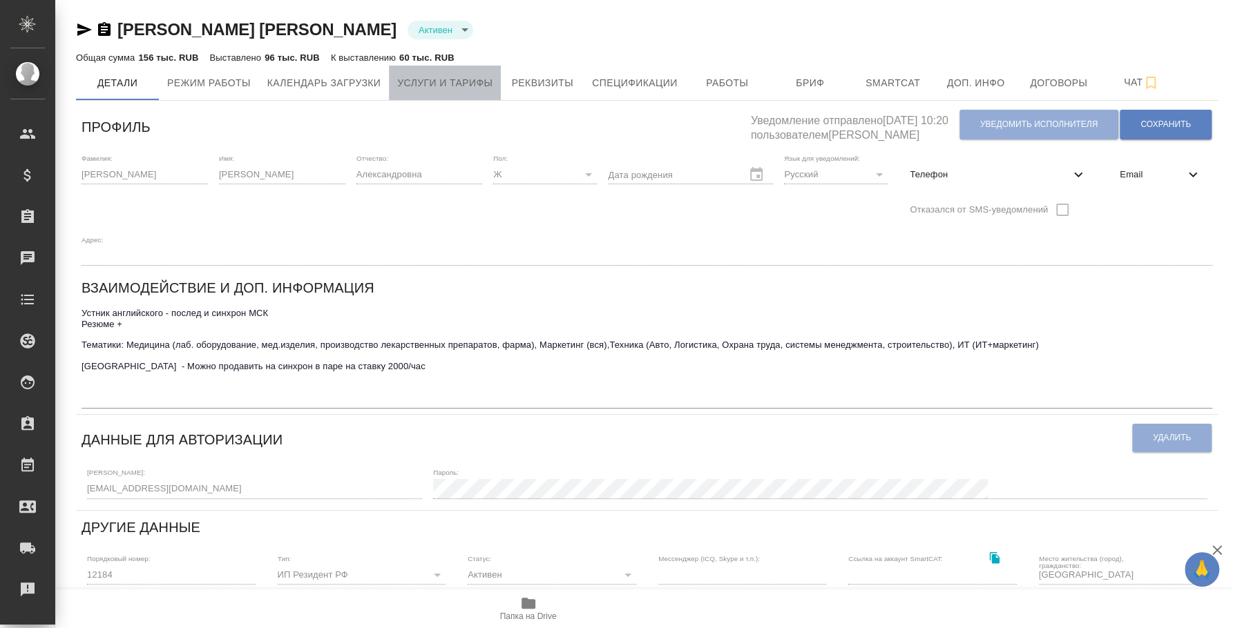
click at [496, 79] on button "Услуги и тарифы" at bounding box center [445, 83] width 112 height 35
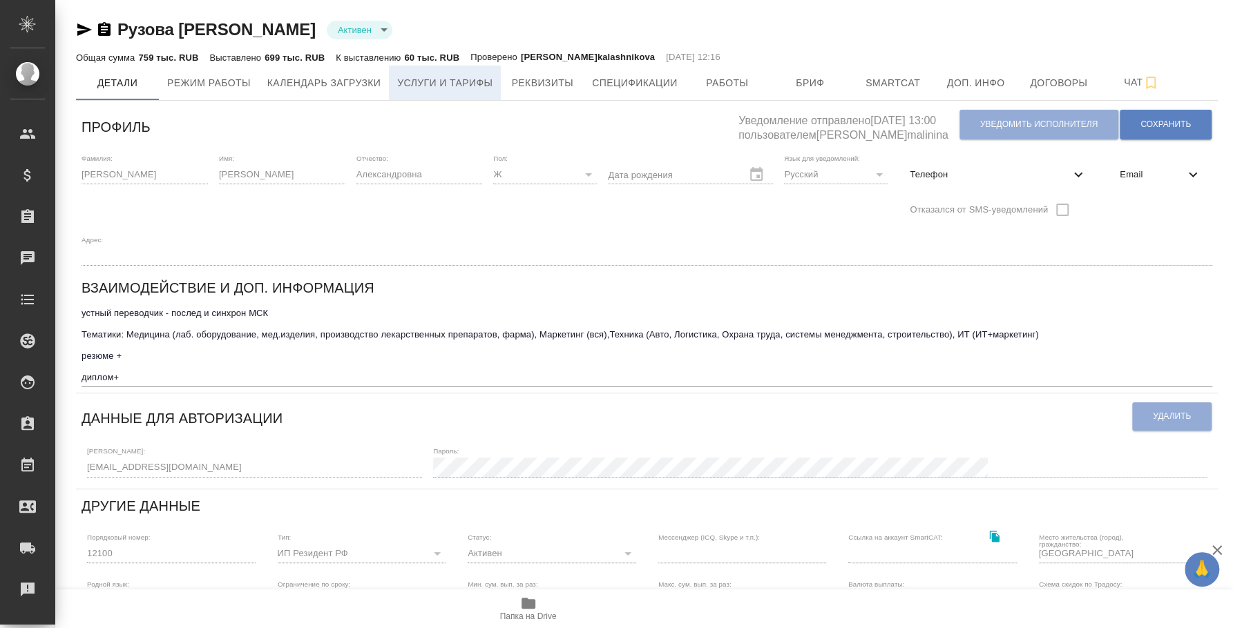
click at [490, 79] on span "Услуги и тарифы" at bounding box center [444, 83] width 95 height 17
